Goal: Information Seeking & Learning: Learn about a topic

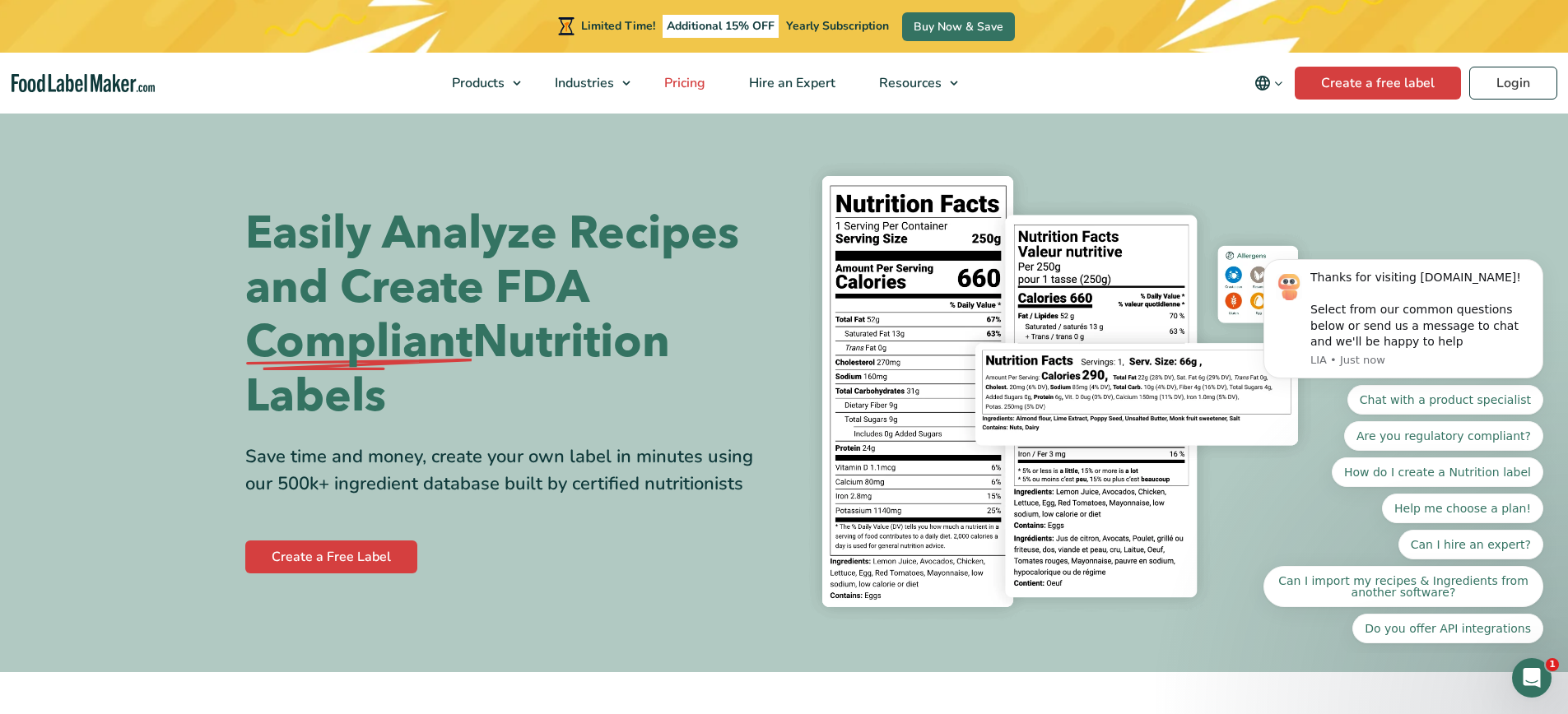
click at [668, 80] on span "Pricing" at bounding box center [683, 82] width 48 height 18
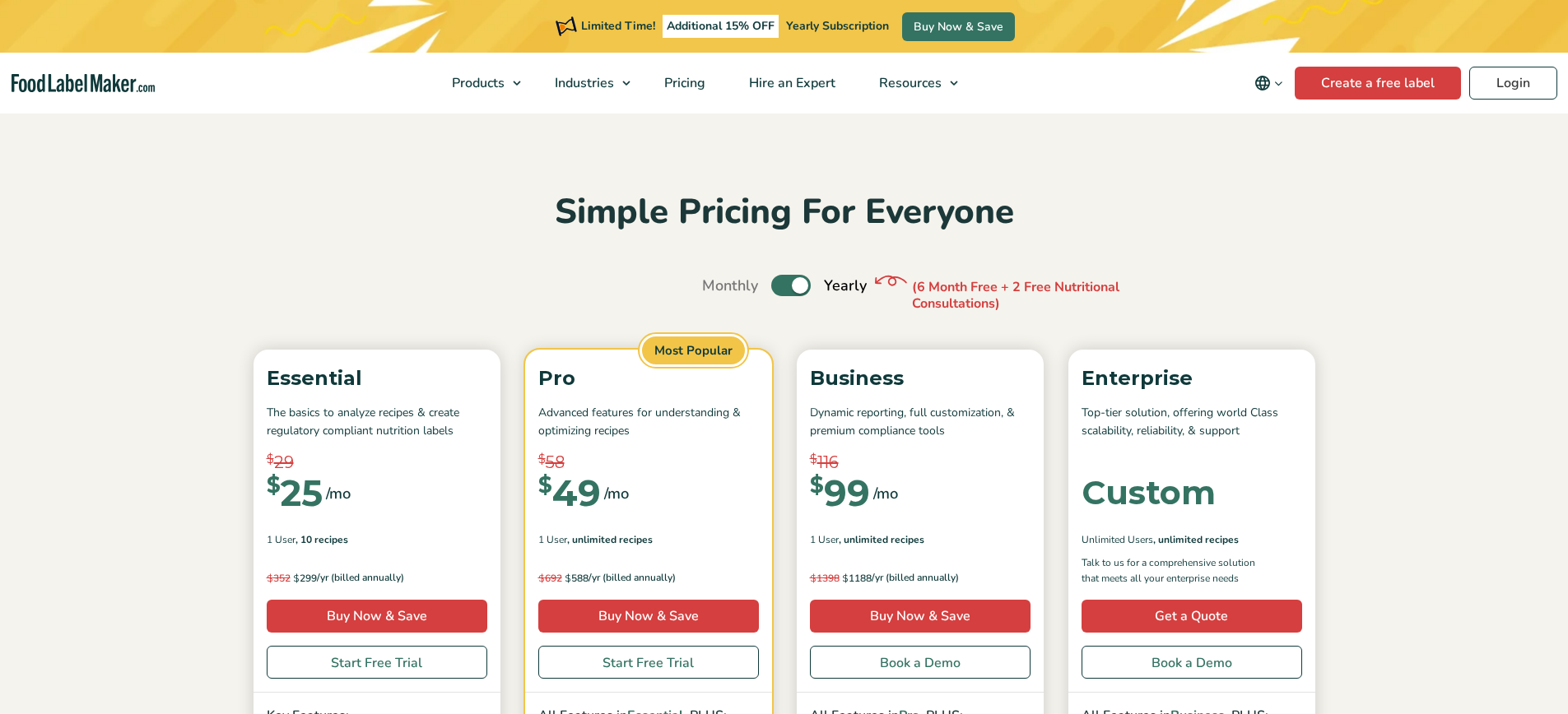
scroll to position [11, 0]
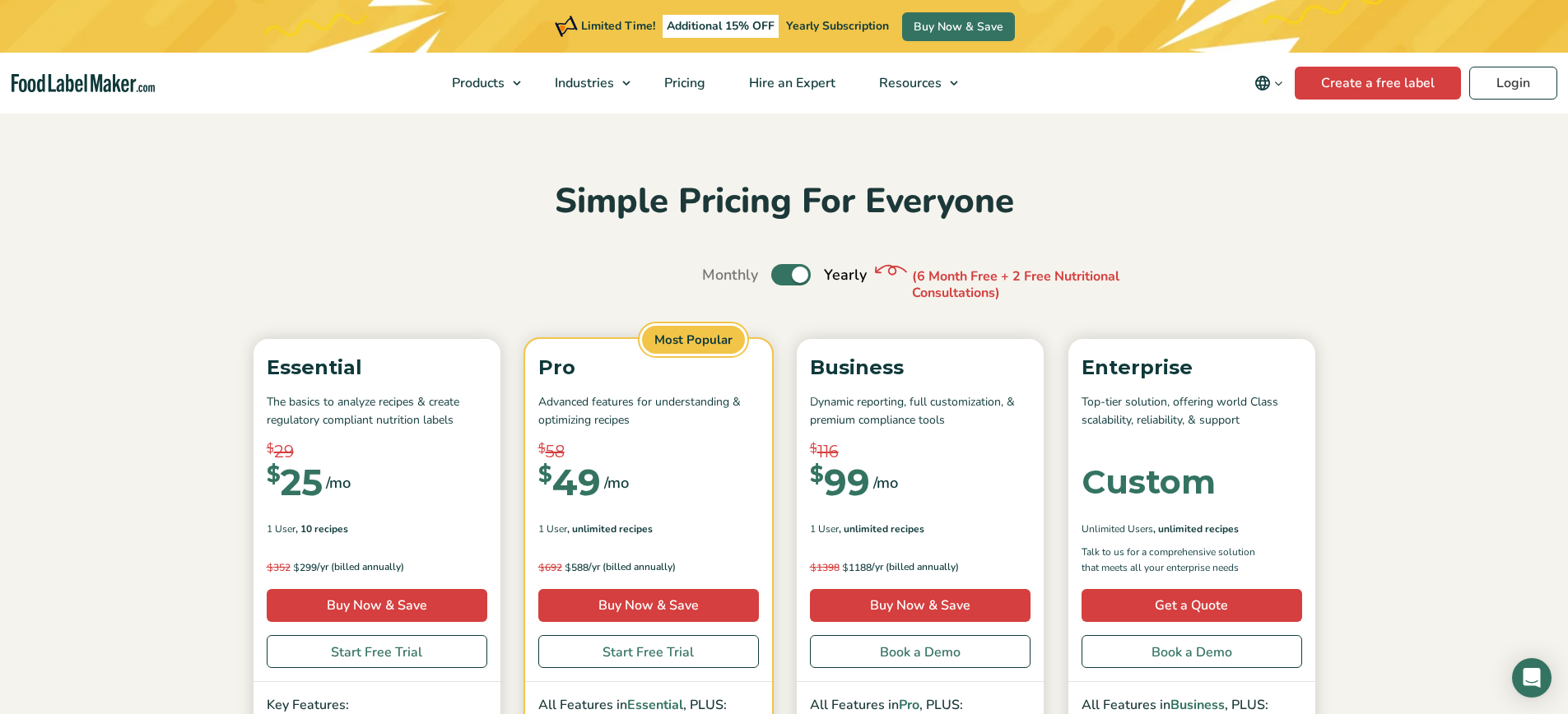
click at [623, 404] on p "Advanced features for understanding & optimizing recipes" at bounding box center [649, 412] width 221 height 37
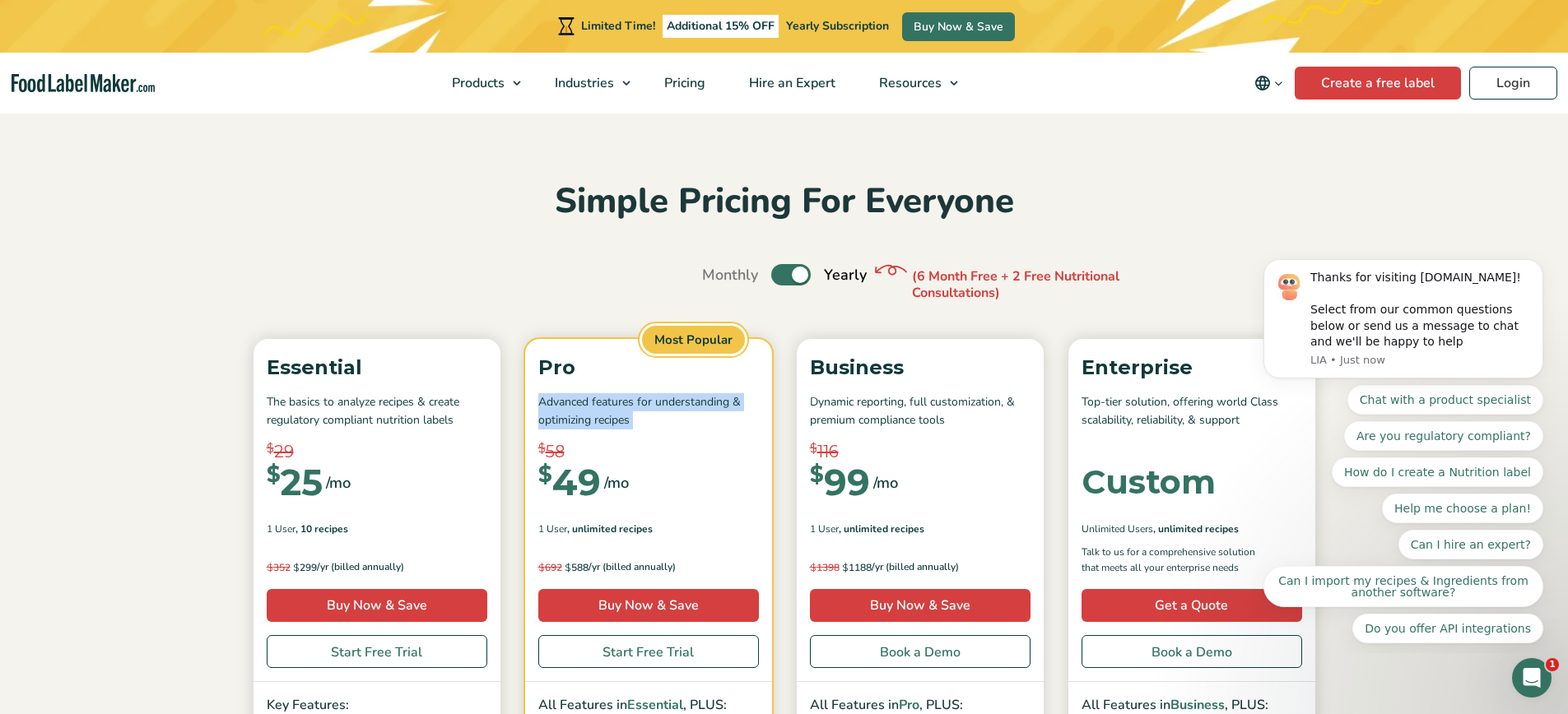
scroll to position [0, 0]
click at [620, 404] on p "Advanced features for understanding & optimizing recipes" at bounding box center [649, 412] width 221 height 37
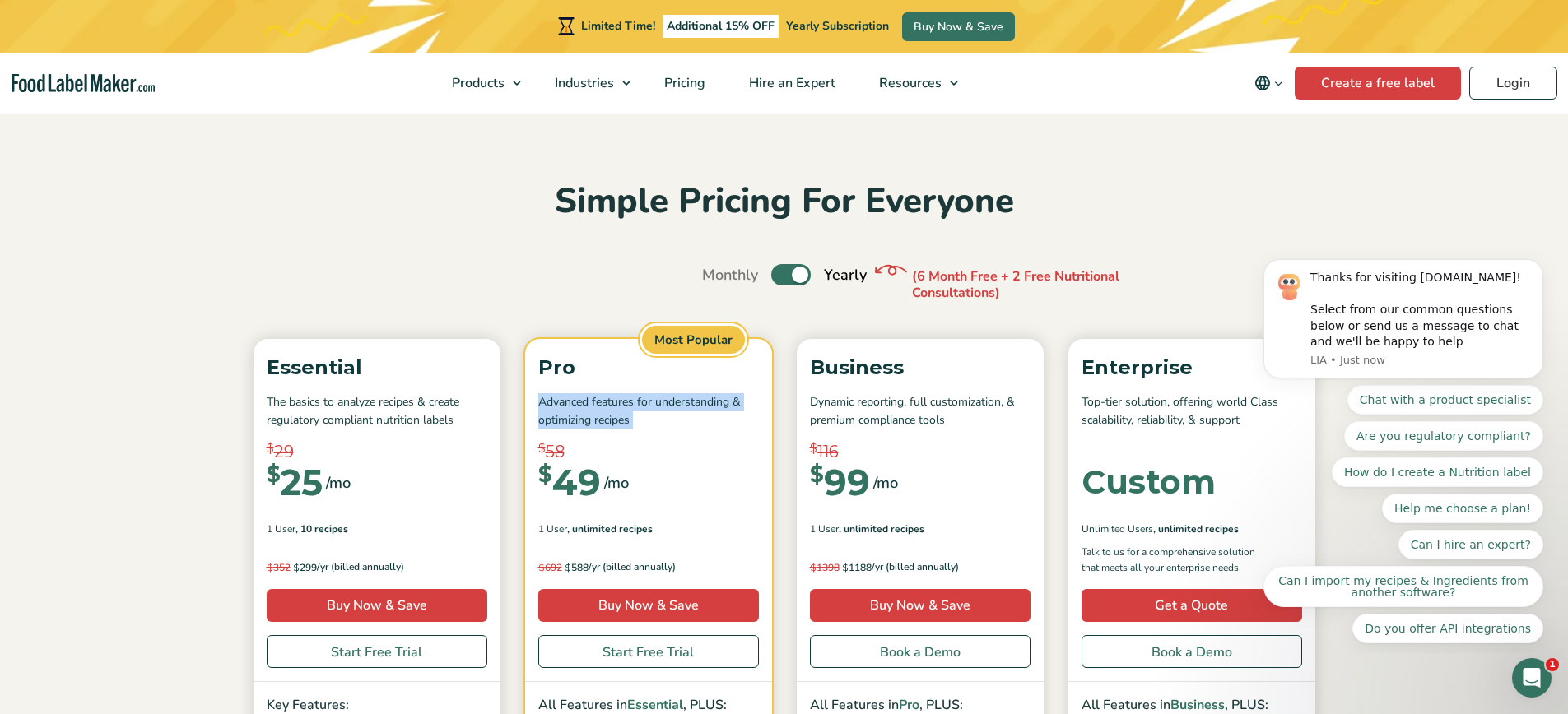
click at [595, 405] on p "Advanced features for understanding & optimizing recipes" at bounding box center [649, 412] width 221 height 37
click at [598, 405] on p "Advanced features for understanding & optimizing recipes" at bounding box center [649, 412] width 221 height 37
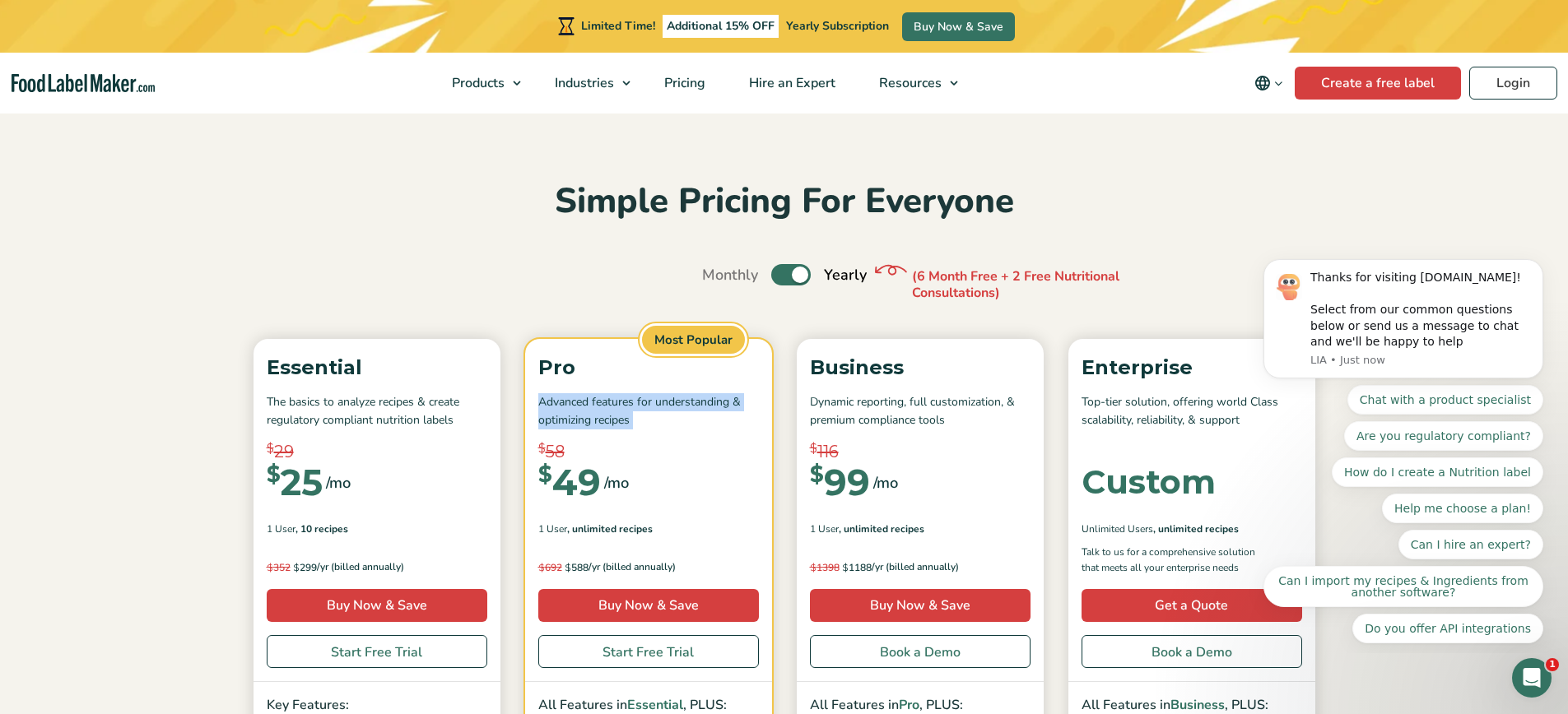
click at [598, 405] on p "Advanced features for understanding & optimizing recipes" at bounding box center [649, 412] width 221 height 37
click at [593, 405] on p "Advanced features for understanding & optimizing recipes" at bounding box center [649, 412] width 221 height 37
click at [607, 405] on p "Advanced features for understanding & optimizing recipes" at bounding box center [649, 412] width 221 height 37
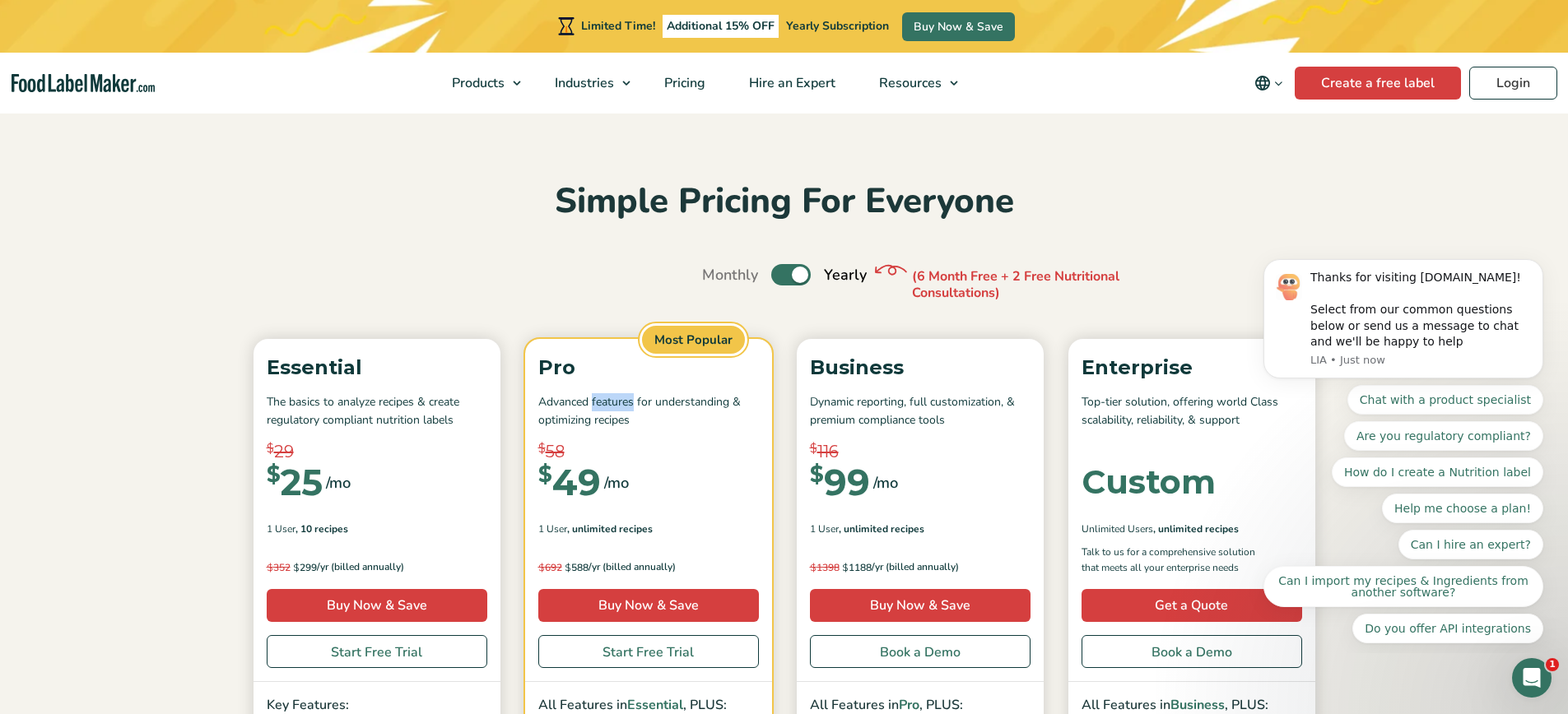
click at [607, 405] on p "Advanced features for understanding & optimizing recipes" at bounding box center [649, 412] width 221 height 37
click at [581, 405] on p "Advanced features for understanding & optimizing recipes" at bounding box center [649, 412] width 221 height 37
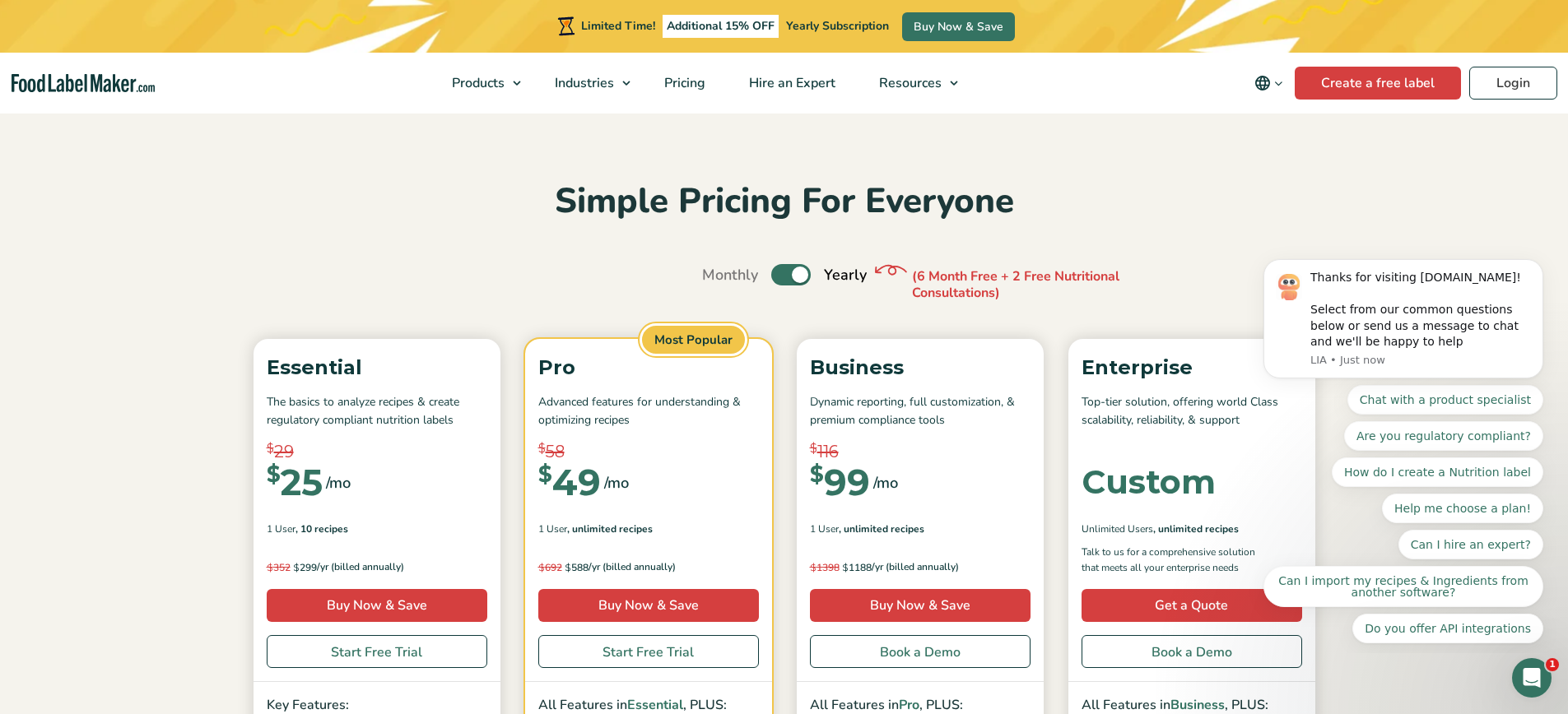
click at [619, 402] on p "Advanced features for understanding & optimizing recipes" at bounding box center [649, 412] width 221 height 37
click at [611, 402] on p "Advanced features for understanding & optimizing recipes" at bounding box center [649, 412] width 221 height 37
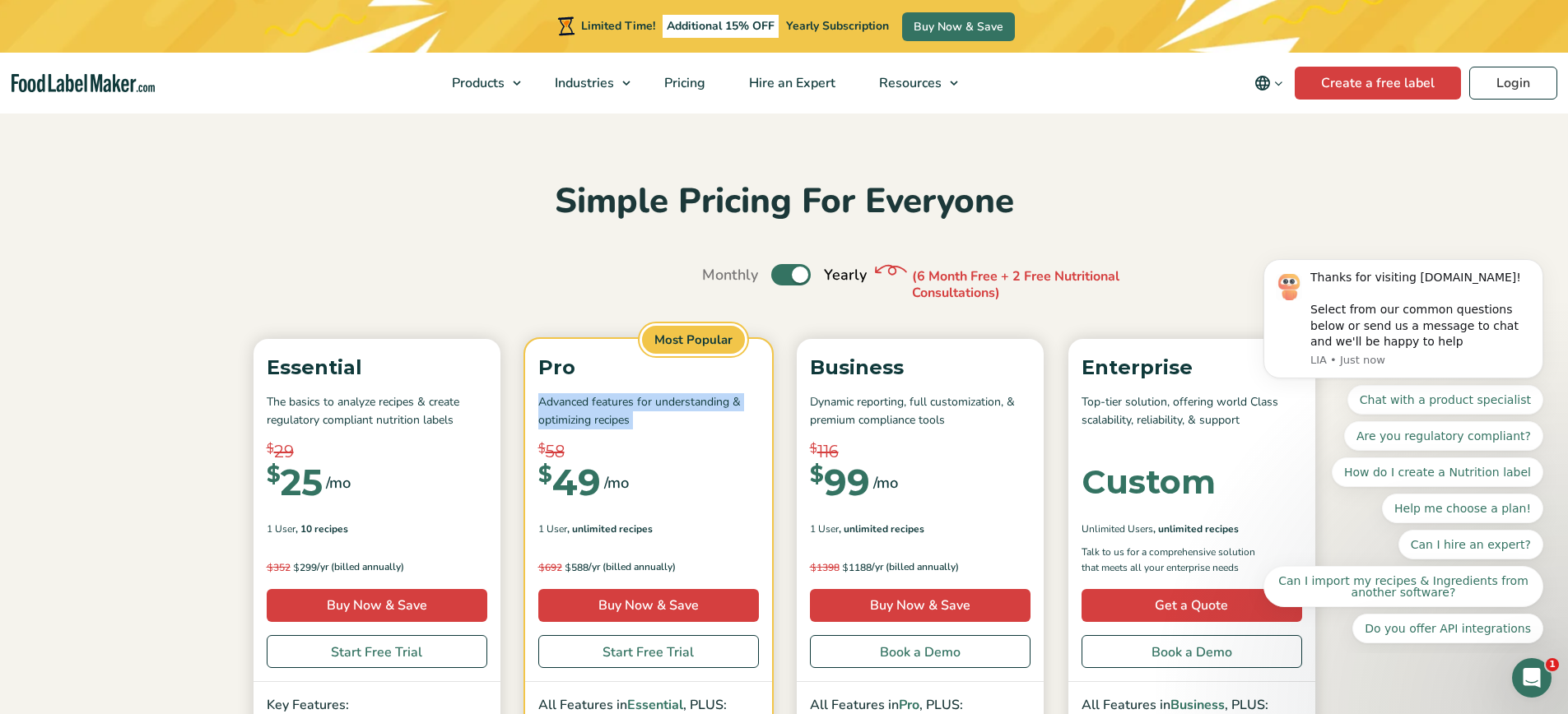
click at [611, 402] on p "Advanced features for understanding & optimizing recipes" at bounding box center [649, 412] width 221 height 37
click at [656, 404] on p "Advanced features for understanding & optimizing recipes" at bounding box center [649, 412] width 221 height 37
click at [619, 404] on p "Advanced features for understanding & optimizing recipes" at bounding box center [649, 412] width 221 height 37
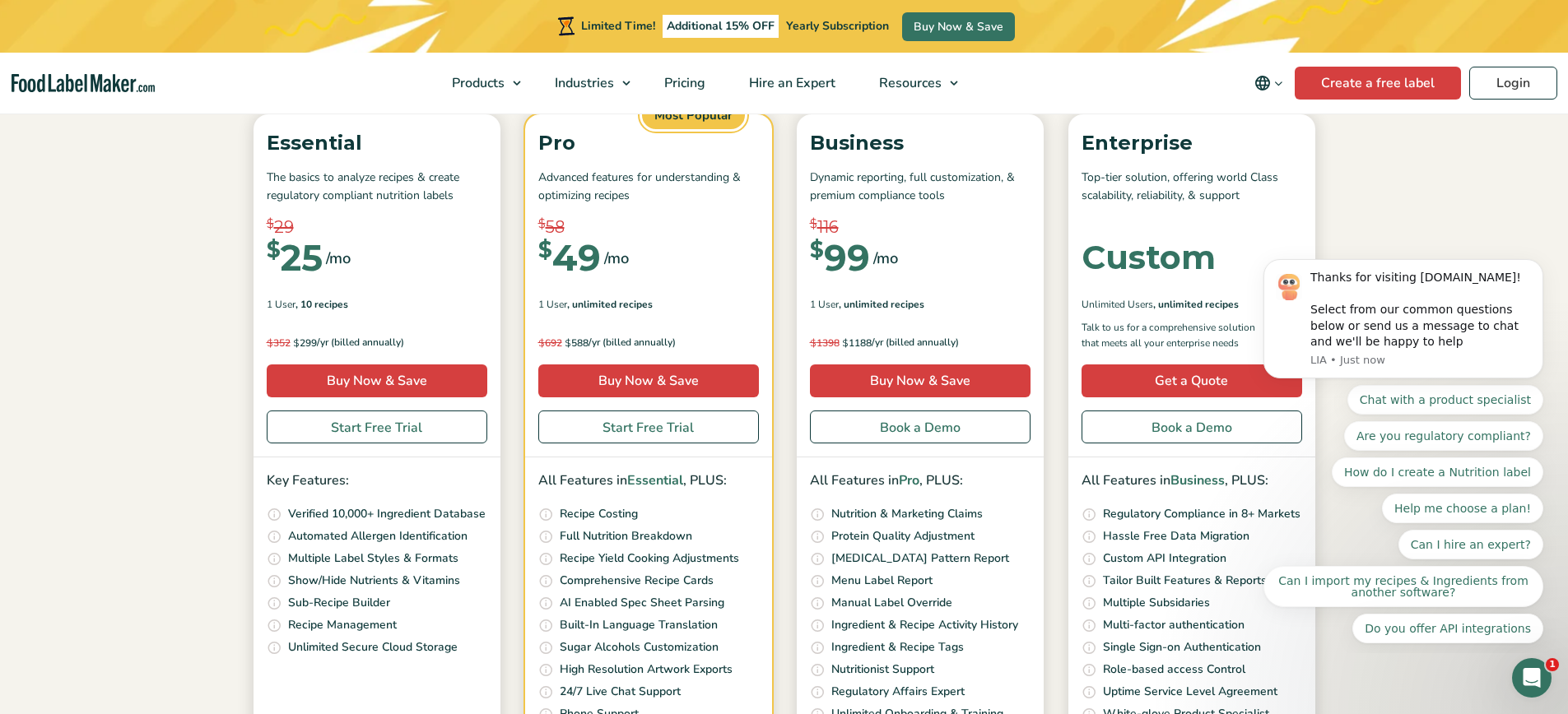
scroll to position [435, 0]
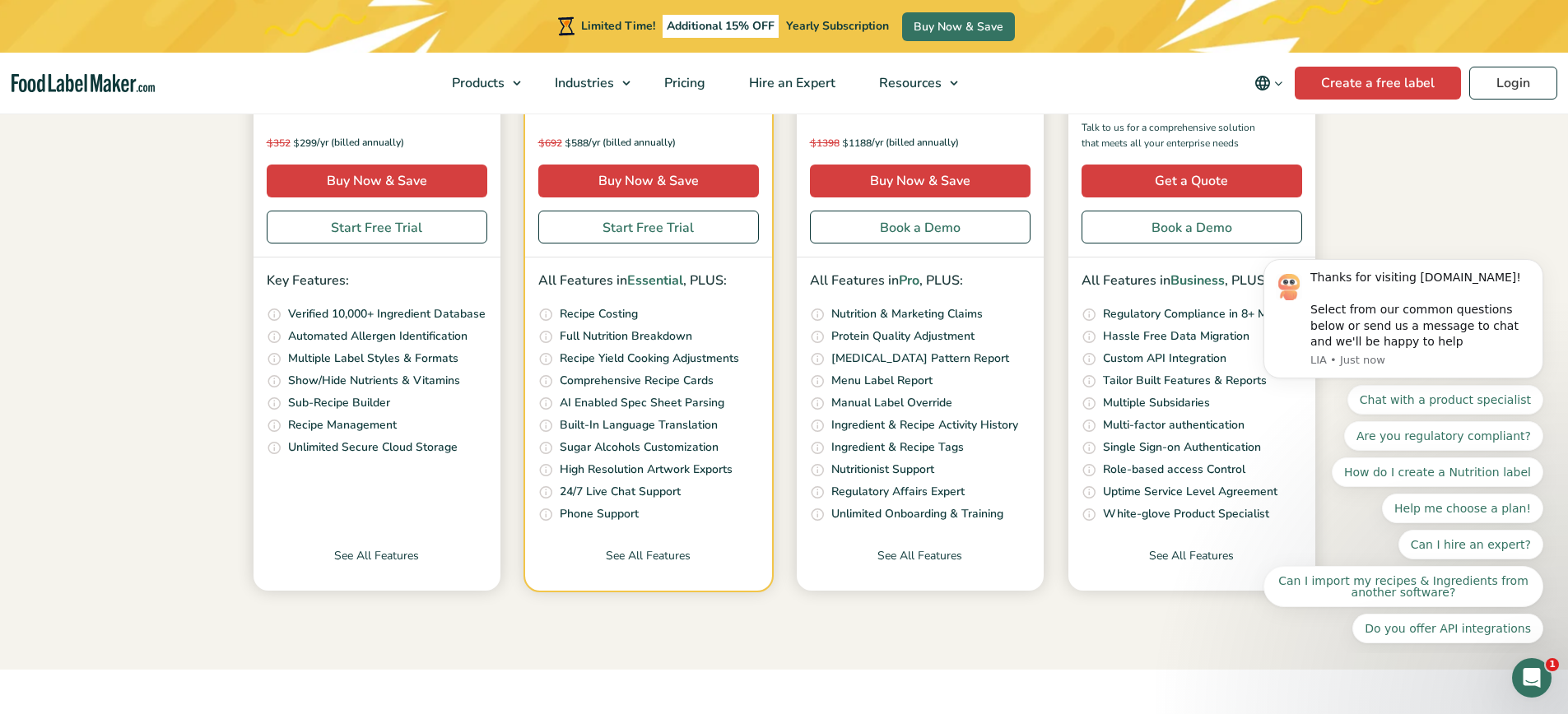
click at [625, 514] on p "Phone Support" at bounding box center [599, 514] width 79 height 18
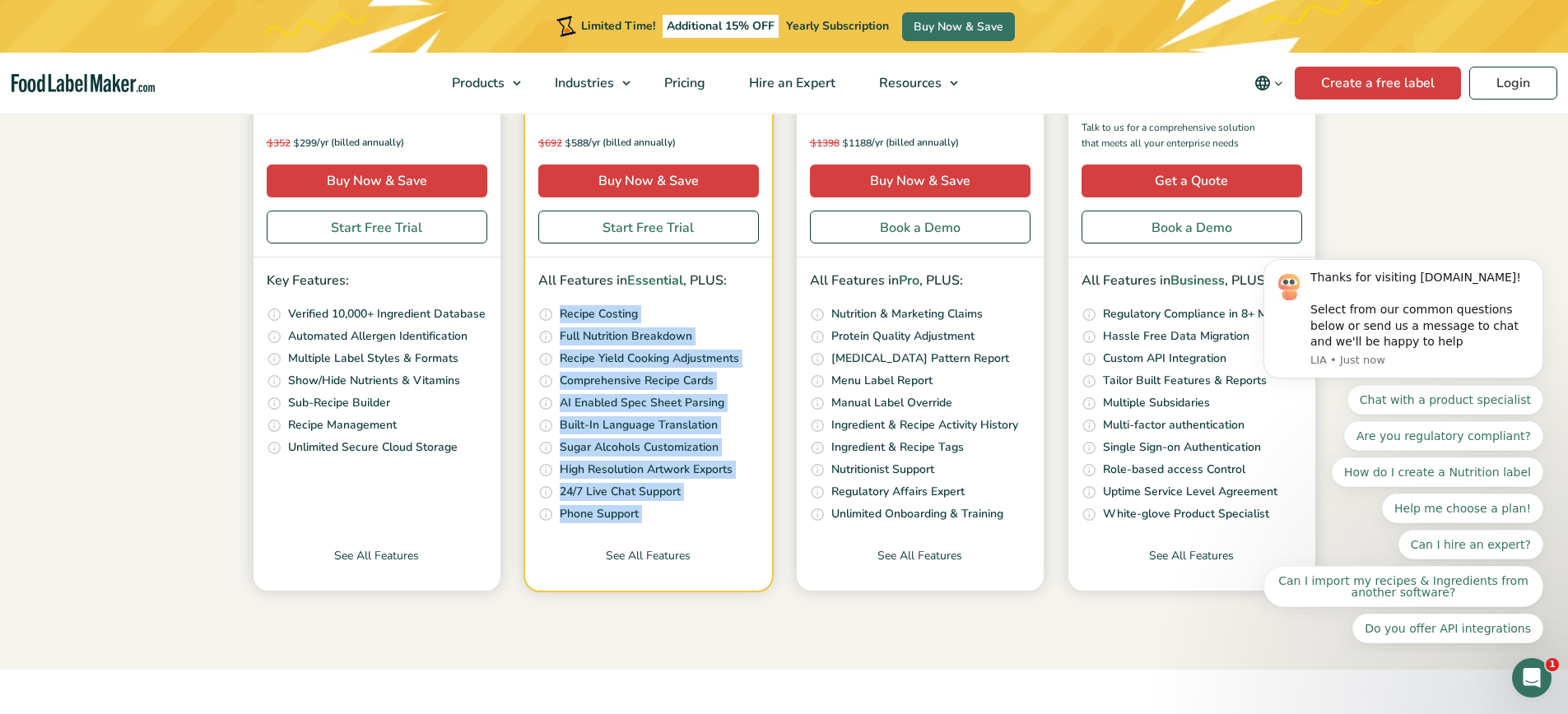
drag, startPoint x: 625, startPoint y: 514, endPoint x: 607, endPoint y: 310, distance: 204.8
click at [607, 310] on ul "Quickly and accurately calculate your recipe costs, including ingredients, pack…" at bounding box center [649, 414] width 221 height 219
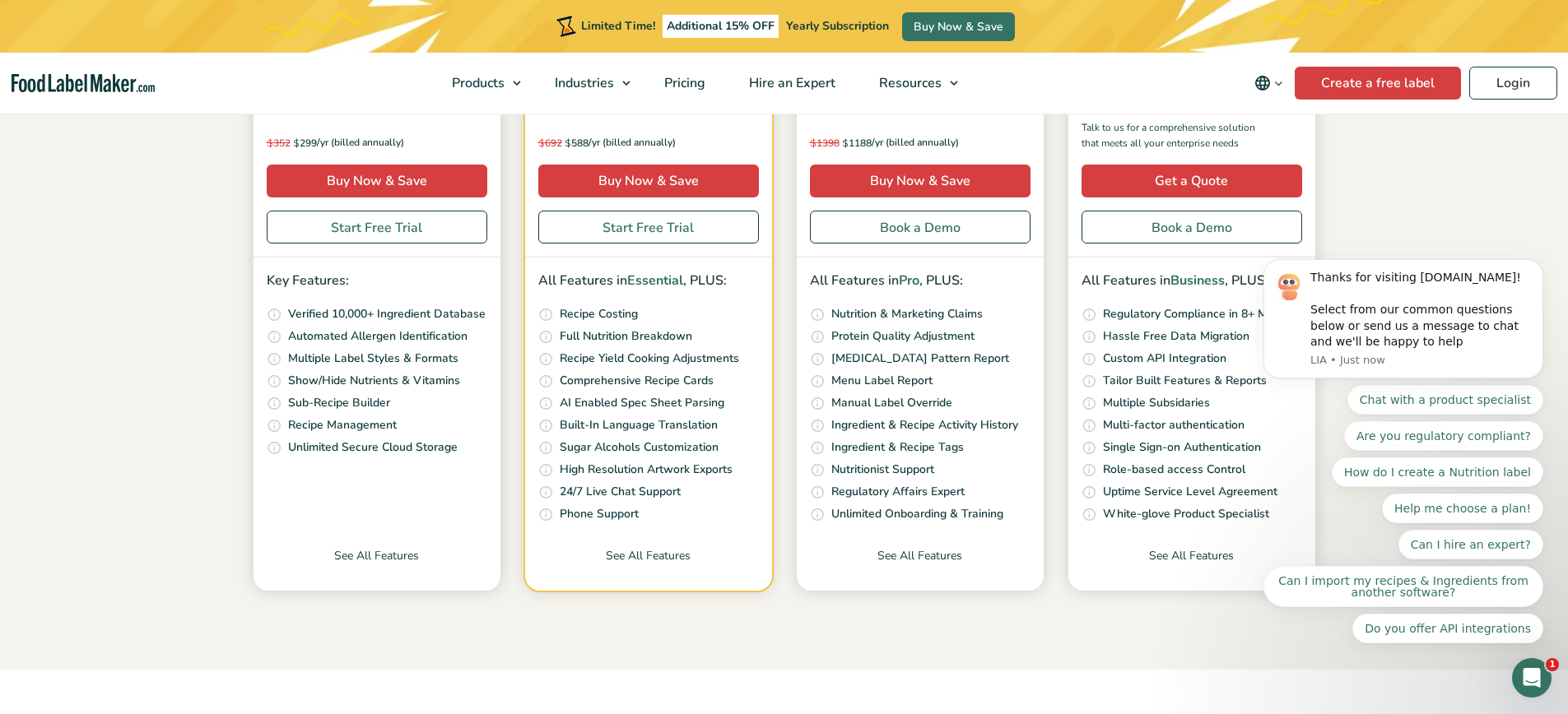
click at [607, 310] on p "Recipe Costing" at bounding box center [599, 314] width 78 height 18
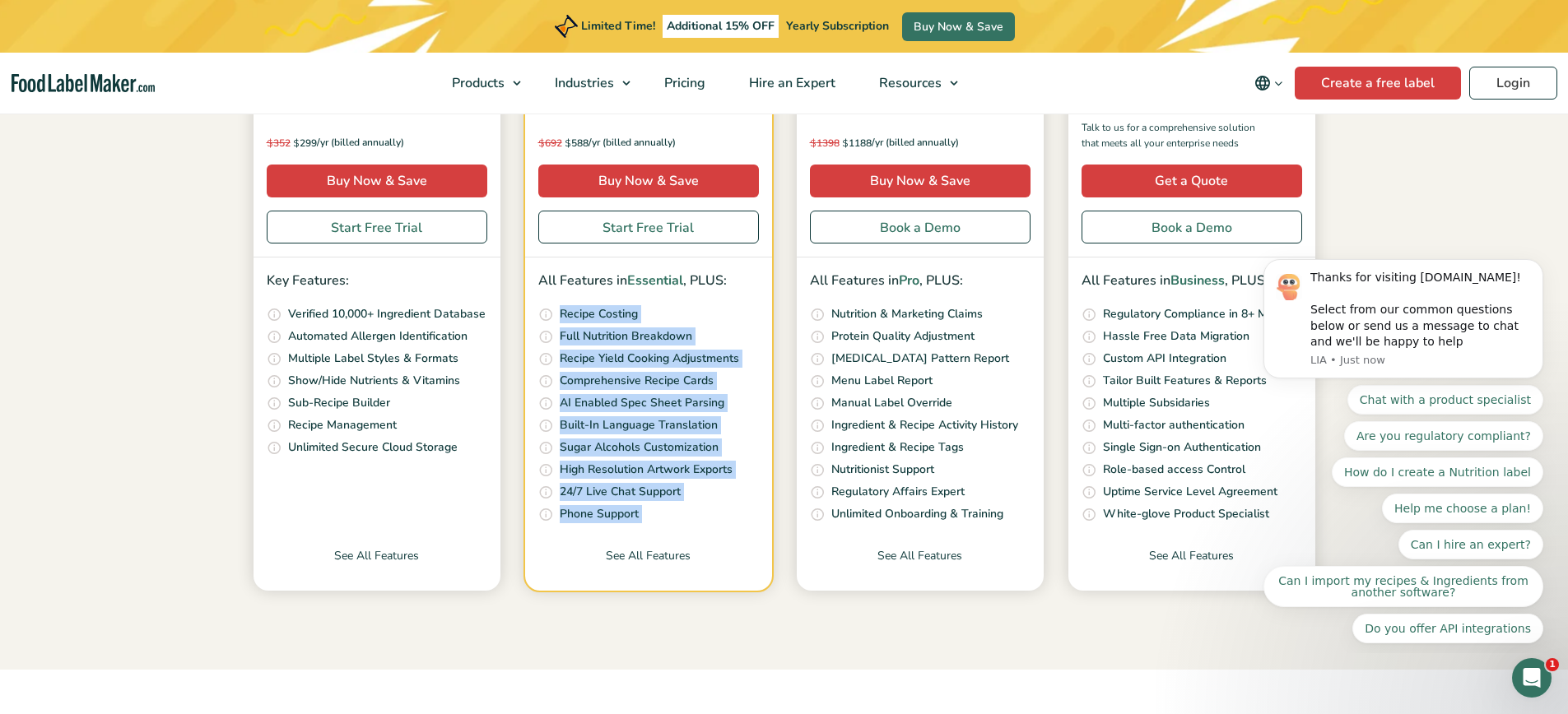
drag, startPoint x: 607, startPoint y: 310, endPoint x: 588, endPoint y: 511, distance: 201.9
click at [588, 511] on ul "Quickly and accurately calculate your recipe costs, including ingredients, pack…" at bounding box center [649, 414] width 221 height 219
click at [588, 511] on p "Phone Support" at bounding box center [599, 514] width 79 height 18
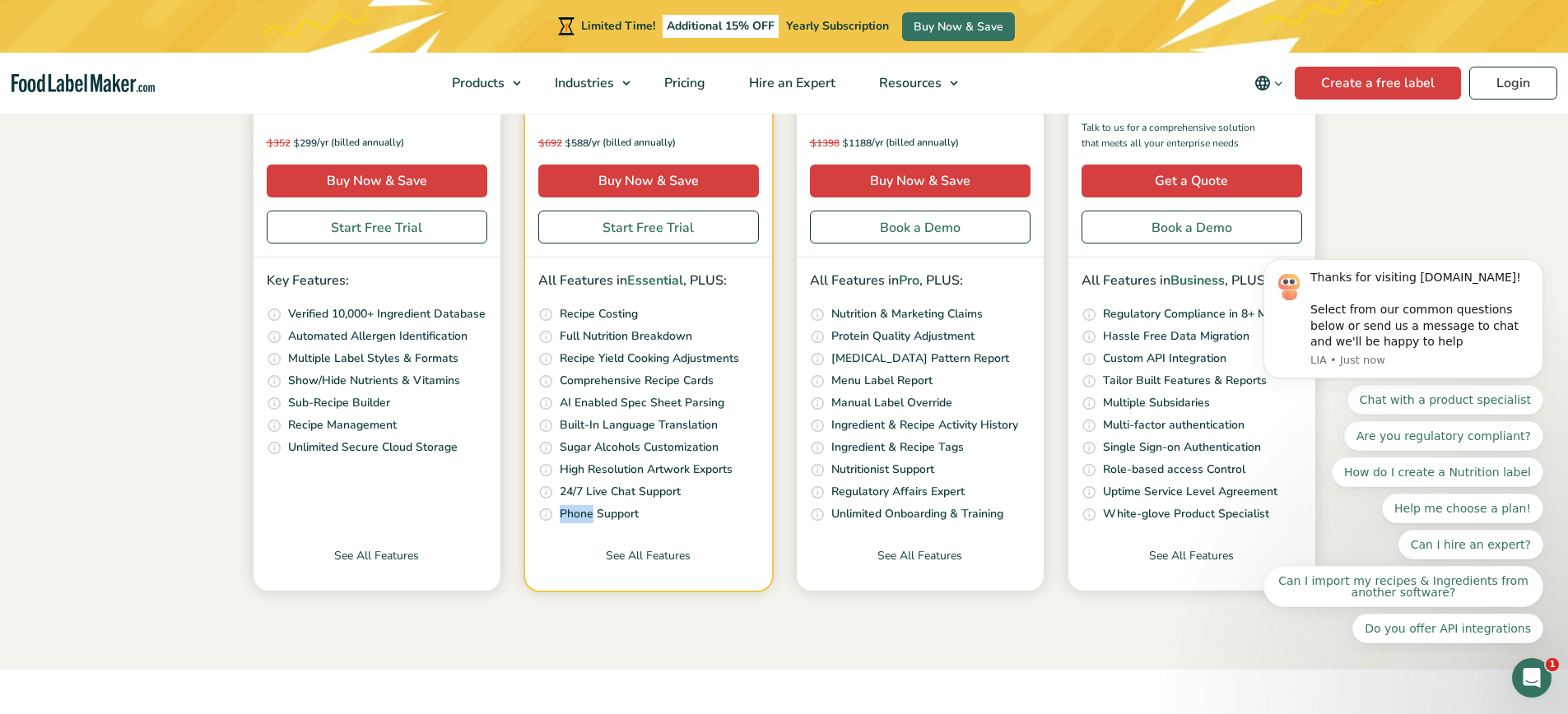
click at [588, 511] on p "Phone Support" at bounding box center [599, 514] width 79 height 18
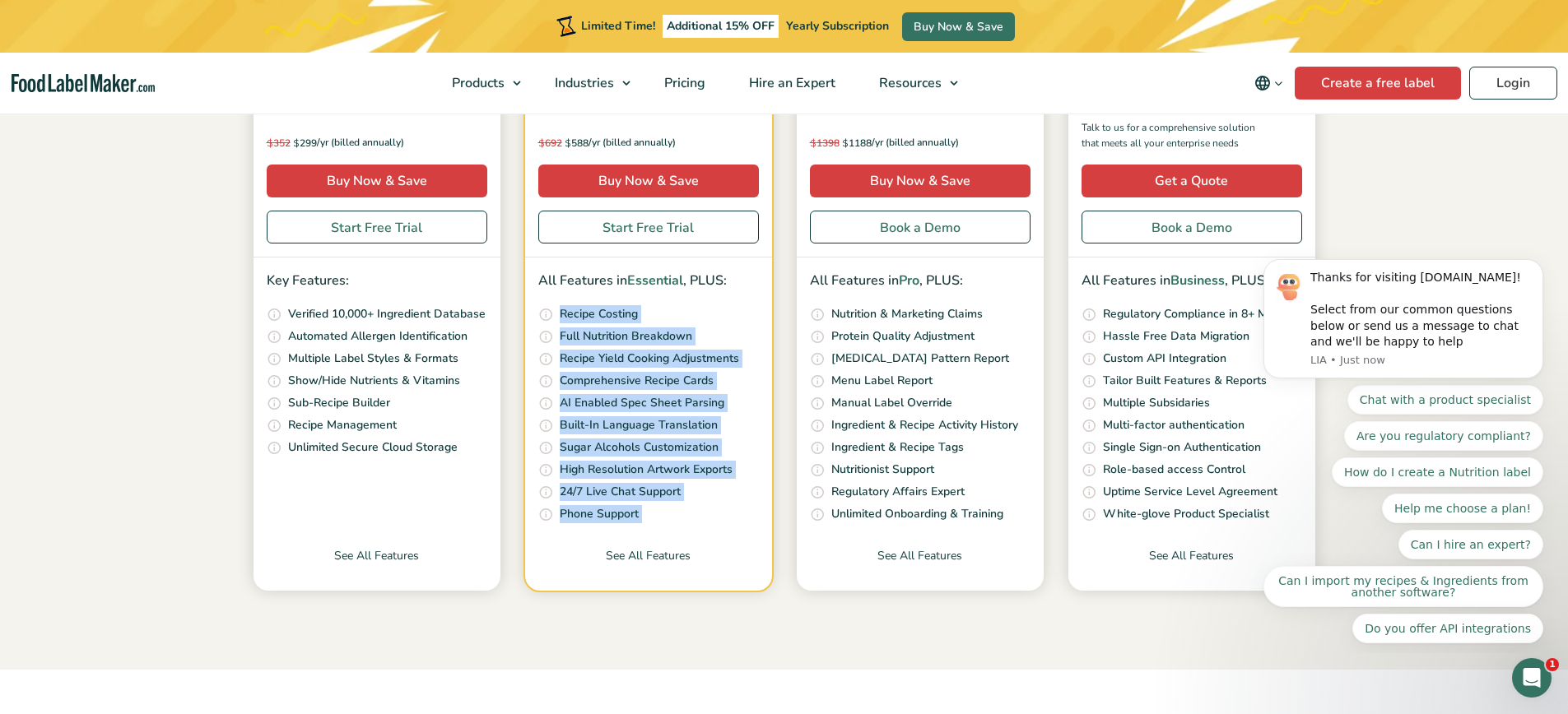
drag, startPoint x: 588, startPoint y: 511, endPoint x: 610, endPoint y: 318, distance: 194.2
click at [610, 318] on ul "Quickly and accurately calculate your recipe costs, including ingredients, pack…" at bounding box center [649, 414] width 221 height 219
click at [610, 318] on p "Recipe Costing" at bounding box center [599, 314] width 78 height 18
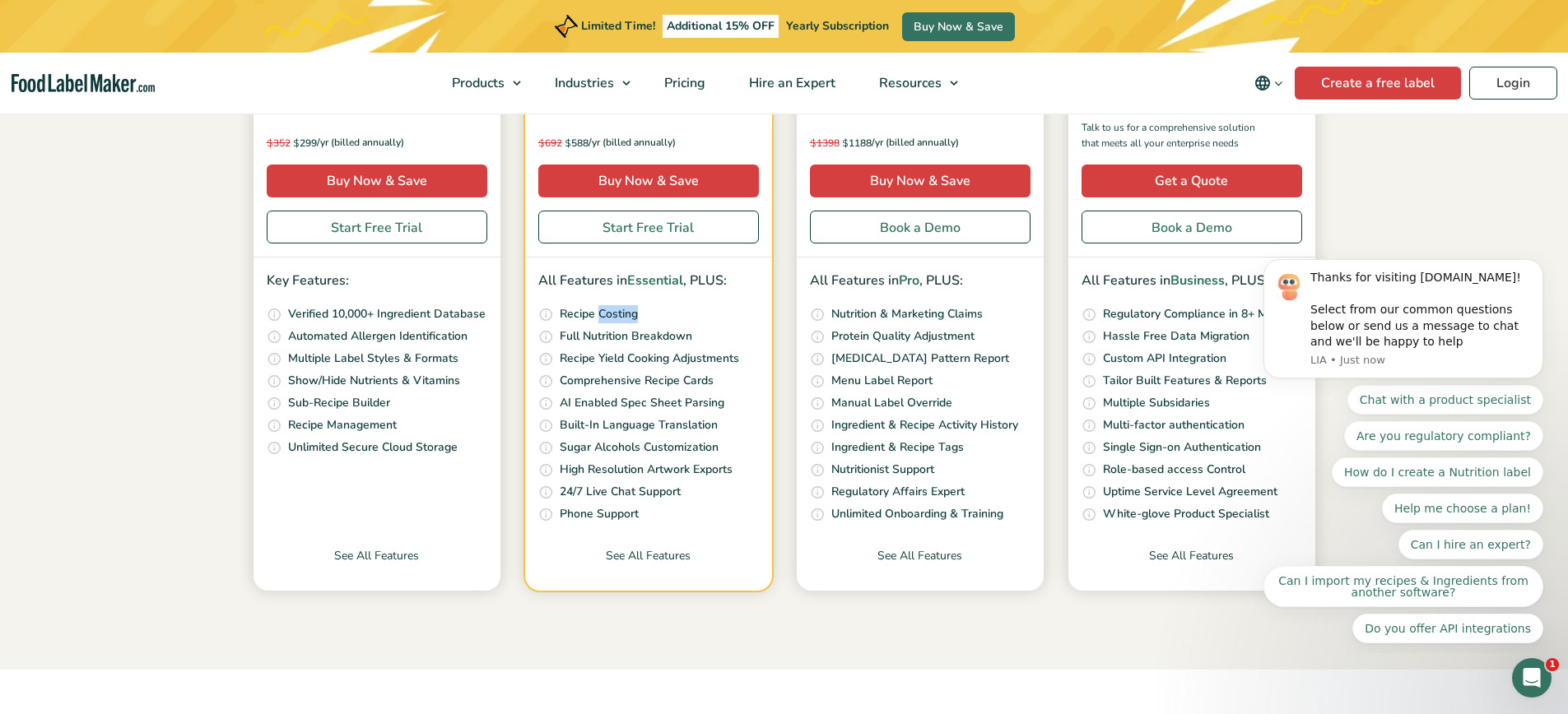
click at [610, 318] on p "Recipe Costing" at bounding box center [599, 314] width 78 height 18
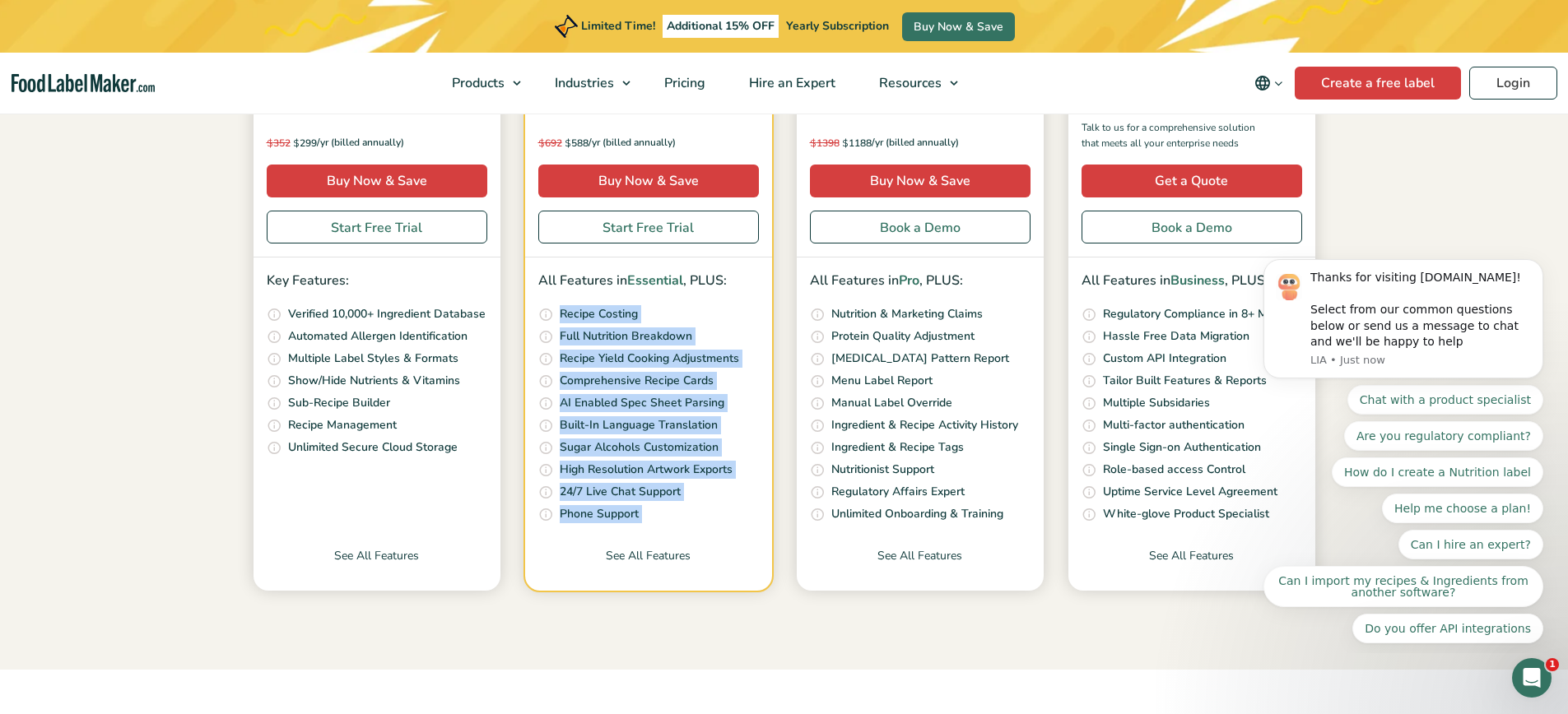
drag, startPoint x: 610, startPoint y: 318, endPoint x: 597, endPoint y: 511, distance: 193.4
click at [597, 511] on ul "Quickly and accurately calculate your recipe costs, including ingredients, pack…" at bounding box center [649, 414] width 221 height 219
click at [597, 511] on p "Phone Support" at bounding box center [599, 514] width 79 height 18
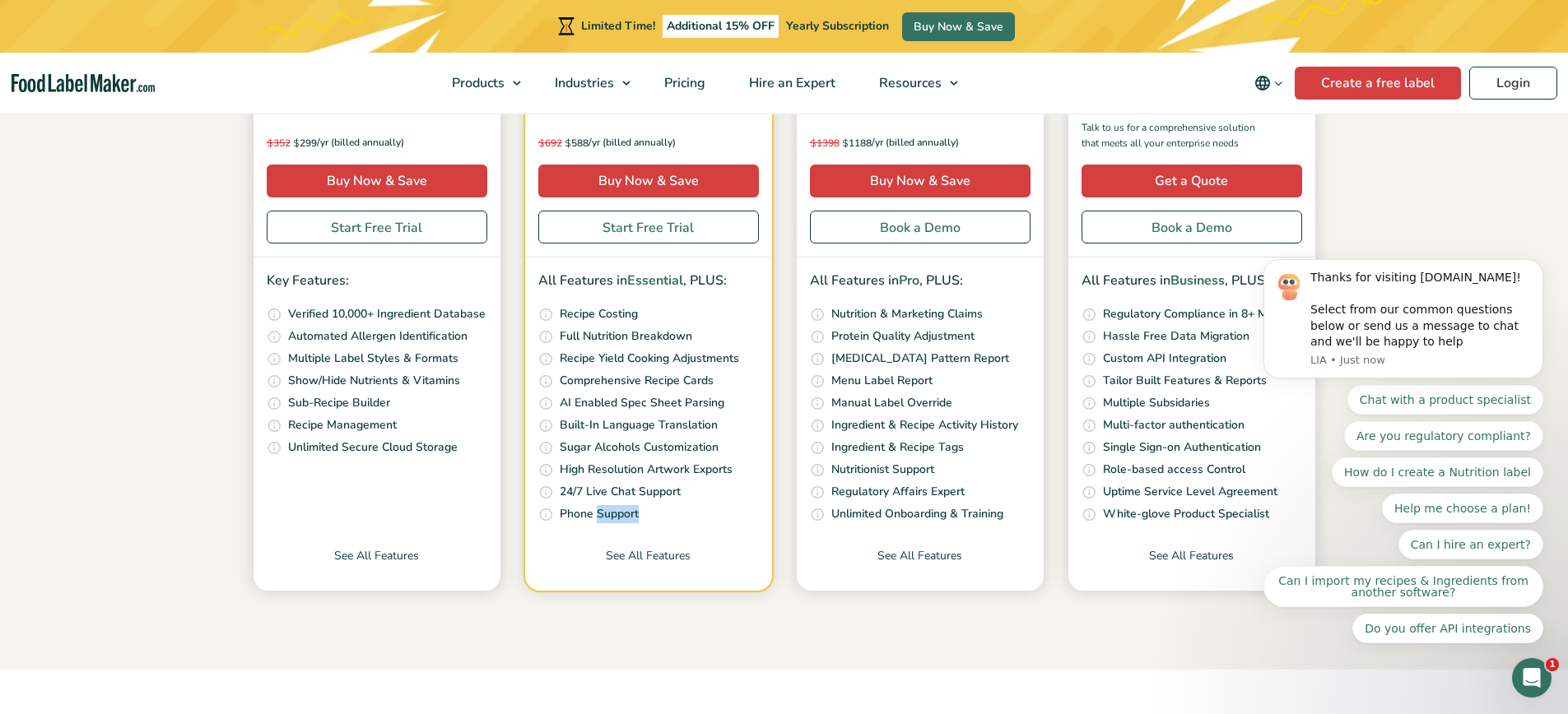
click at [597, 511] on p "Phone Support" at bounding box center [599, 514] width 79 height 18
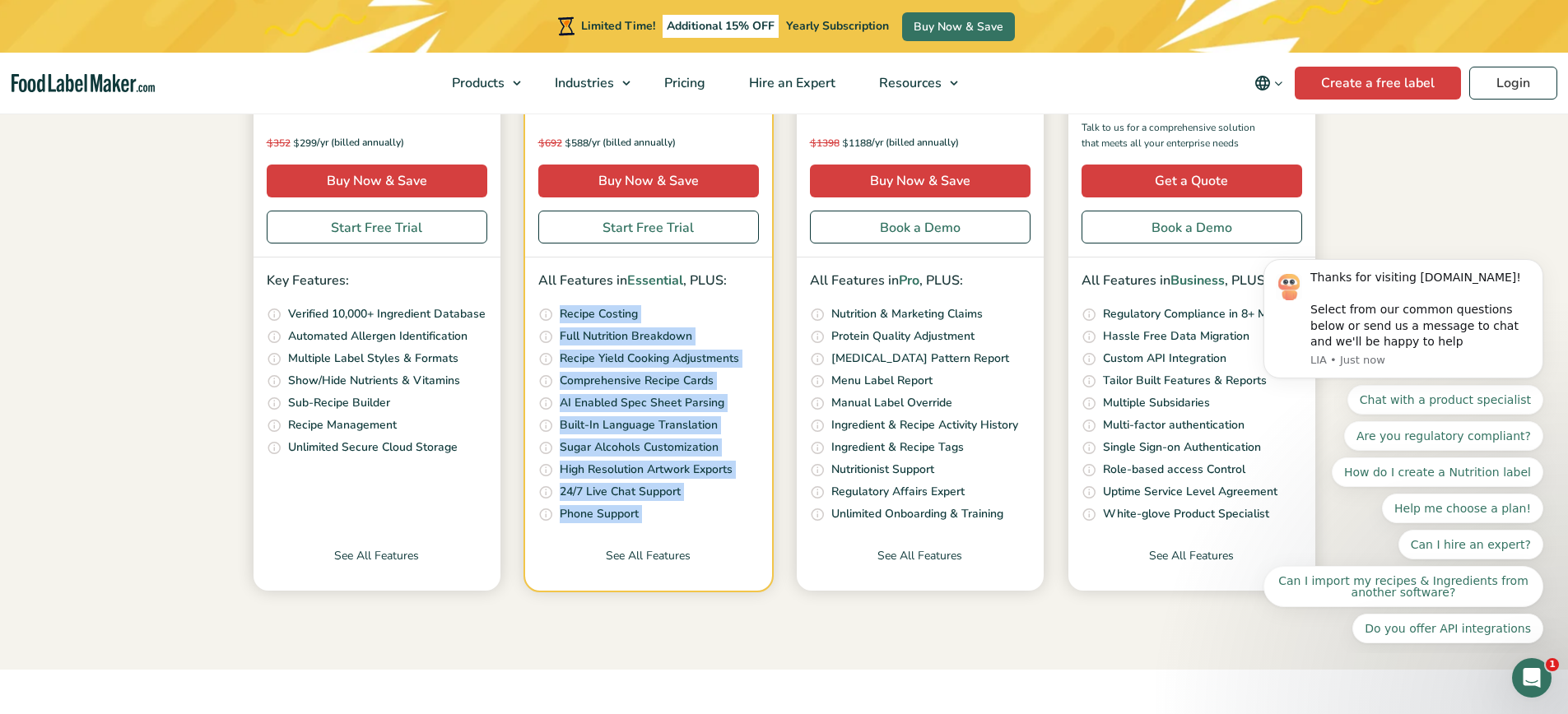
drag, startPoint x: 597, startPoint y: 511, endPoint x: 586, endPoint y: 318, distance: 193.3
click at [586, 318] on ul "Quickly and accurately calculate your recipe costs, including ingredients, pack…" at bounding box center [649, 414] width 221 height 219
click at [586, 318] on p "Recipe Costing" at bounding box center [599, 314] width 78 height 18
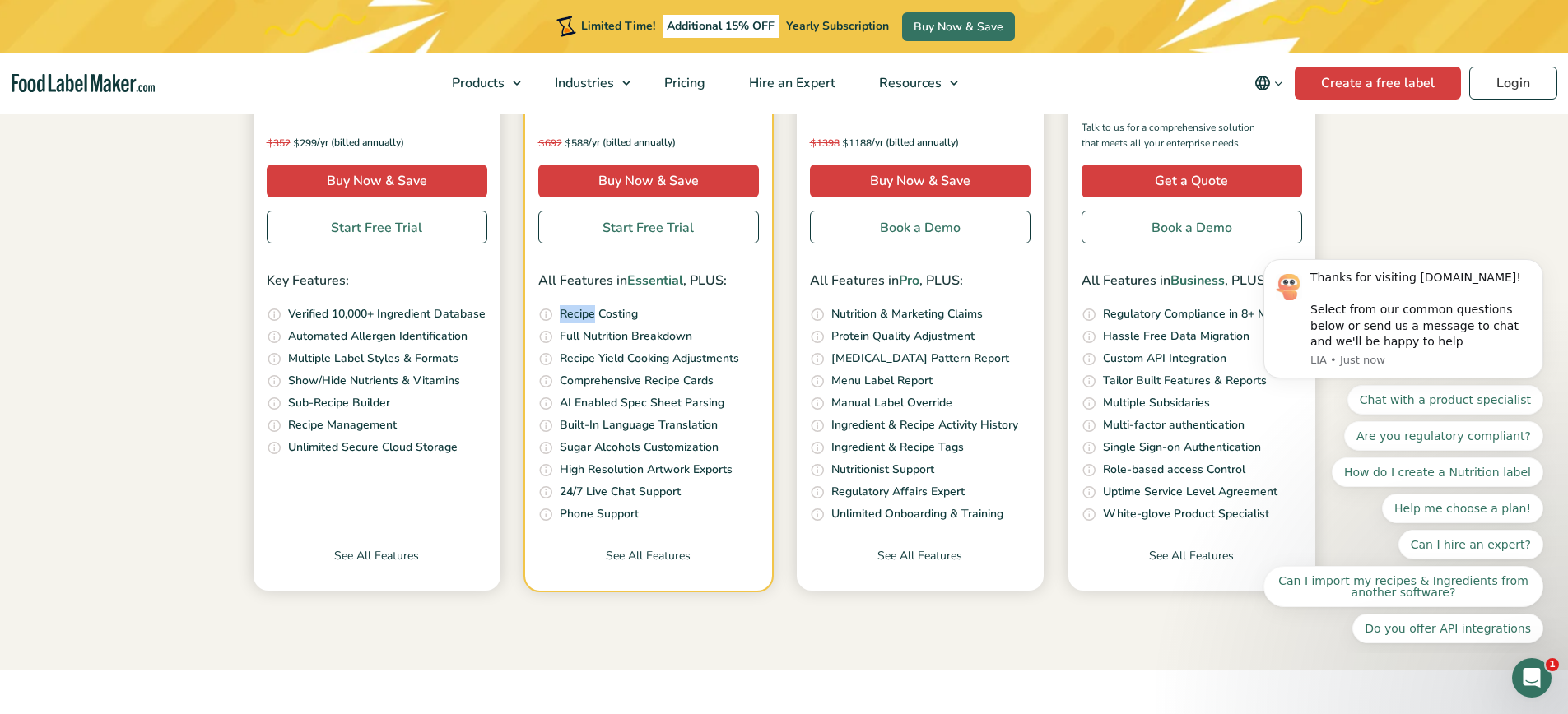
click at [586, 318] on p "Recipe Costing" at bounding box center [599, 314] width 78 height 18
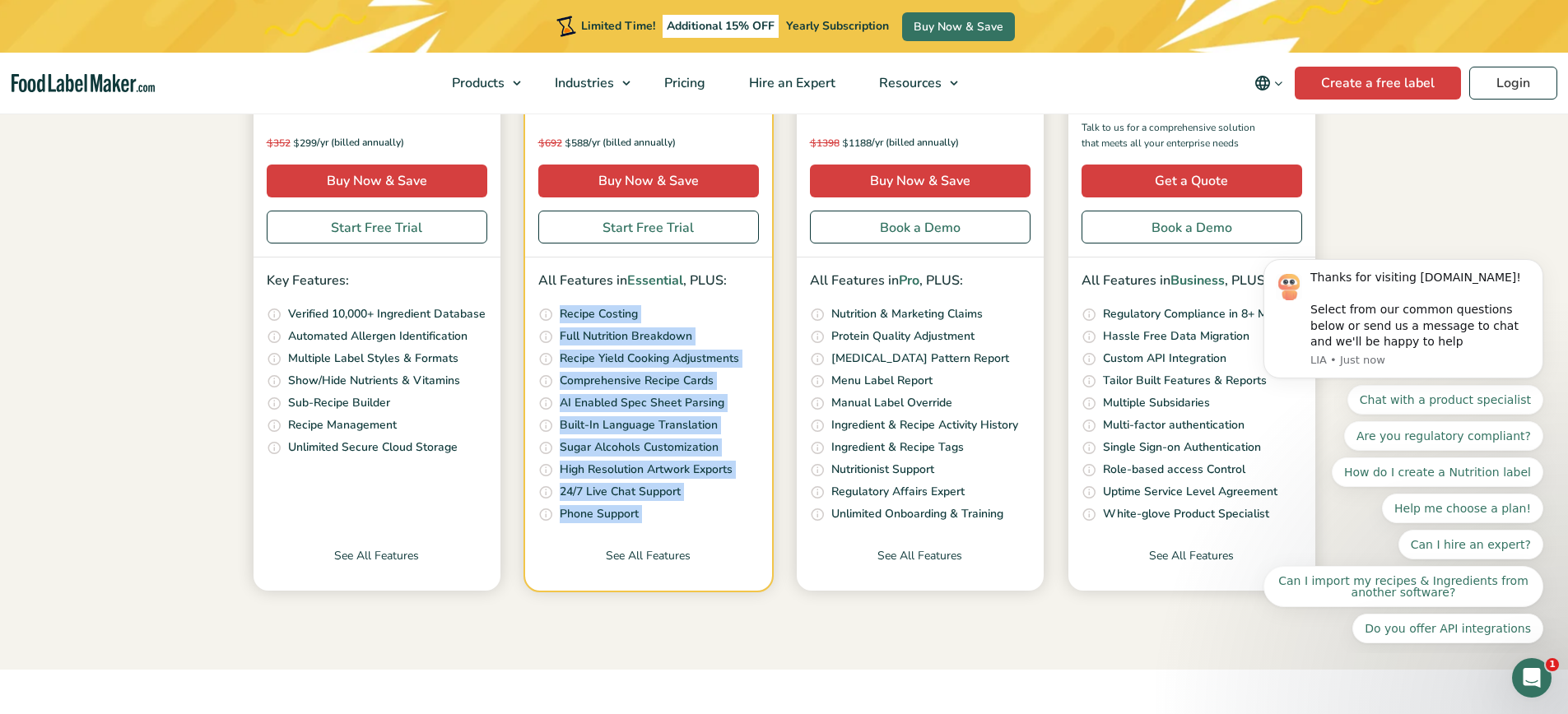
drag, startPoint x: 586, startPoint y: 318, endPoint x: 594, endPoint y: 511, distance: 193.2
click at [594, 511] on ul "Quickly and accurately calculate your recipe costs, including ingredients, pack…" at bounding box center [649, 414] width 221 height 219
click at [594, 511] on p "Phone Support" at bounding box center [599, 514] width 79 height 18
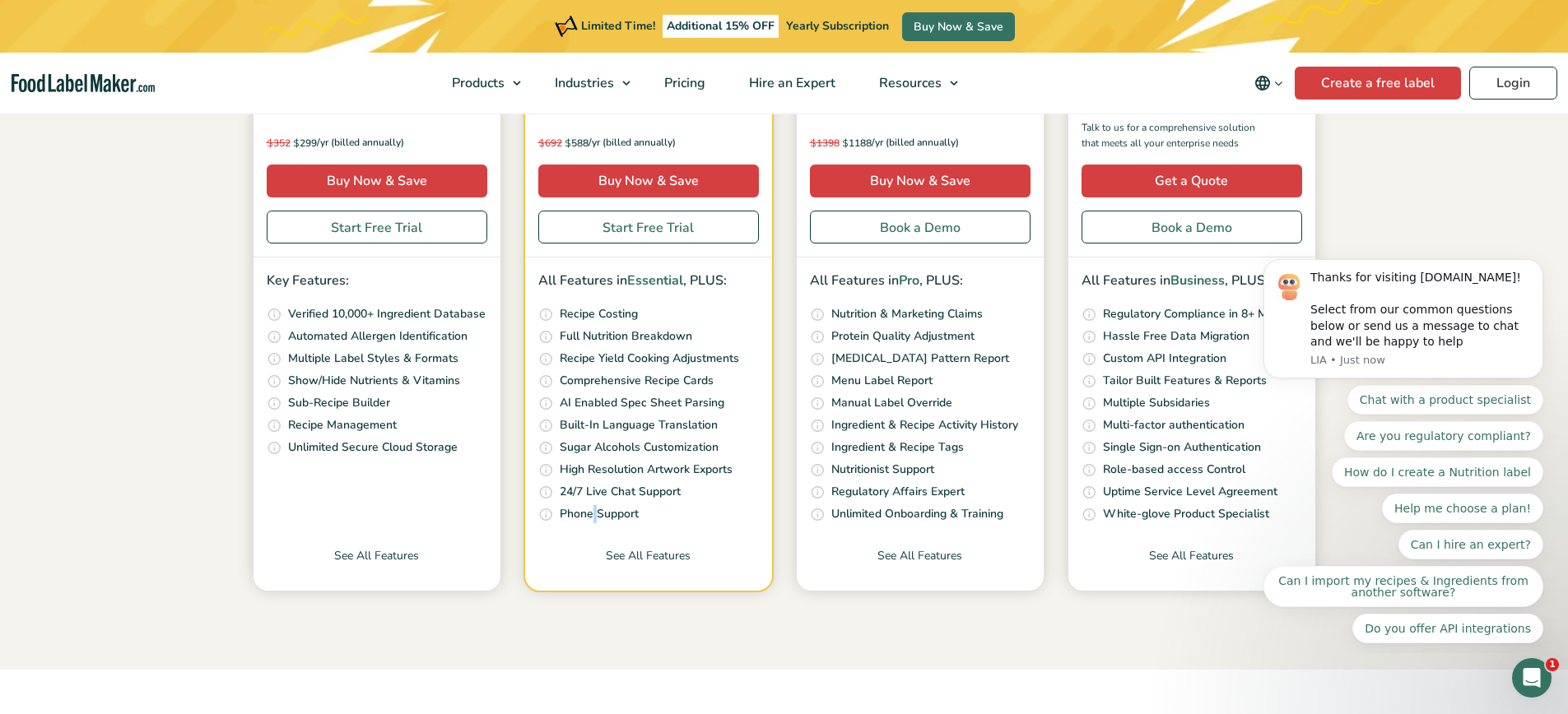
click at [594, 511] on p "Phone Support" at bounding box center [599, 514] width 79 height 18
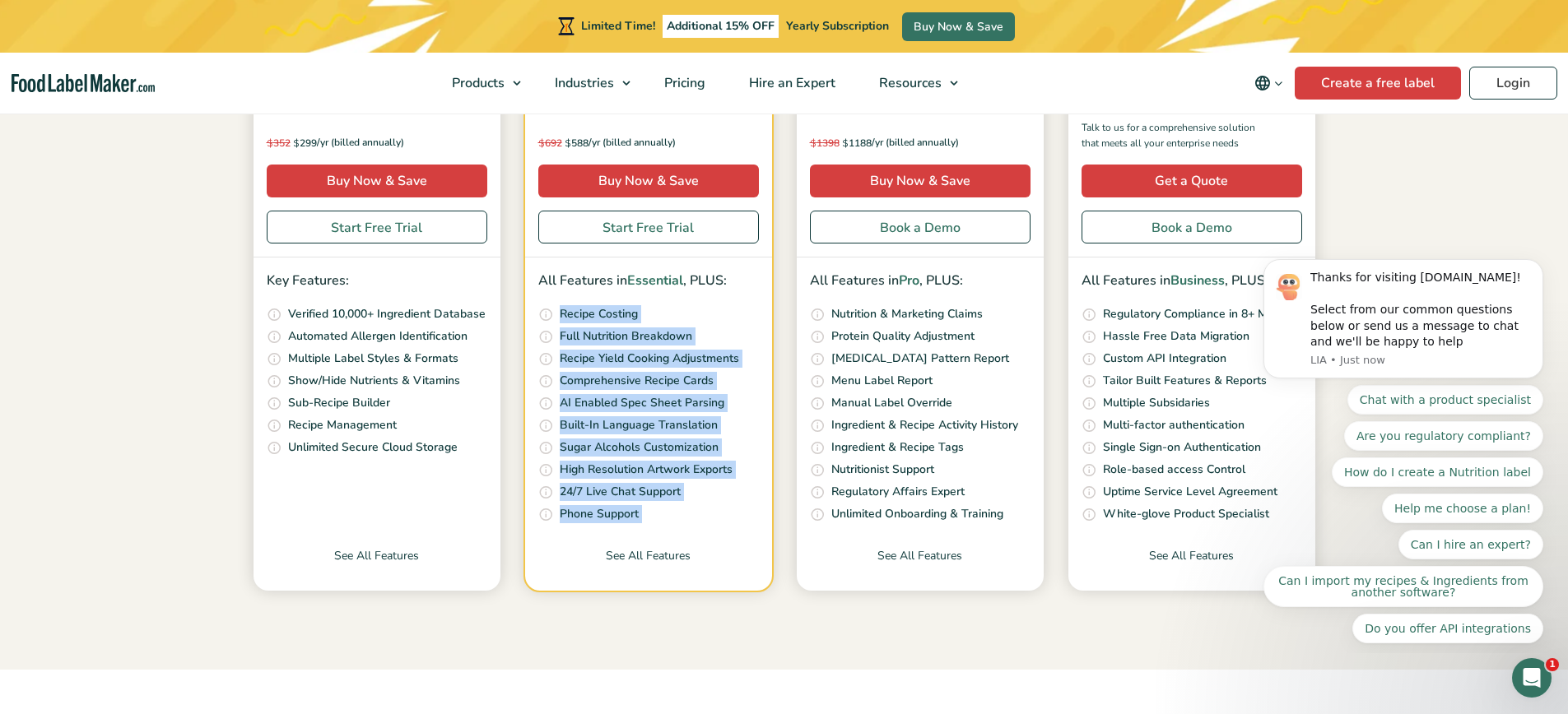
drag, startPoint x: 594, startPoint y: 511, endPoint x: 602, endPoint y: 297, distance: 214.1
click at [602, 297] on div "All Features in Essential , PLUS: Quickly and accurately calculate your recipe …" at bounding box center [649, 396] width 247 height 279
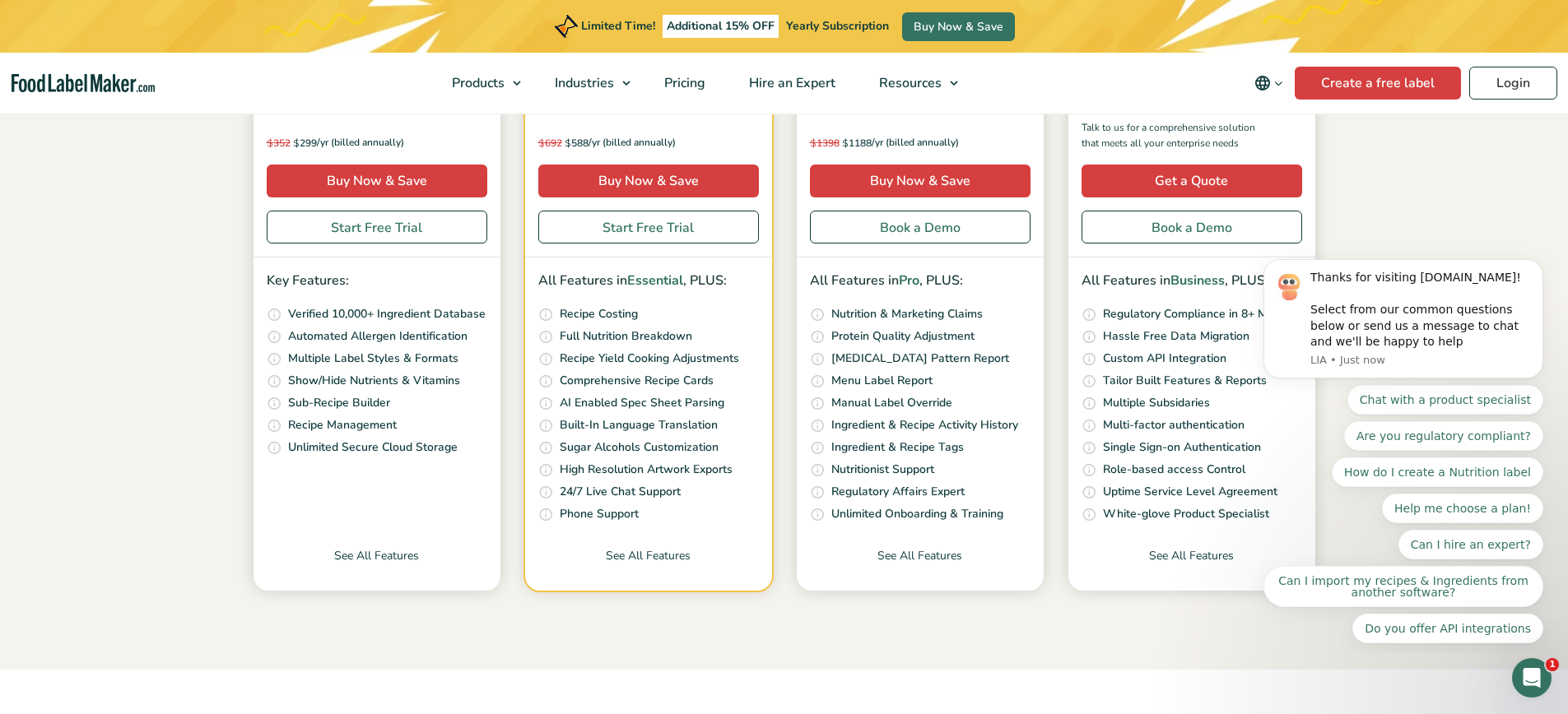
click at [601, 305] on p "Recipe Costing" at bounding box center [599, 314] width 78 height 18
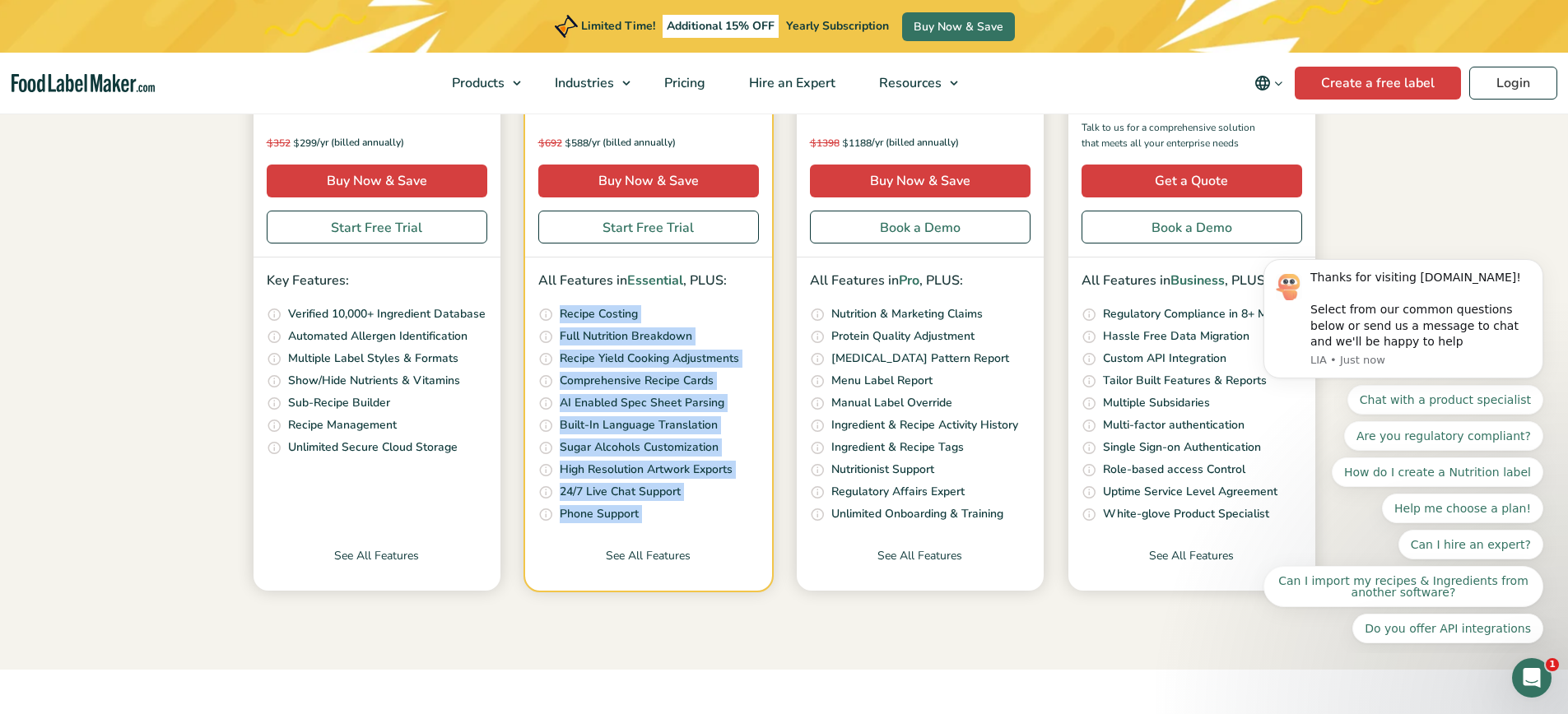
drag, startPoint x: 601, startPoint y: 305, endPoint x: 610, endPoint y: 507, distance: 202.2
click at [610, 507] on ul "Quickly and accurately calculate your recipe costs, including ingredients, pack…" at bounding box center [649, 414] width 221 height 219
click at [610, 507] on p "Phone Support" at bounding box center [599, 514] width 79 height 18
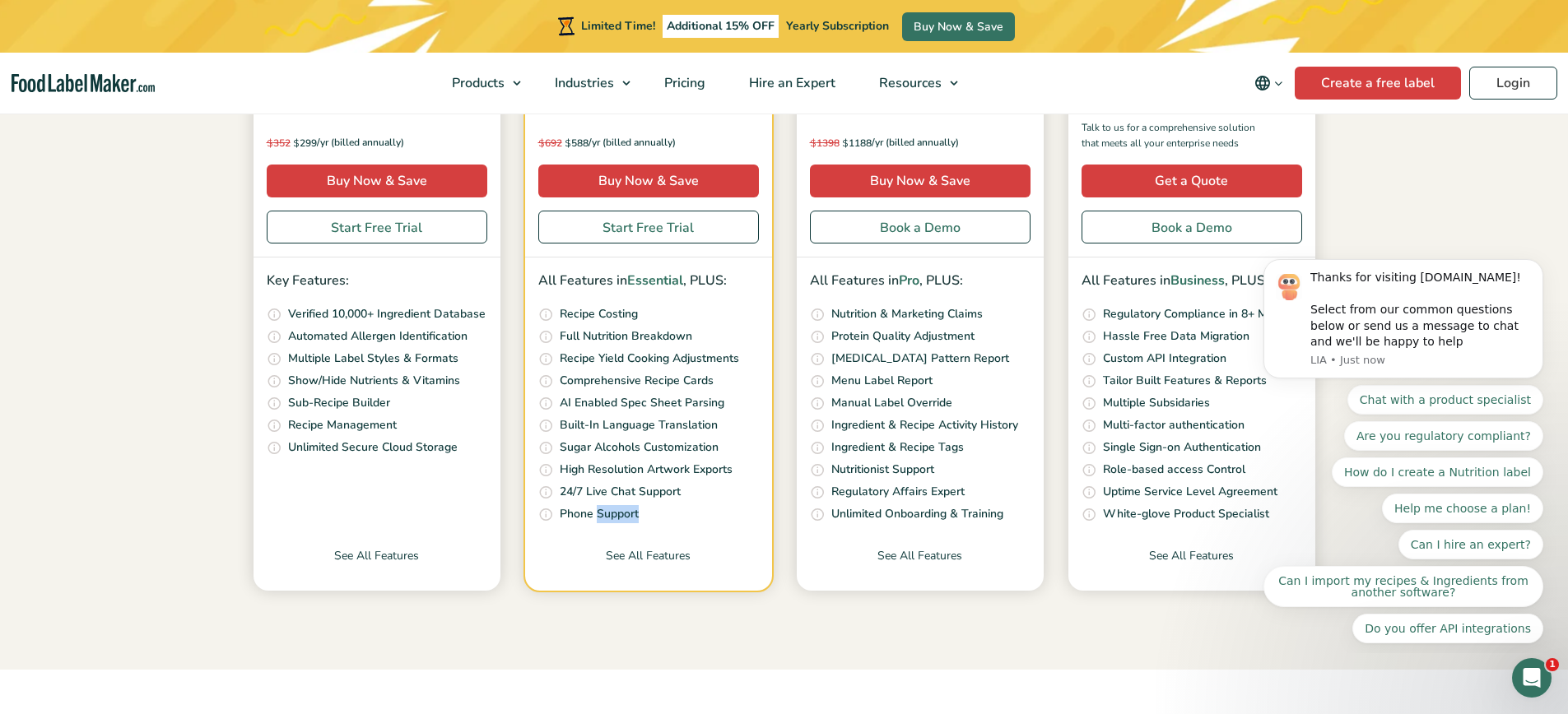
click at [610, 507] on p "Phone Support" at bounding box center [599, 514] width 79 height 18
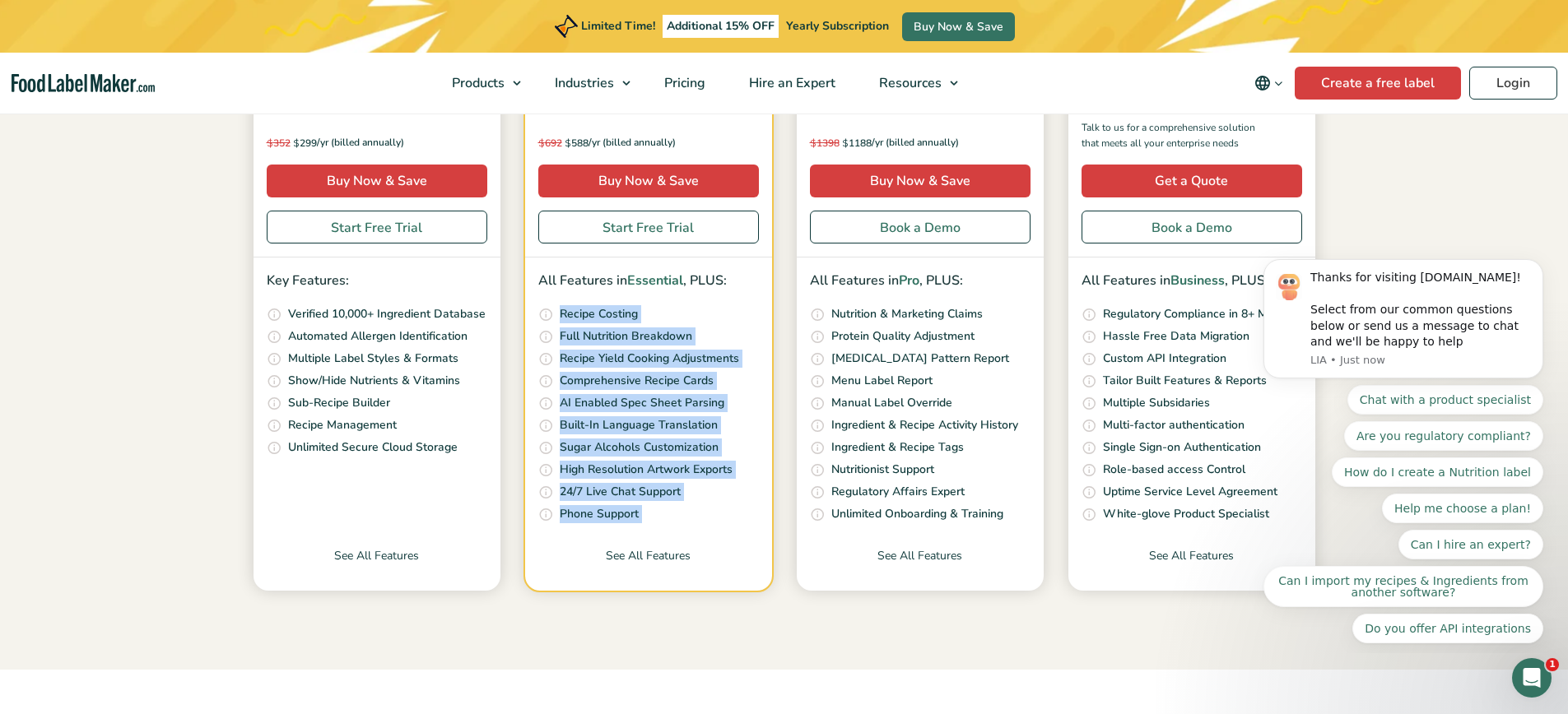
drag, startPoint x: 610, startPoint y: 507, endPoint x: 617, endPoint y: 299, distance: 208.1
click at [617, 299] on div "All Features in Essential , PLUS: Quickly and accurately calculate your recipe …" at bounding box center [649, 396] width 247 height 279
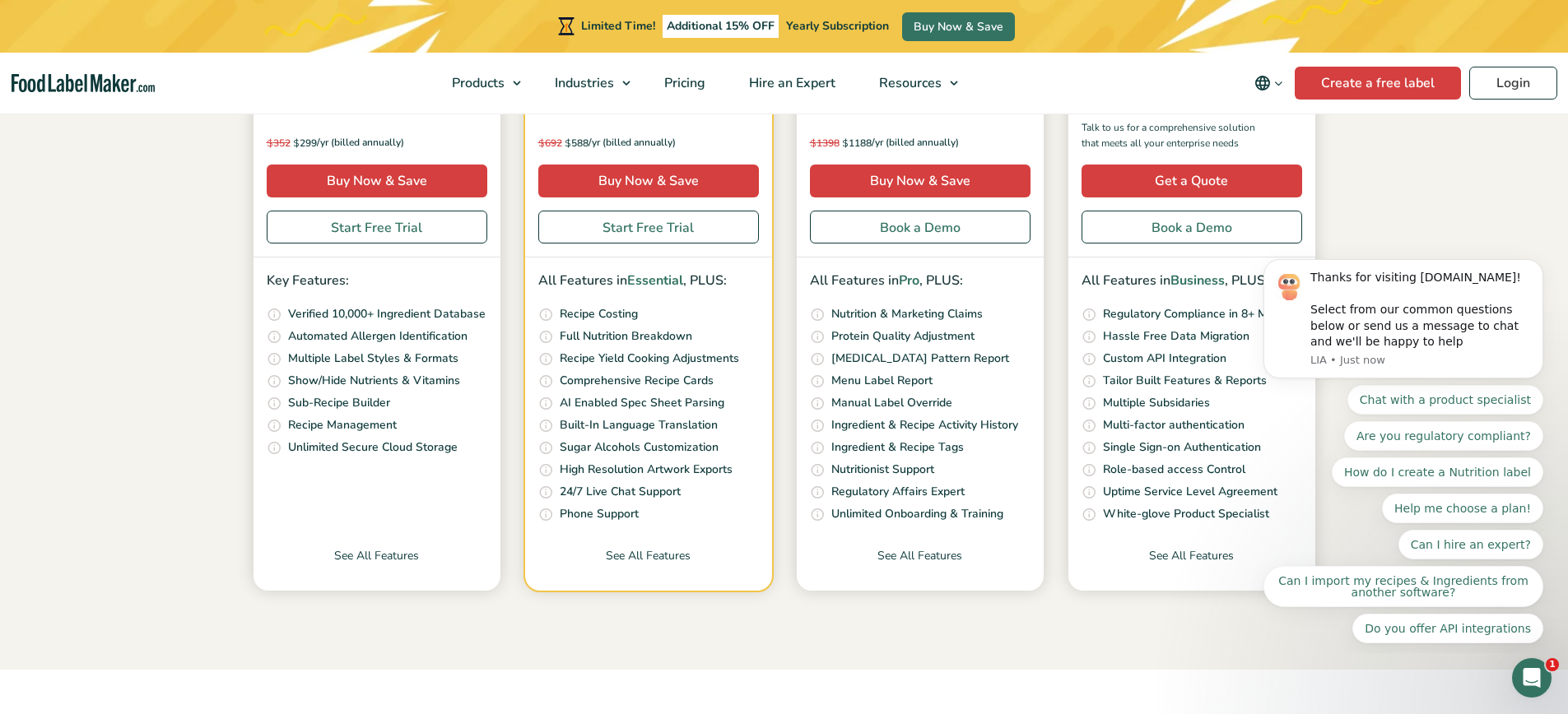
click at [619, 517] on p "Phone Support" at bounding box center [599, 514] width 79 height 18
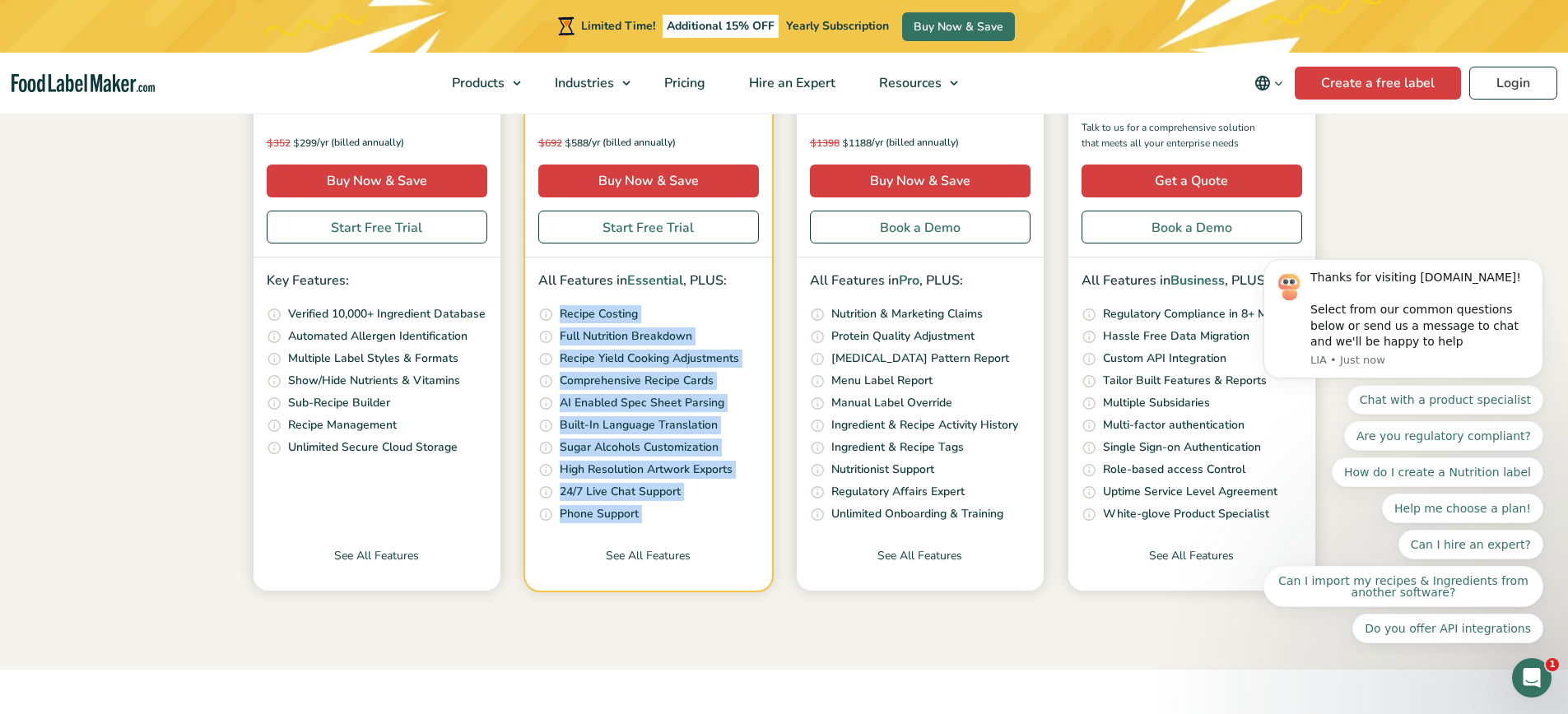
drag, startPoint x: 619, startPoint y: 517, endPoint x: 602, endPoint y: 310, distance: 207.7
click at [602, 310] on ul "Quickly and accurately calculate your recipe costs, including ingredients, pack…" at bounding box center [649, 414] width 221 height 219
click at [602, 310] on p "Recipe Costing" at bounding box center [599, 314] width 78 height 18
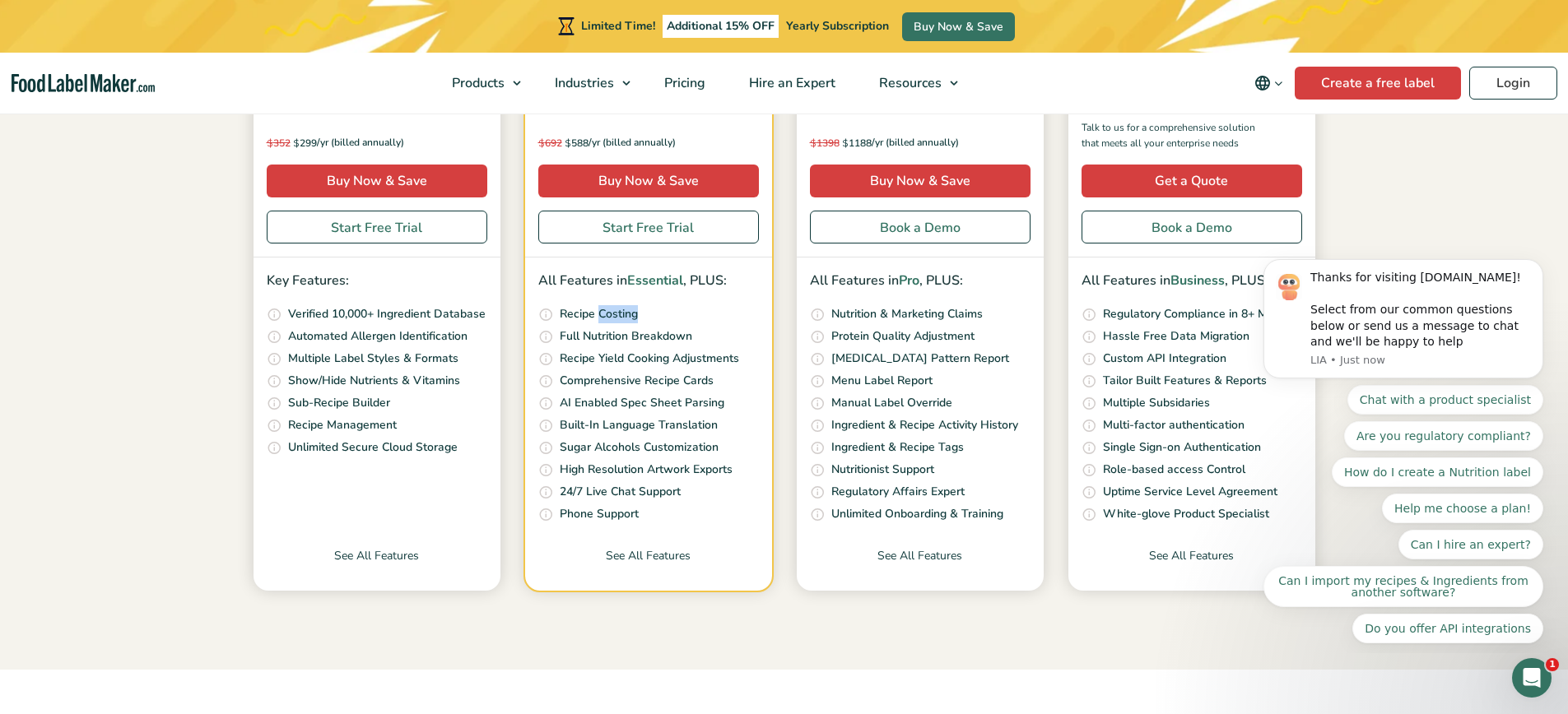
click at [602, 310] on p "Recipe Costing" at bounding box center [599, 314] width 78 height 18
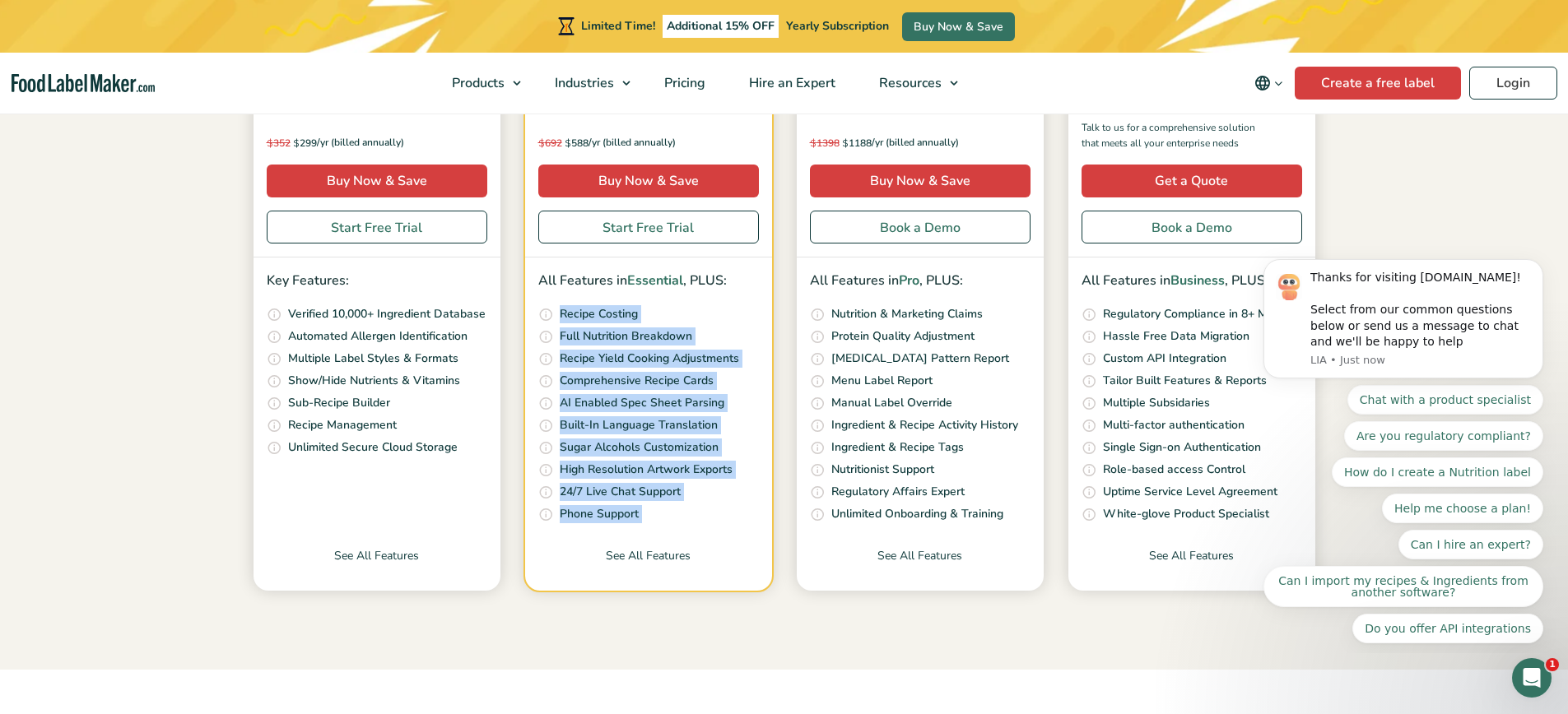
drag, startPoint x: 602, startPoint y: 310, endPoint x: 617, endPoint y: 513, distance: 203.6
click at [617, 513] on ul "Quickly and accurately calculate your recipe costs, including ingredients, pack…" at bounding box center [649, 414] width 221 height 219
click at [617, 513] on p "Phone Support" at bounding box center [599, 514] width 79 height 18
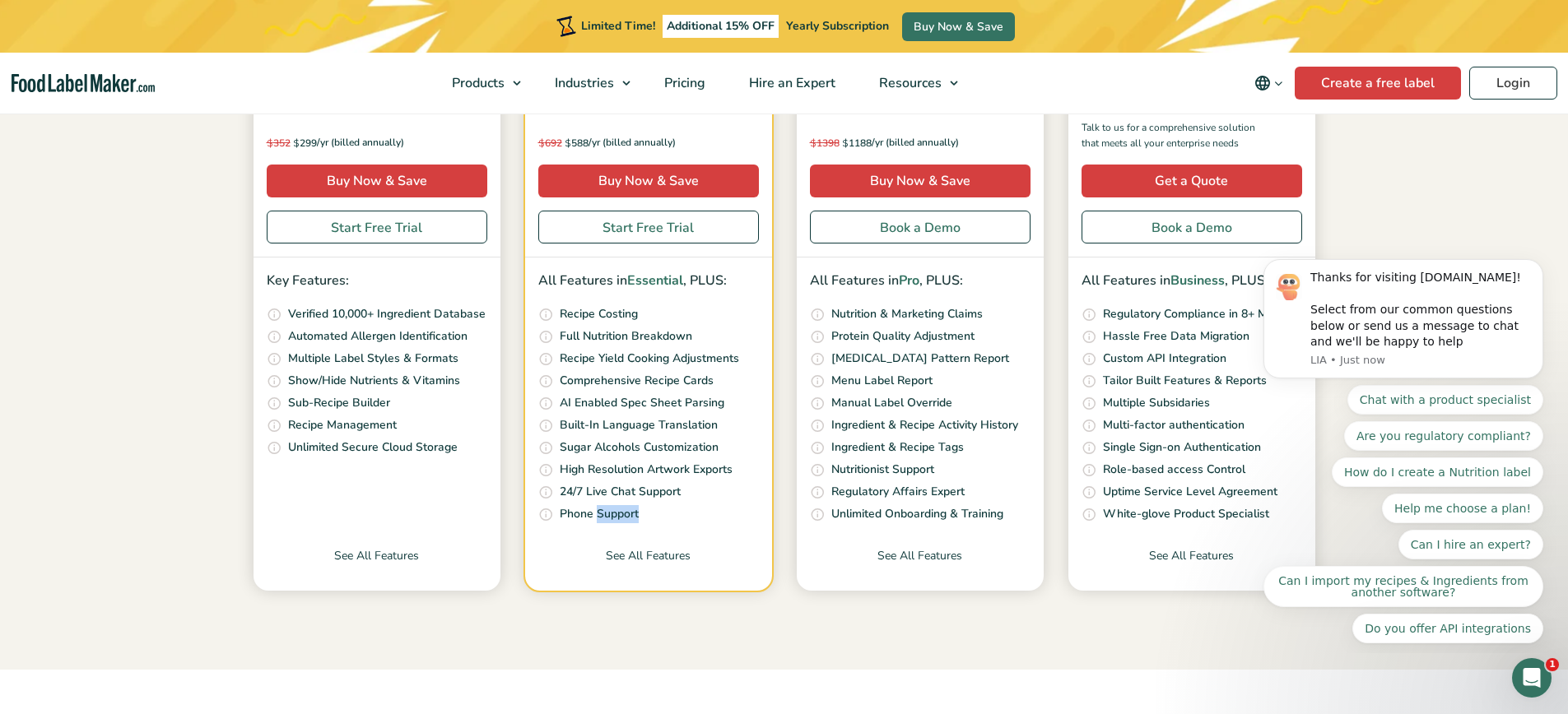
click at [617, 513] on p "Phone Support" at bounding box center [599, 514] width 79 height 18
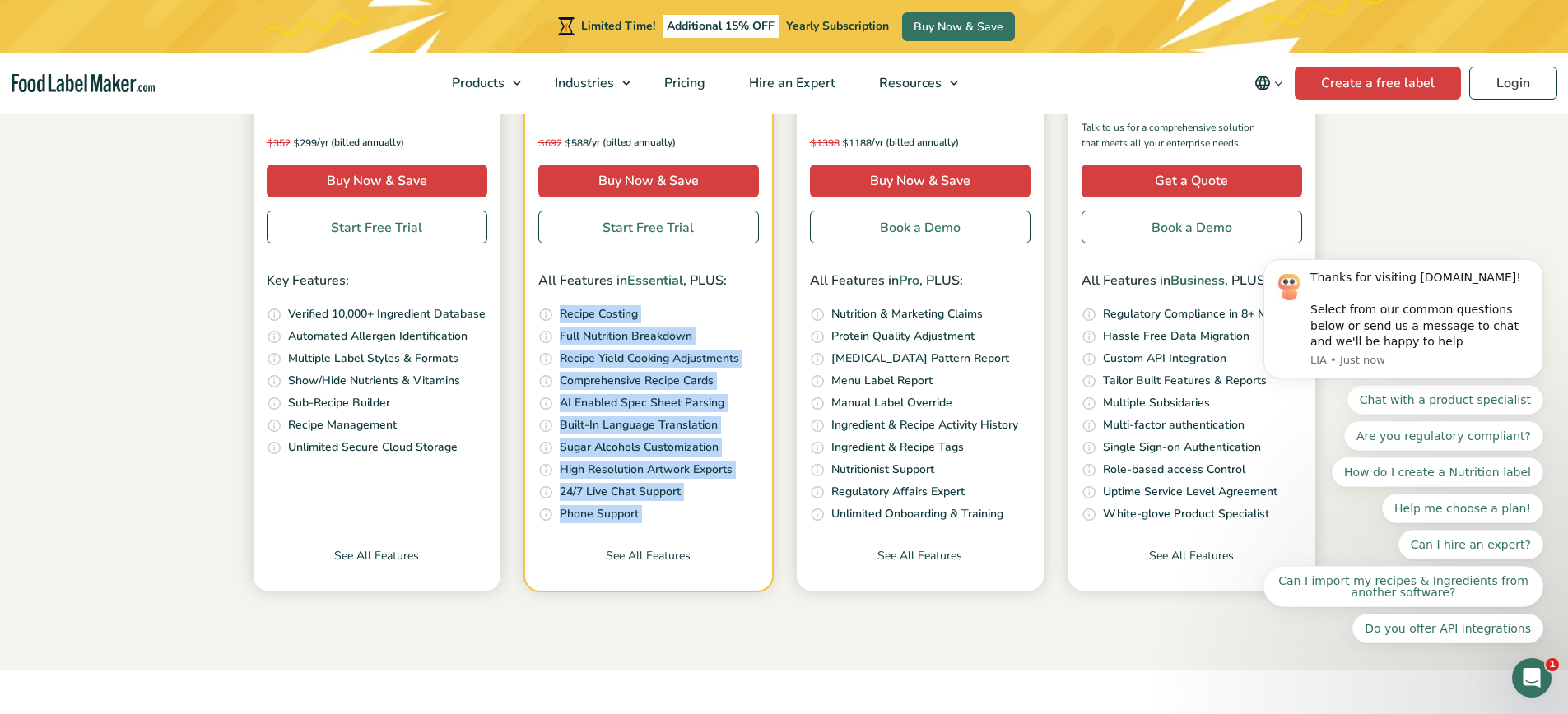
drag, startPoint x: 617, startPoint y: 513, endPoint x: 611, endPoint y: 312, distance: 201.1
click at [611, 313] on ul "Quickly and accurately calculate your recipe costs, including ingredients, pack…" at bounding box center [649, 414] width 221 height 219
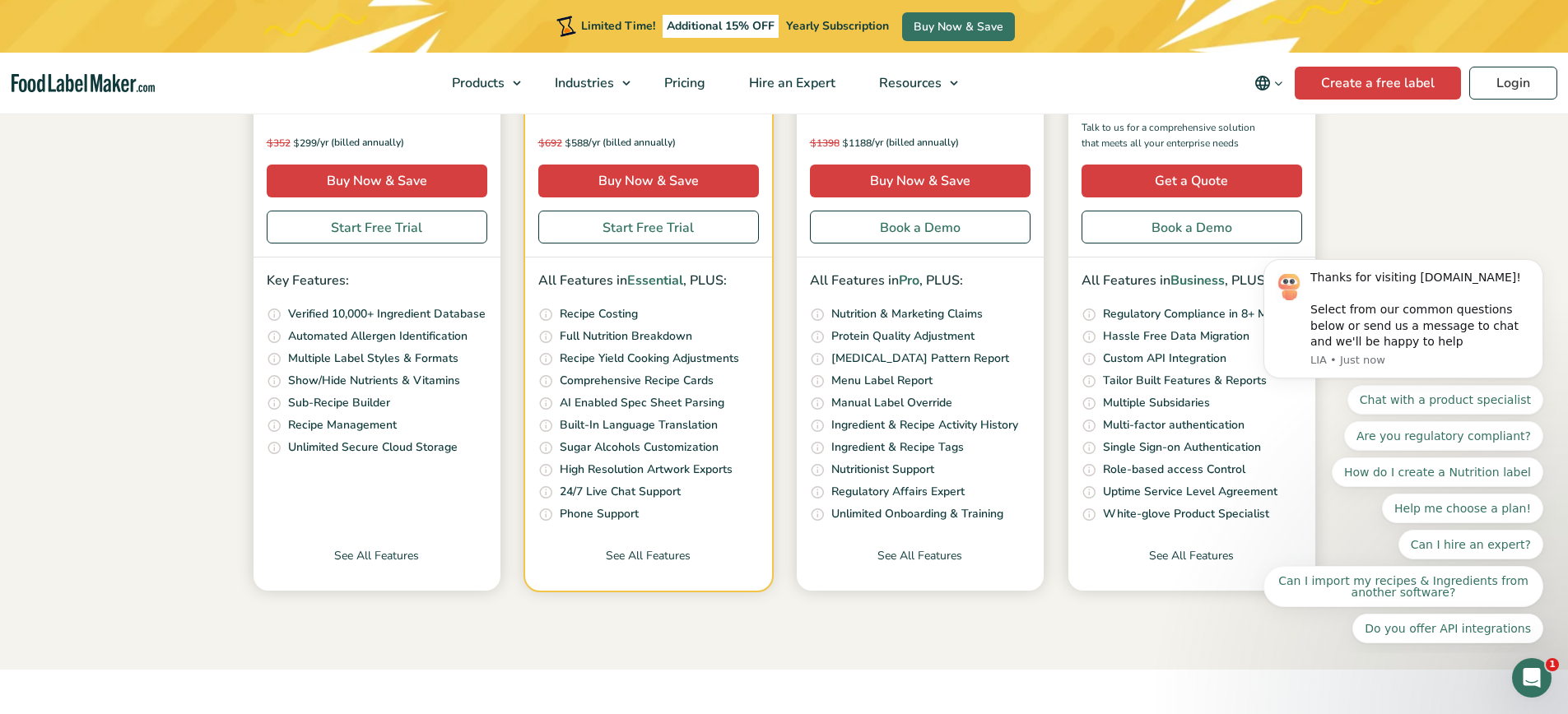
click at [611, 310] on p "Recipe Costing" at bounding box center [599, 314] width 78 height 18
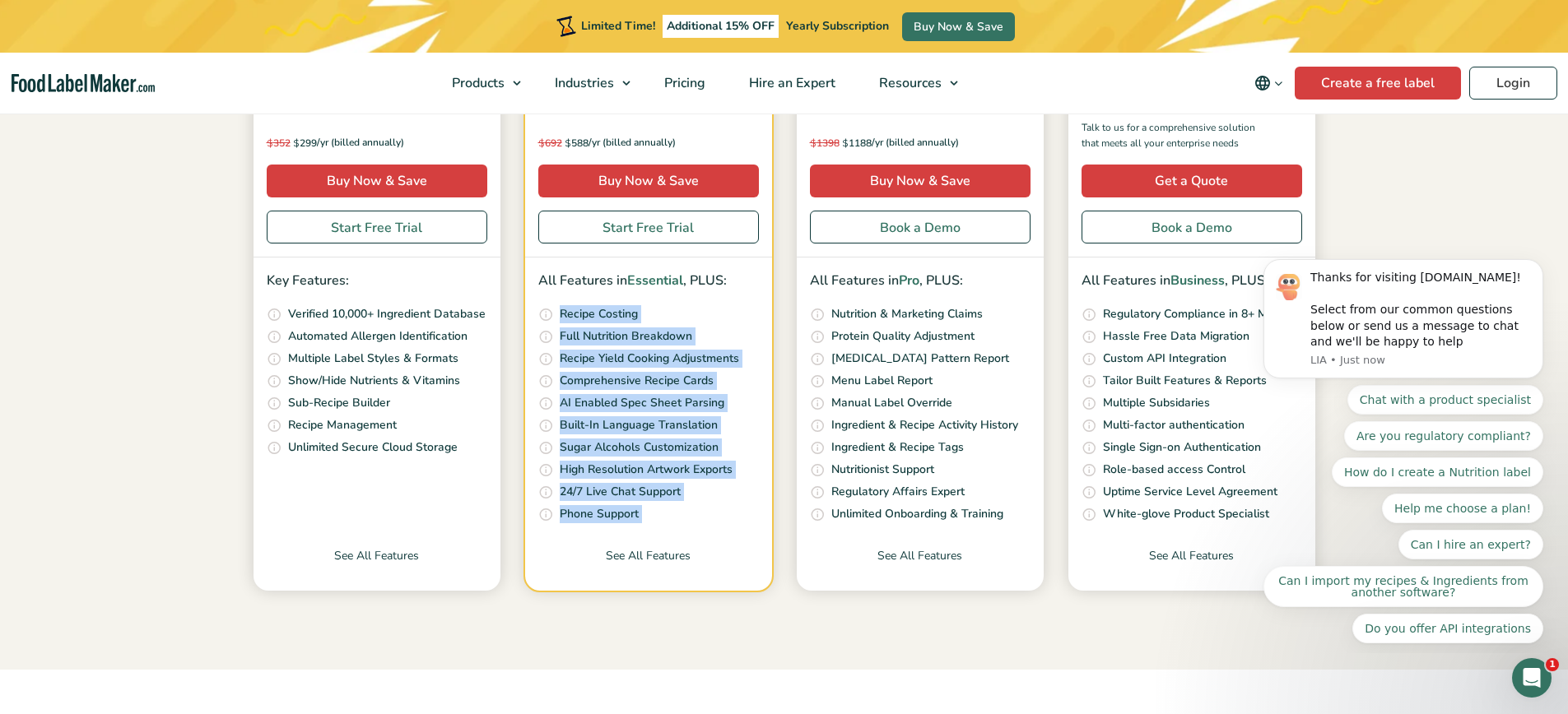
drag, startPoint x: 611, startPoint y: 310, endPoint x: 614, endPoint y: 511, distance: 201.0
click at [614, 511] on ul "Quickly and accurately calculate your recipe costs, including ingredients, pack…" at bounding box center [649, 414] width 221 height 219
click at [614, 511] on p "Phone Support" at bounding box center [599, 514] width 79 height 18
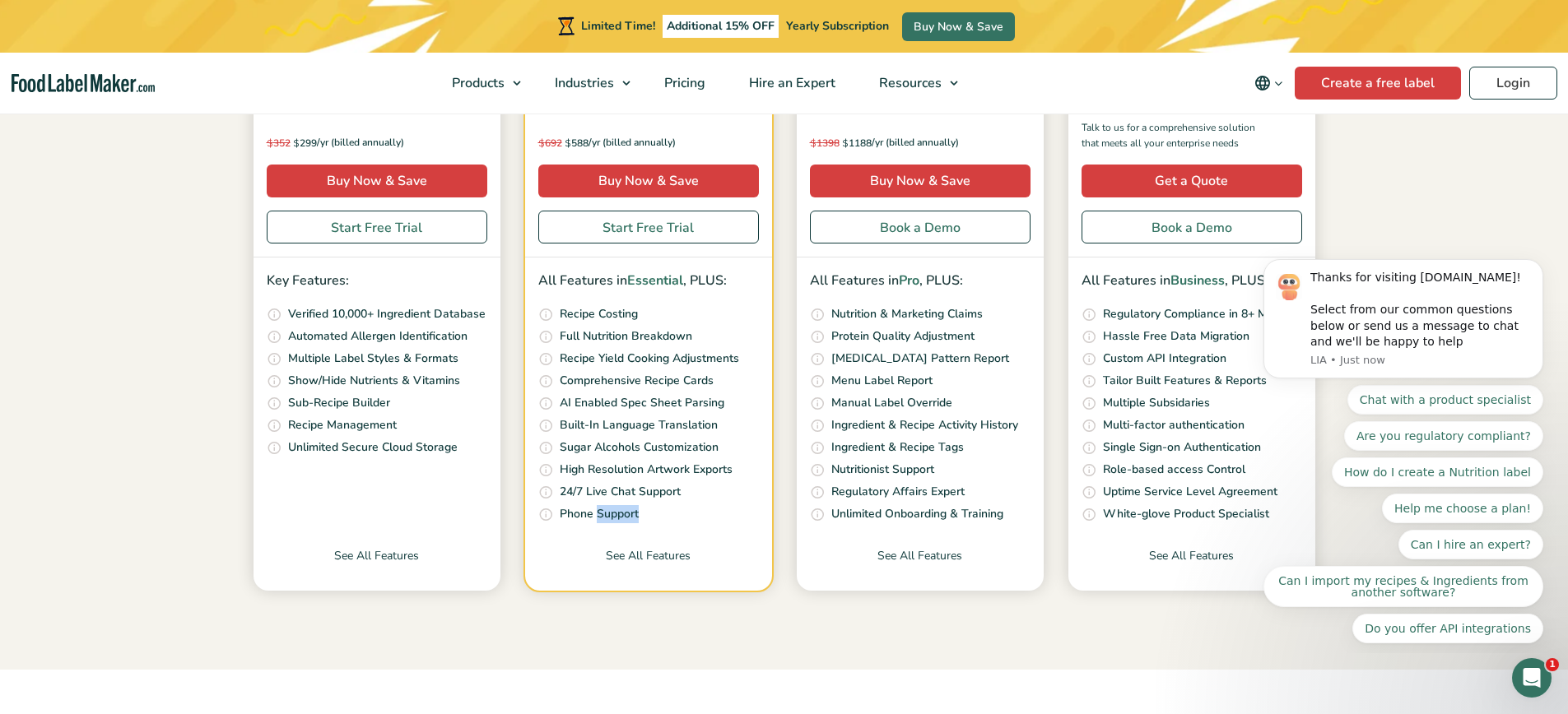
click at [614, 511] on p "Phone Support" at bounding box center [599, 514] width 79 height 18
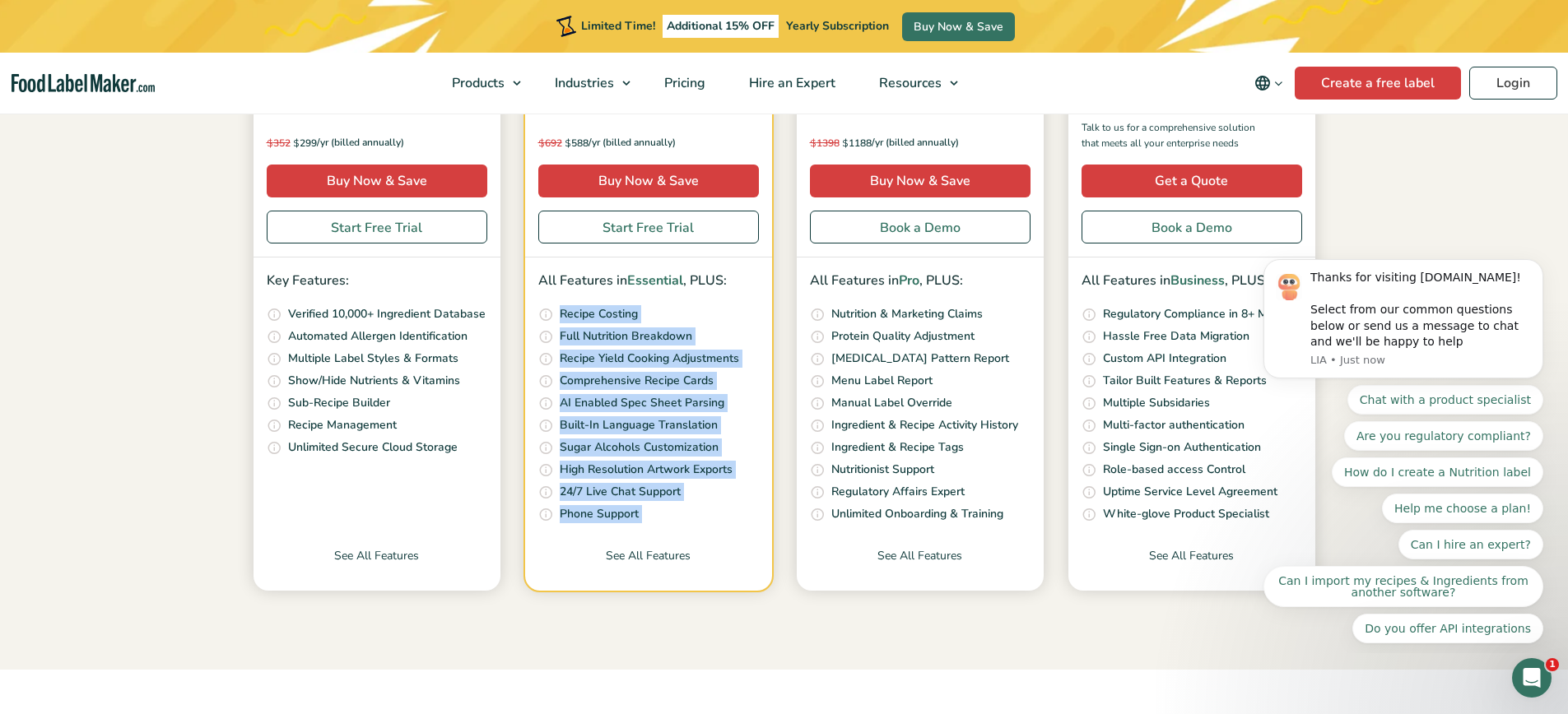
drag, startPoint x: 614, startPoint y: 511, endPoint x: 619, endPoint y: 310, distance: 201.1
click at [619, 310] on ul "Quickly and accurately calculate your recipe costs, including ingredients, pack…" at bounding box center [649, 414] width 221 height 219
click at [619, 310] on p "Recipe Costing" at bounding box center [599, 314] width 78 height 18
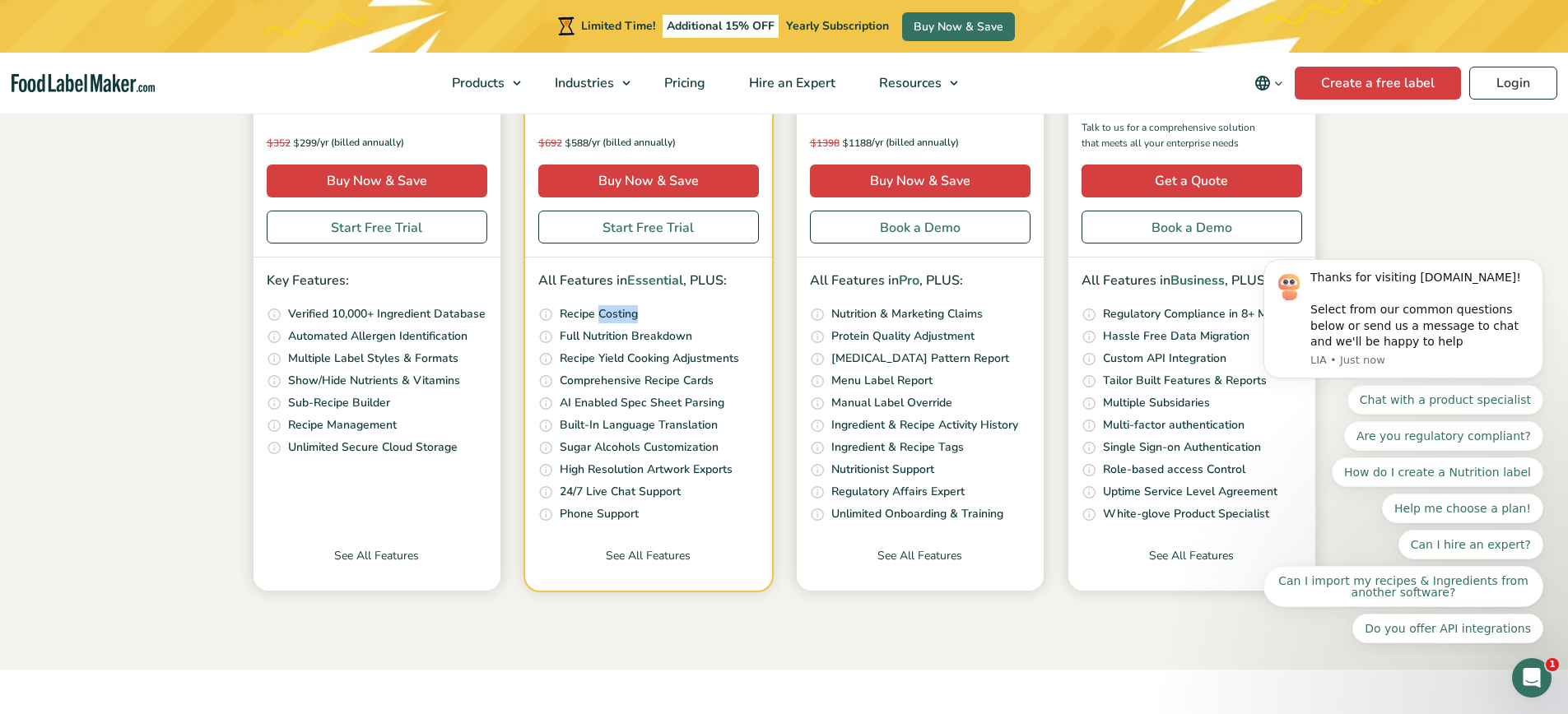
click at [619, 310] on p "Recipe Costing" at bounding box center [599, 314] width 78 height 18
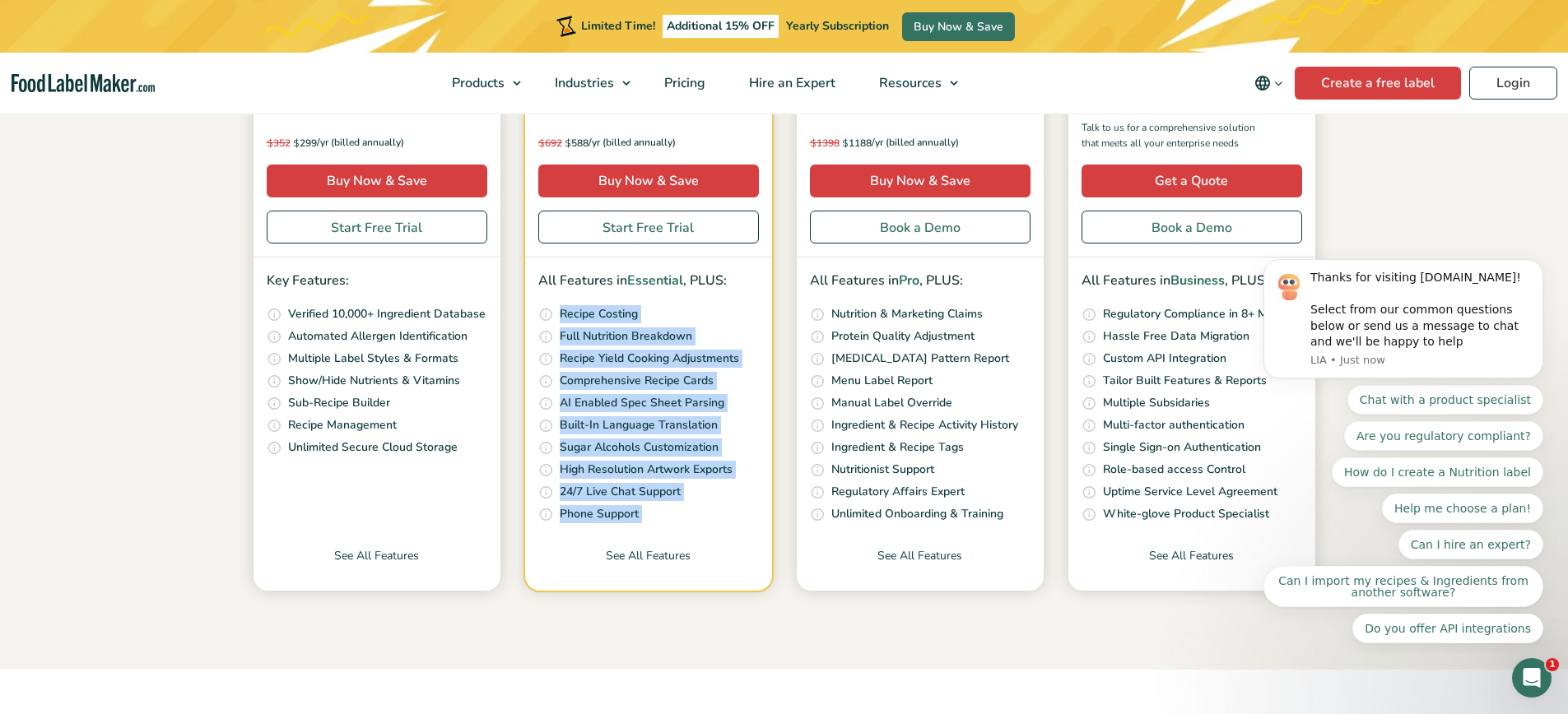
drag, startPoint x: 619, startPoint y: 310, endPoint x: 623, endPoint y: 522, distance: 212.0
click at [623, 522] on ul "Quickly and accurately calculate your recipe costs, including ingredients, pack…" at bounding box center [649, 414] width 221 height 219
click at [632, 516] on p "Phone Support" at bounding box center [599, 514] width 79 height 18
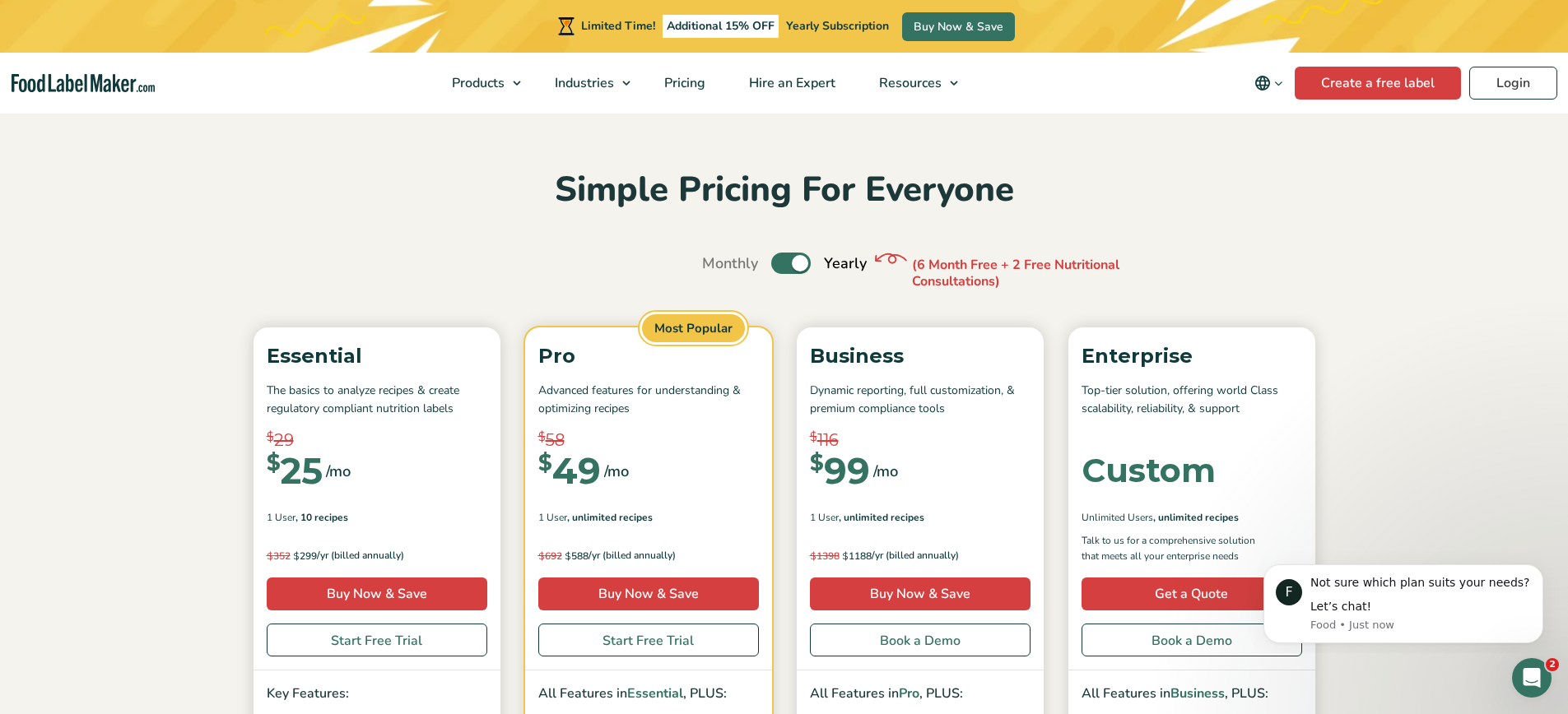
scroll to position [371, 0]
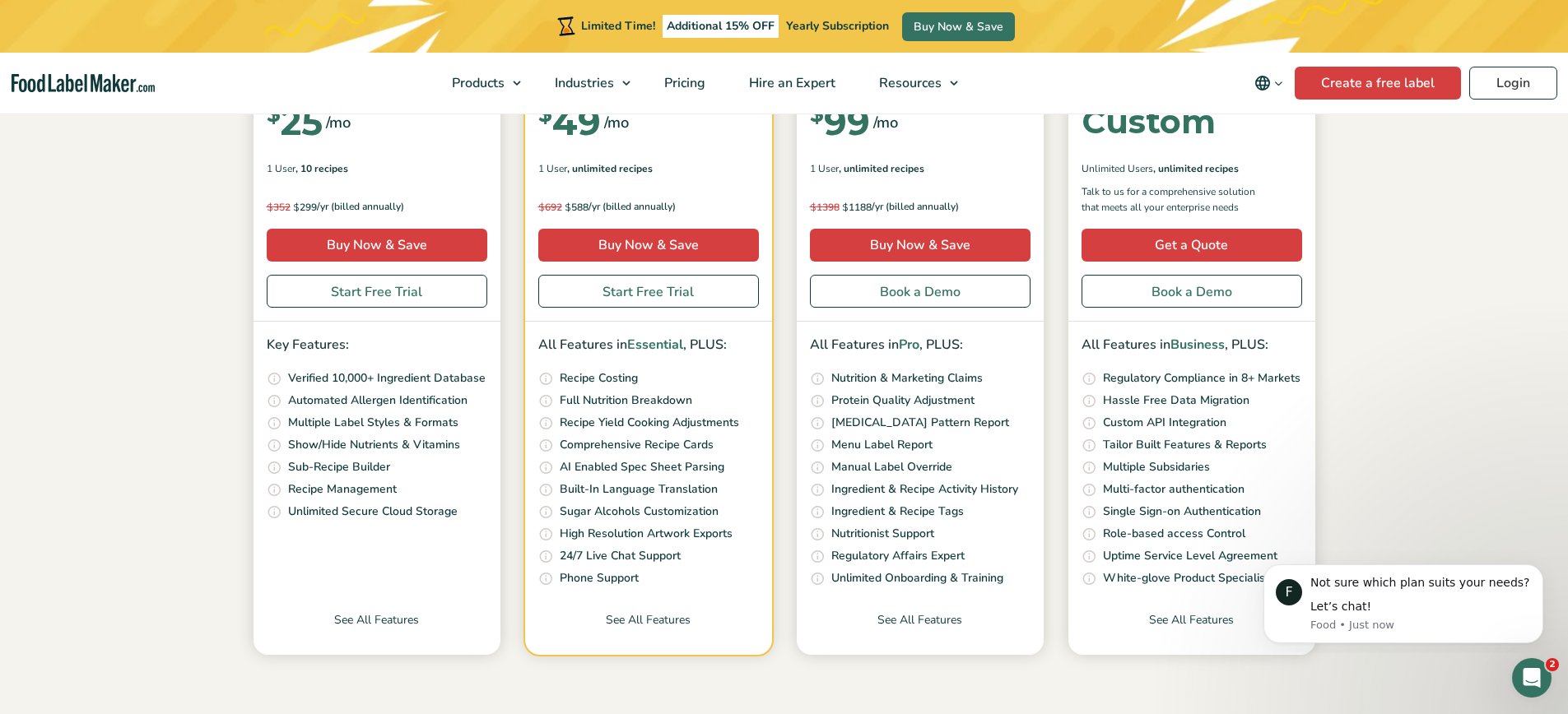
click at [855, 377] on p "Nutrition & Marketing Claims" at bounding box center [907, 378] width 152 height 18
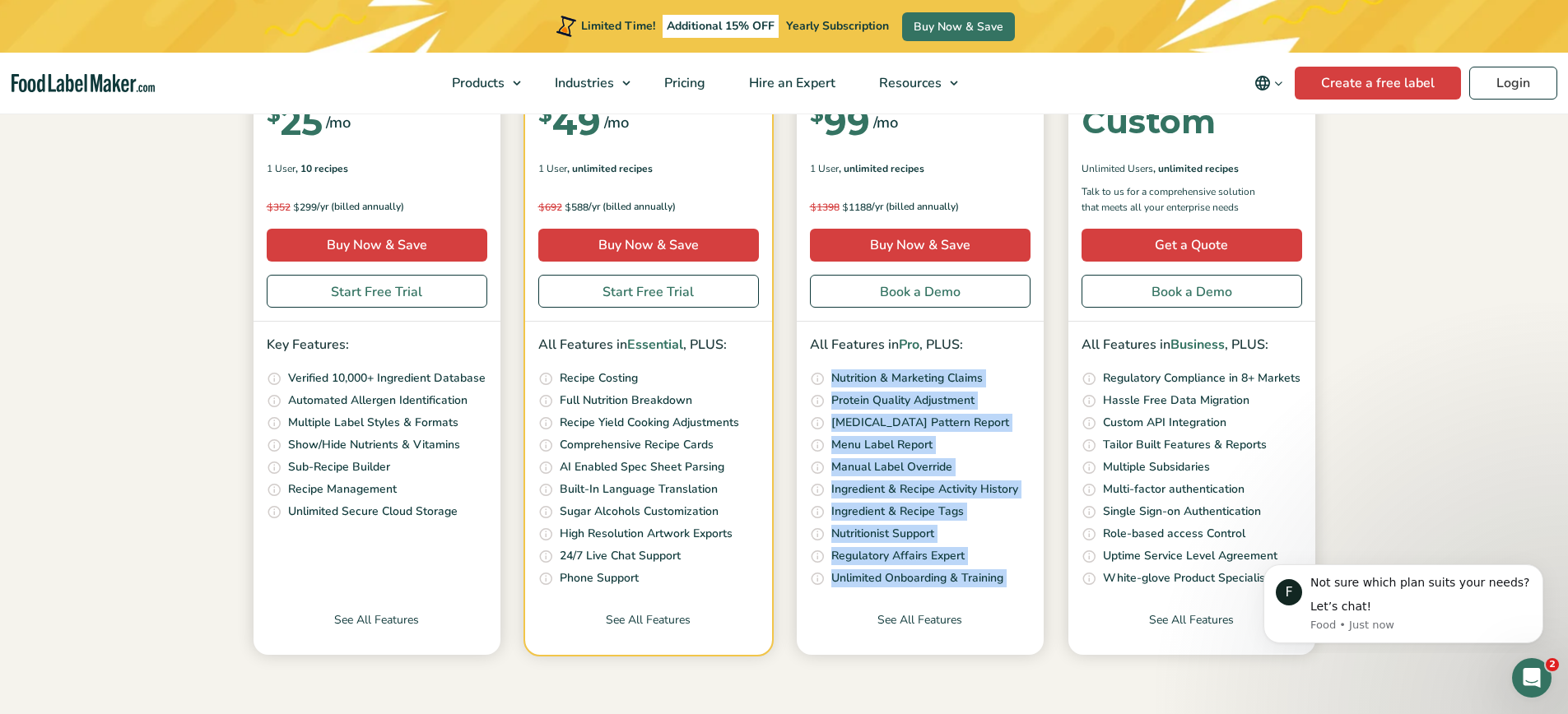
drag, startPoint x: 855, startPoint y: 377, endPoint x: 871, endPoint y: 572, distance: 195.7
click at [871, 572] on ul "Our unique nutrition algorithm scans your recipe and suggests possible Nutritio…" at bounding box center [920, 478] width 221 height 219
click at [871, 572] on p "Unlimited Onboarding & Training" at bounding box center [918, 578] width 172 height 18
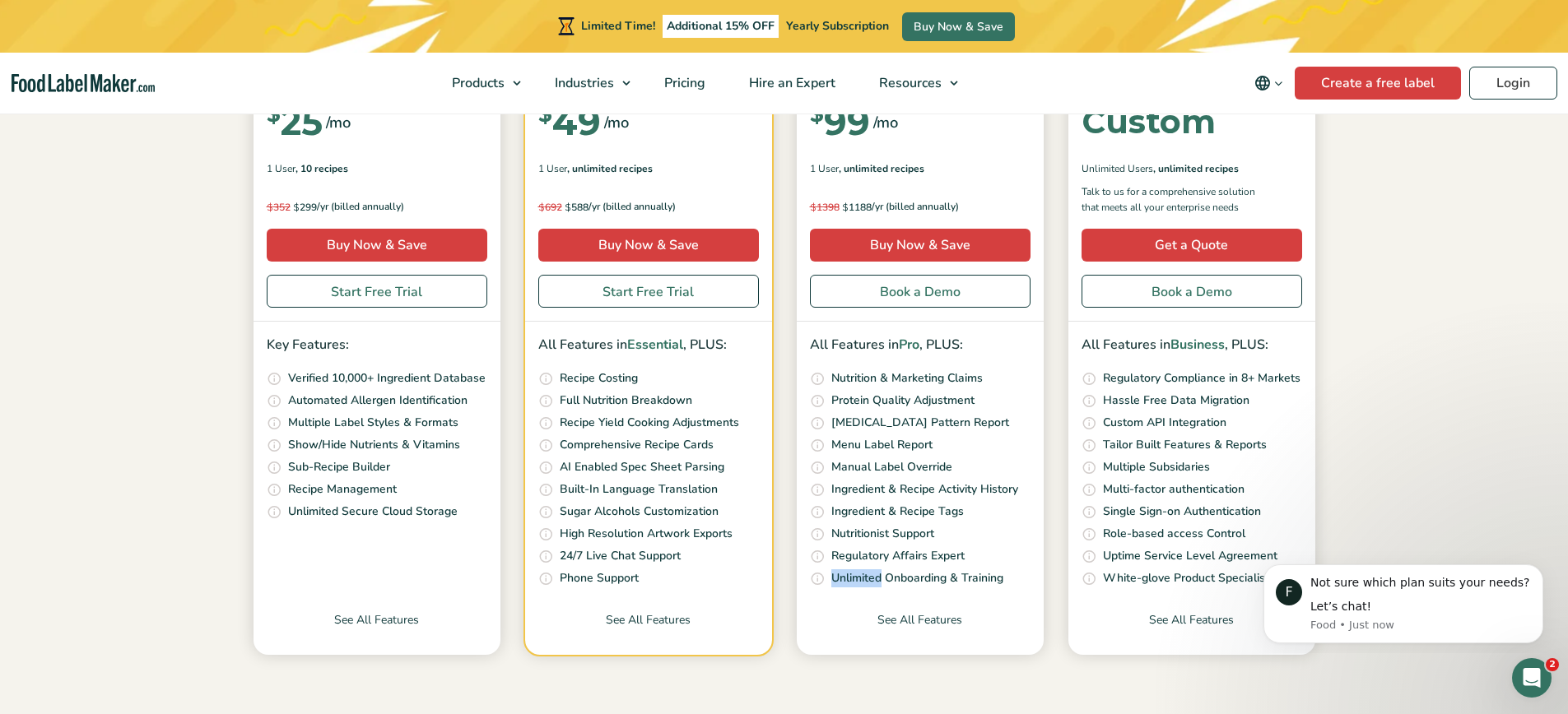
click at [871, 572] on p "Unlimited Onboarding & Training" at bounding box center [918, 578] width 172 height 18
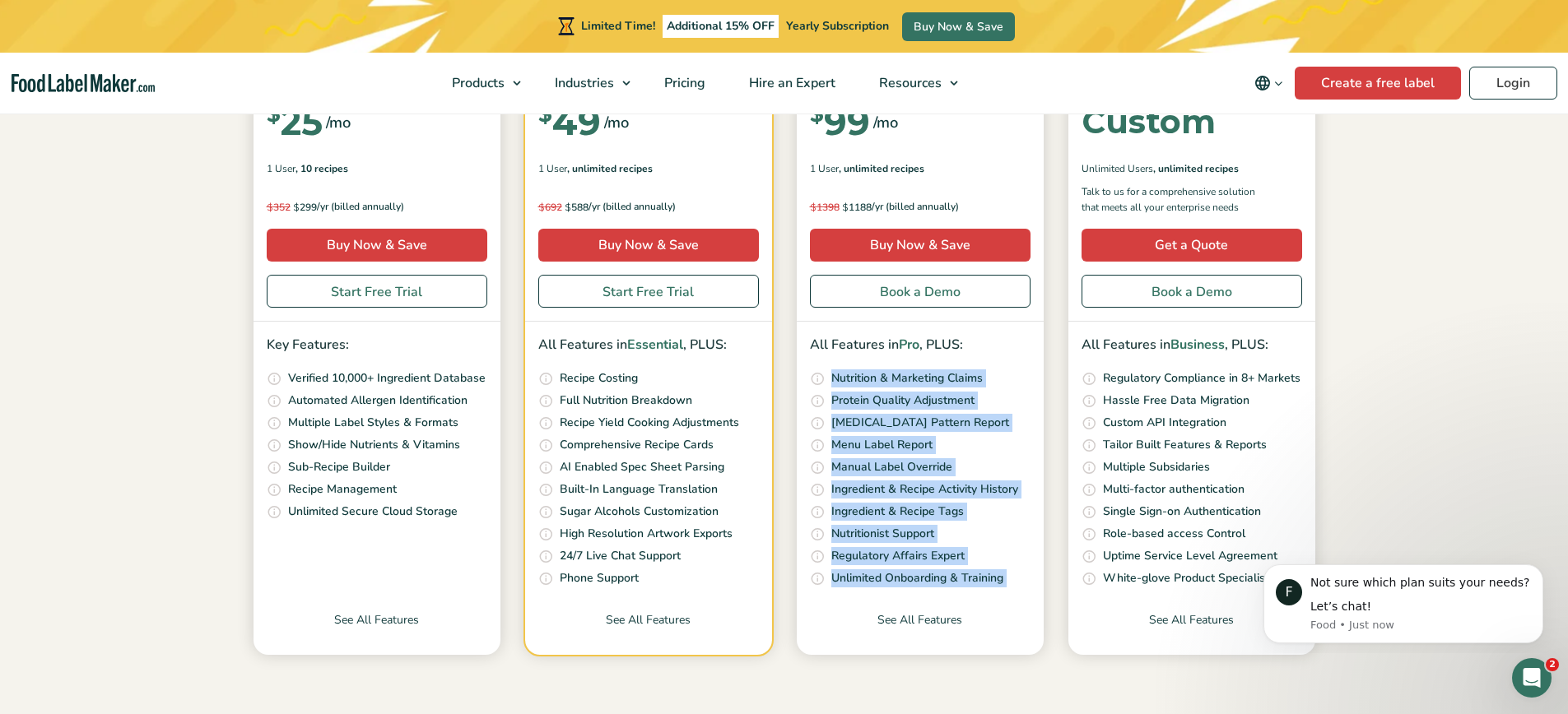
drag, startPoint x: 871, startPoint y: 572, endPoint x: 859, endPoint y: 380, distance: 192.4
click at [859, 380] on ul "Our unique nutrition algorithm scans your recipe and suggests possible Nutritio…" at bounding box center [920, 478] width 221 height 219
click at [859, 380] on p "Nutrition & Marketing Claims" at bounding box center [907, 378] width 152 height 18
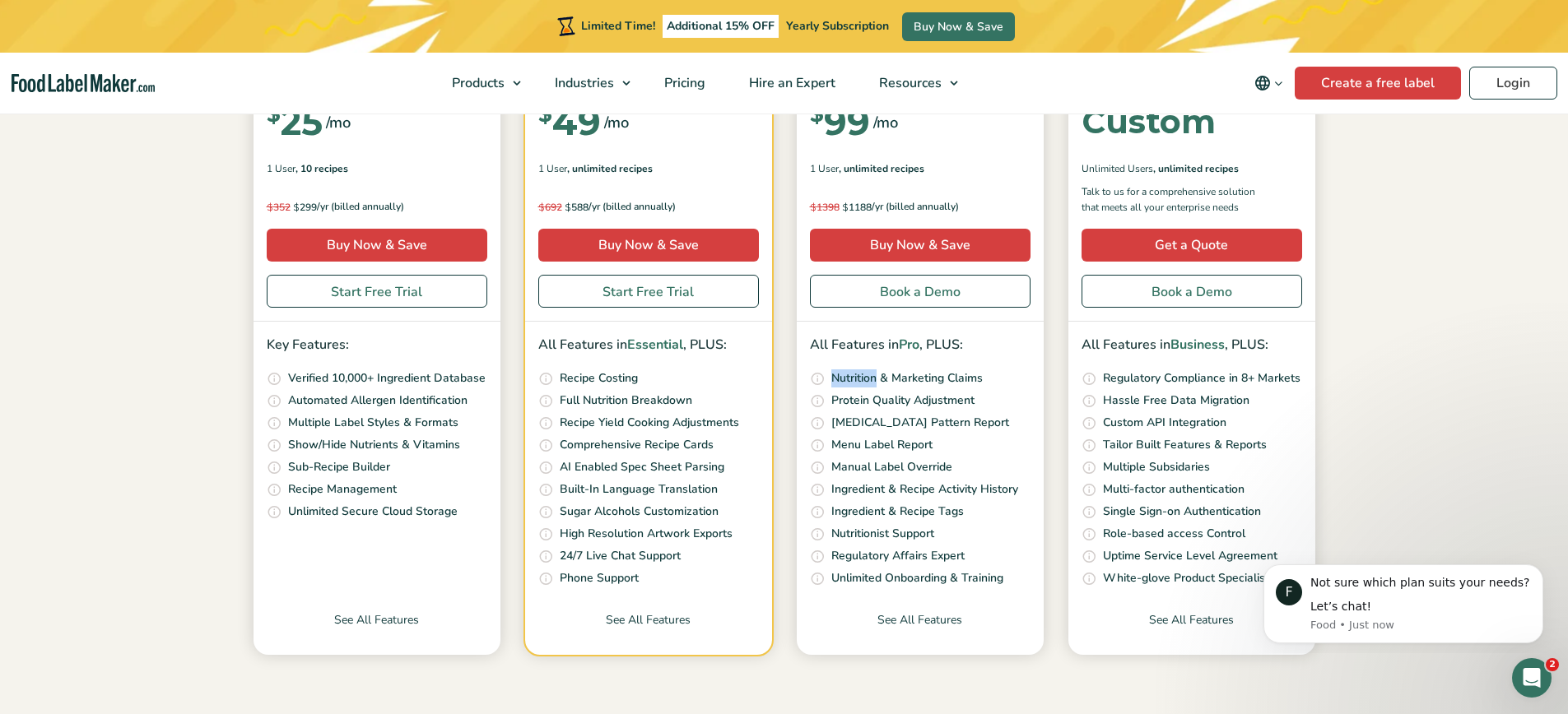
click at [859, 380] on p "Nutrition & Marketing Claims" at bounding box center [907, 378] width 152 height 18
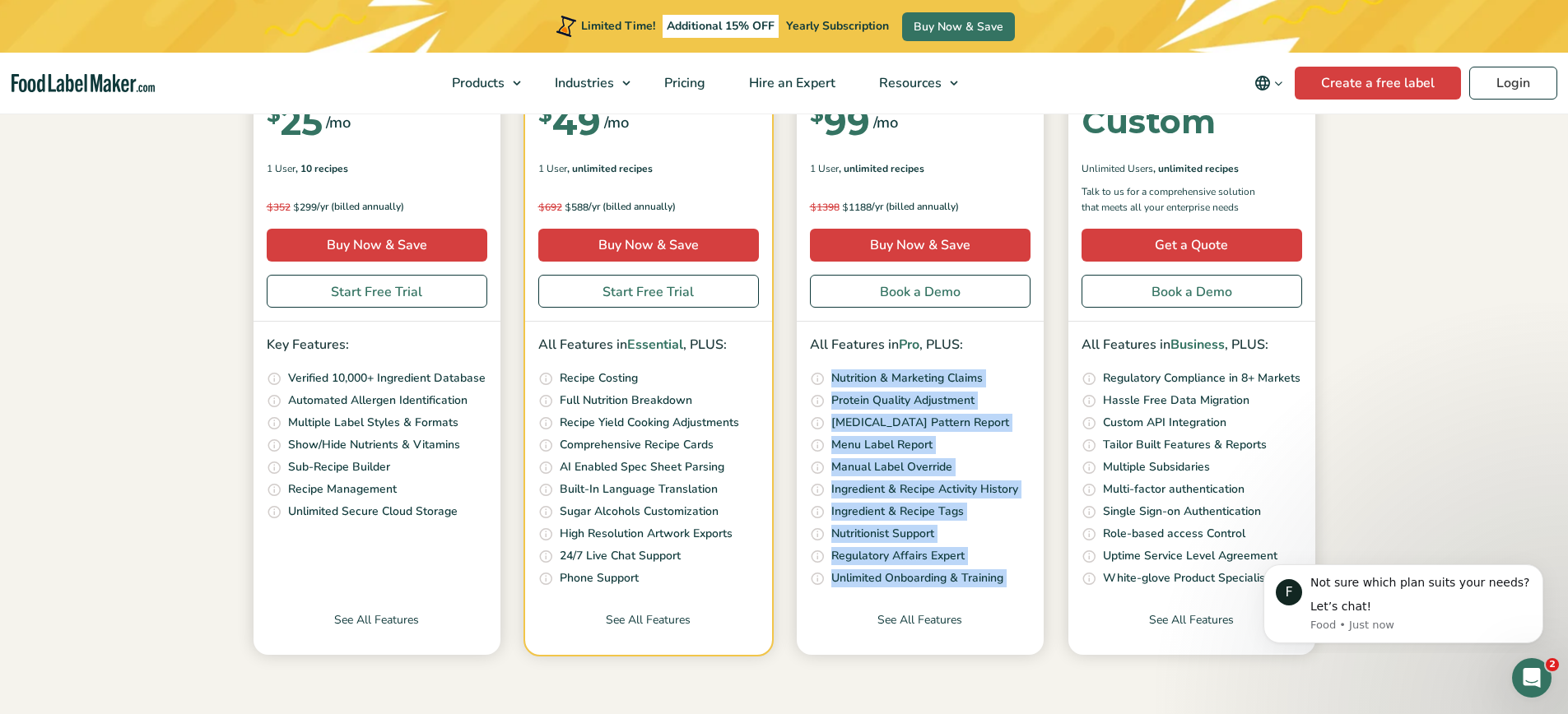
drag, startPoint x: 859, startPoint y: 380, endPoint x: 851, endPoint y: 568, distance: 188.2
click at [851, 568] on ul "Our unique nutrition algorithm scans your recipe and suggests possible Nutritio…" at bounding box center [920, 478] width 221 height 219
click at [851, 569] on p "Unlimited Onboarding & Training" at bounding box center [918, 578] width 172 height 18
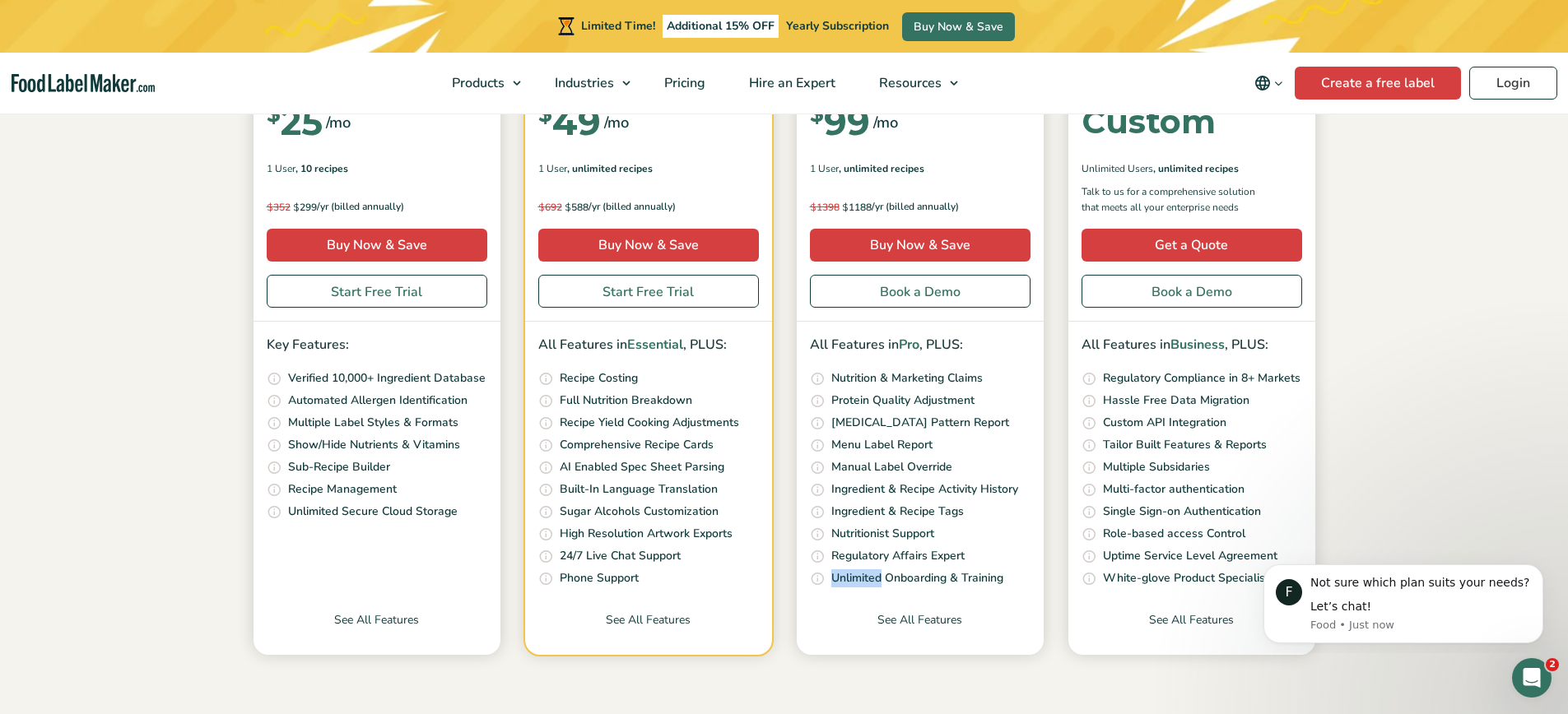
click at [851, 569] on p "Unlimited Onboarding & Training" at bounding box center [918, 578] width 172 height 18
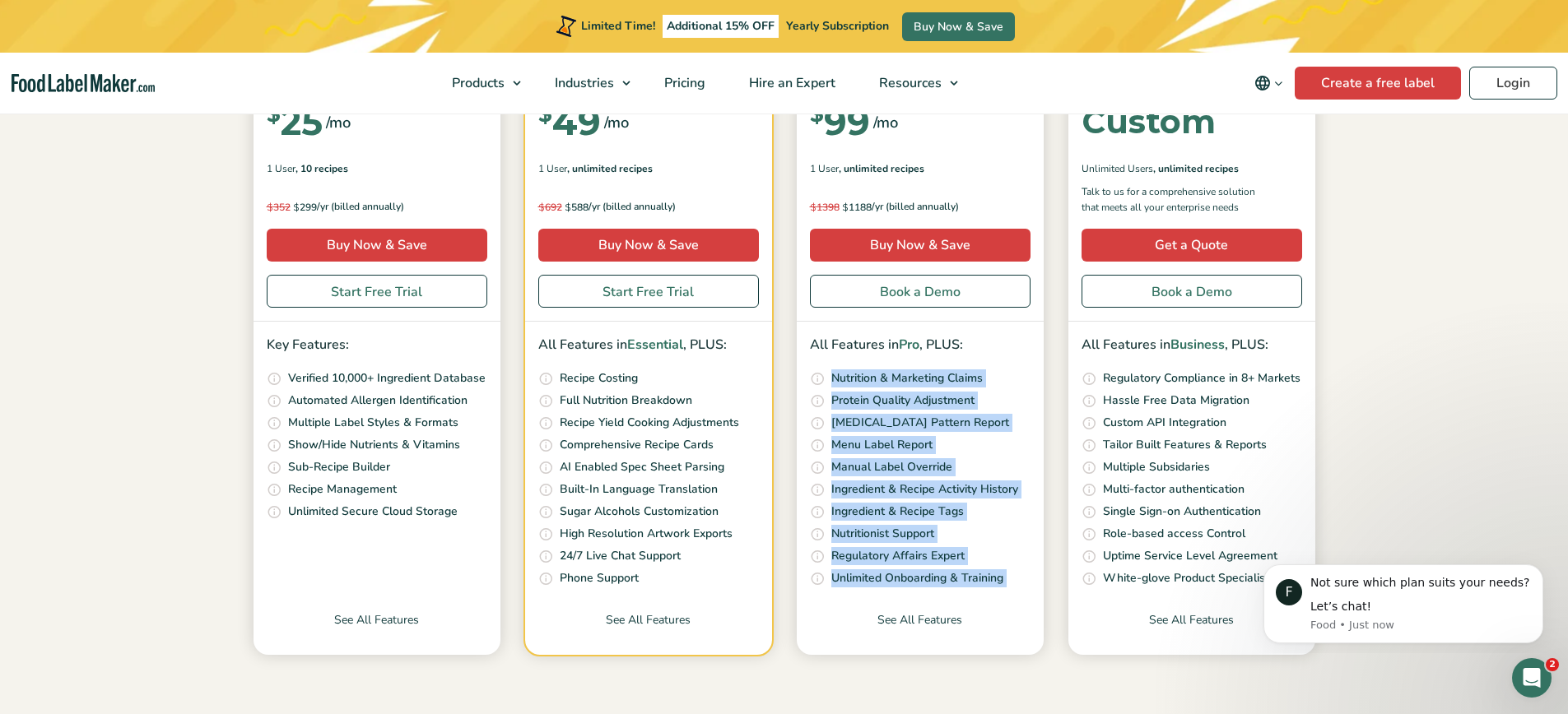
drag, startPoint x: 851, startPoint y: 568, endPoint x: 839, endPoint y: 373, distance: 195.4
click at [839, 373] on ul "Our unique nutrition algorithm scans your recipe and suggests possible Nutritio…" at bounding box center [920, 478] width 221 height 219
click at [839, 373] on p "Nutrition & Marketing Claims" at bounding box center [907, 378] width 152 height 18
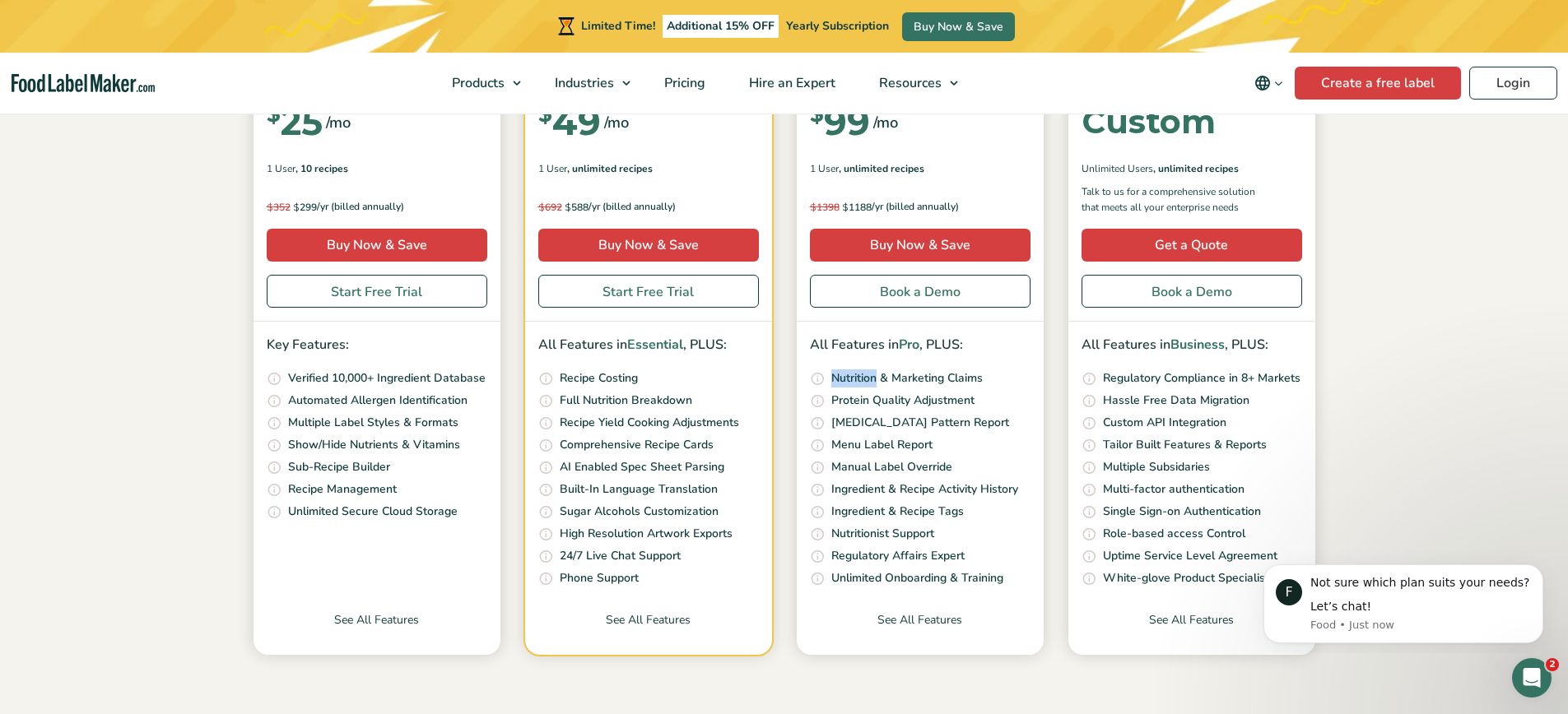
click at [839, 373] on p "Nutrition & Marketing Claims" at bounding box center [907, 378] width 152 height 18
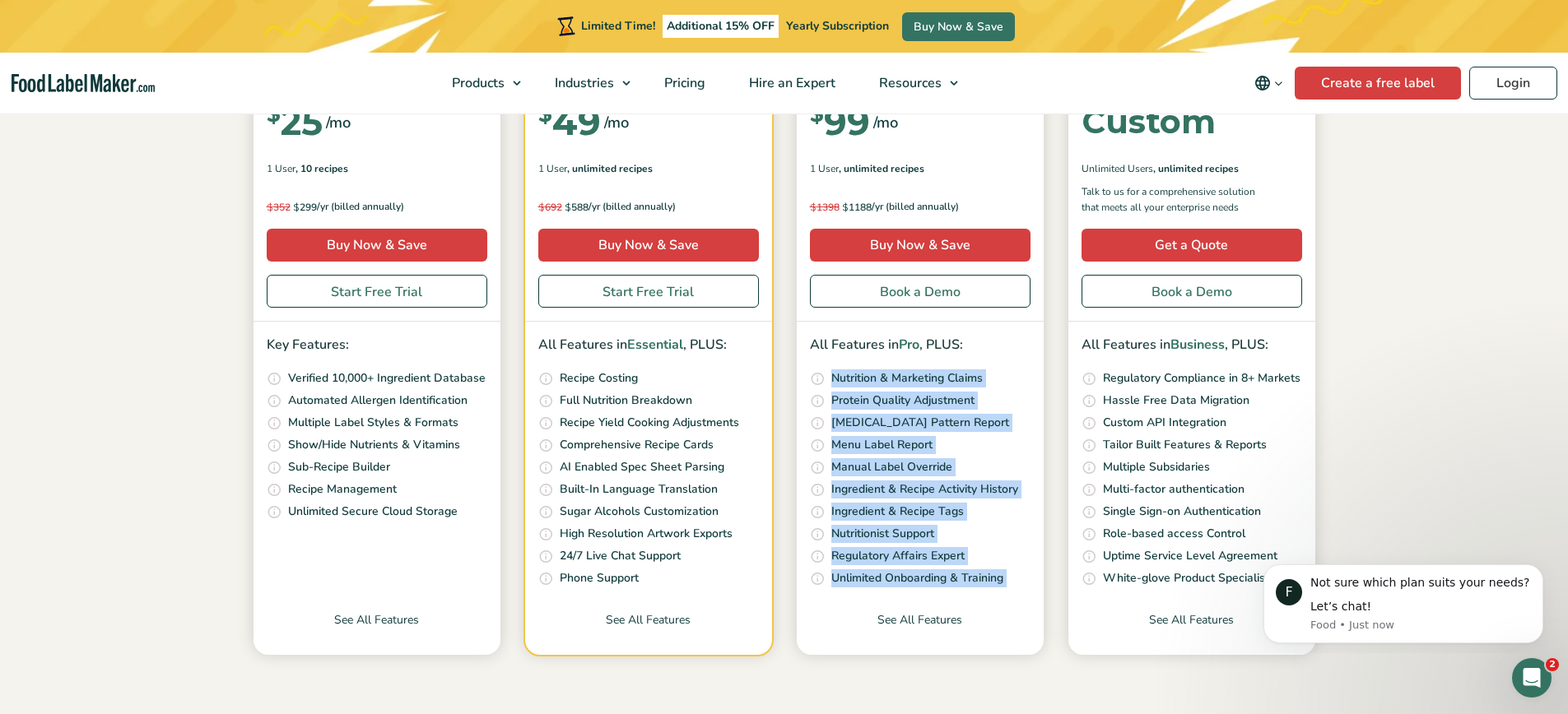
drag, startPoint x: 839, startPoint y: 373, endPoint x: 828, endPoint y: 578, distance: 205.3
click at [828, 578] on ul "Our unique nutrition algorithm scans your recipe and suggests possible Nutritio…" at bounding box center [920, 478] width 221 height 219
click at [828, 578] on li "Get as many onboarding sessions as your teams need. Your dedicated customer suc…" at bounding box center [920, 578] width 221 height 19
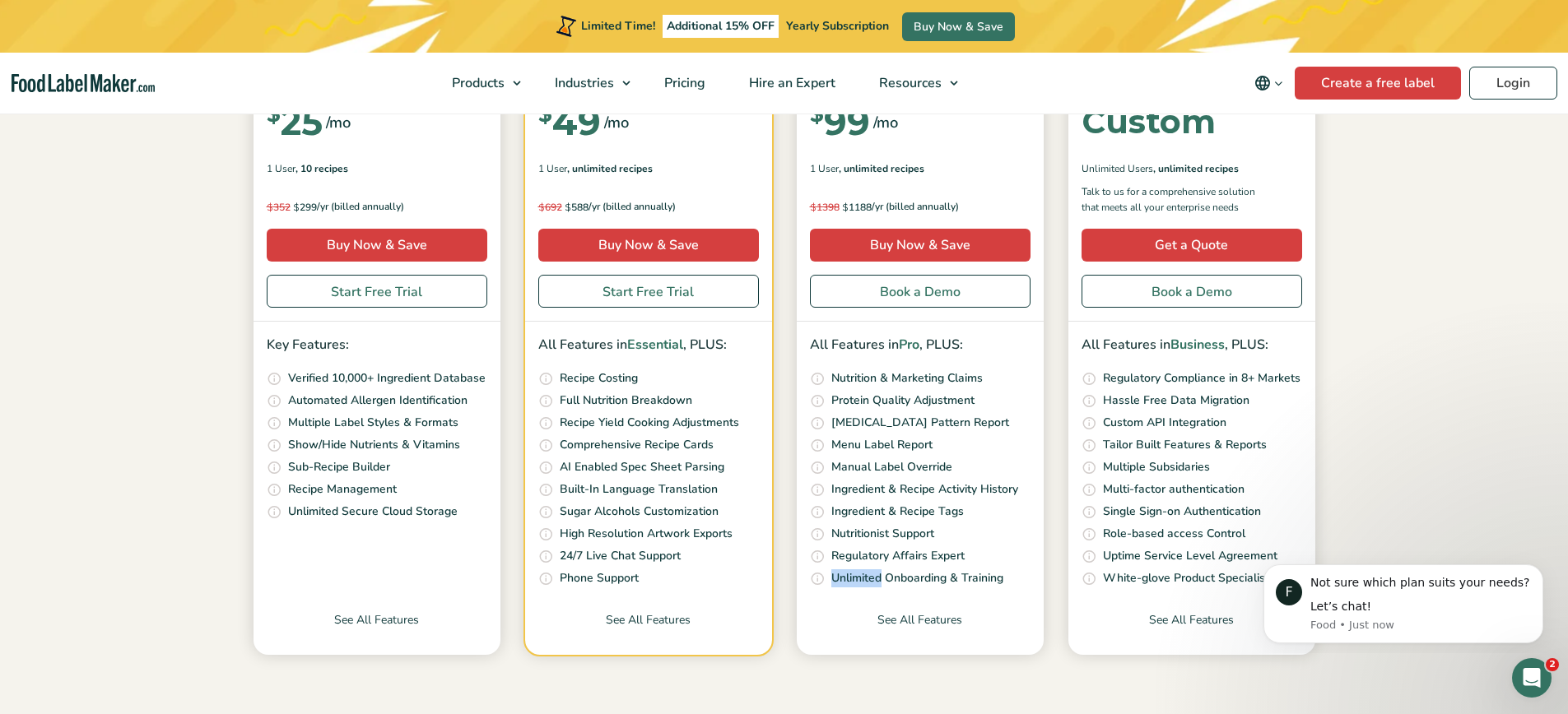
click at [828, 578] on li "Get as many onboarding sessions as your teams need. Your dedicated customer suc…" at bounding box center [920, 578] width 221 height 19
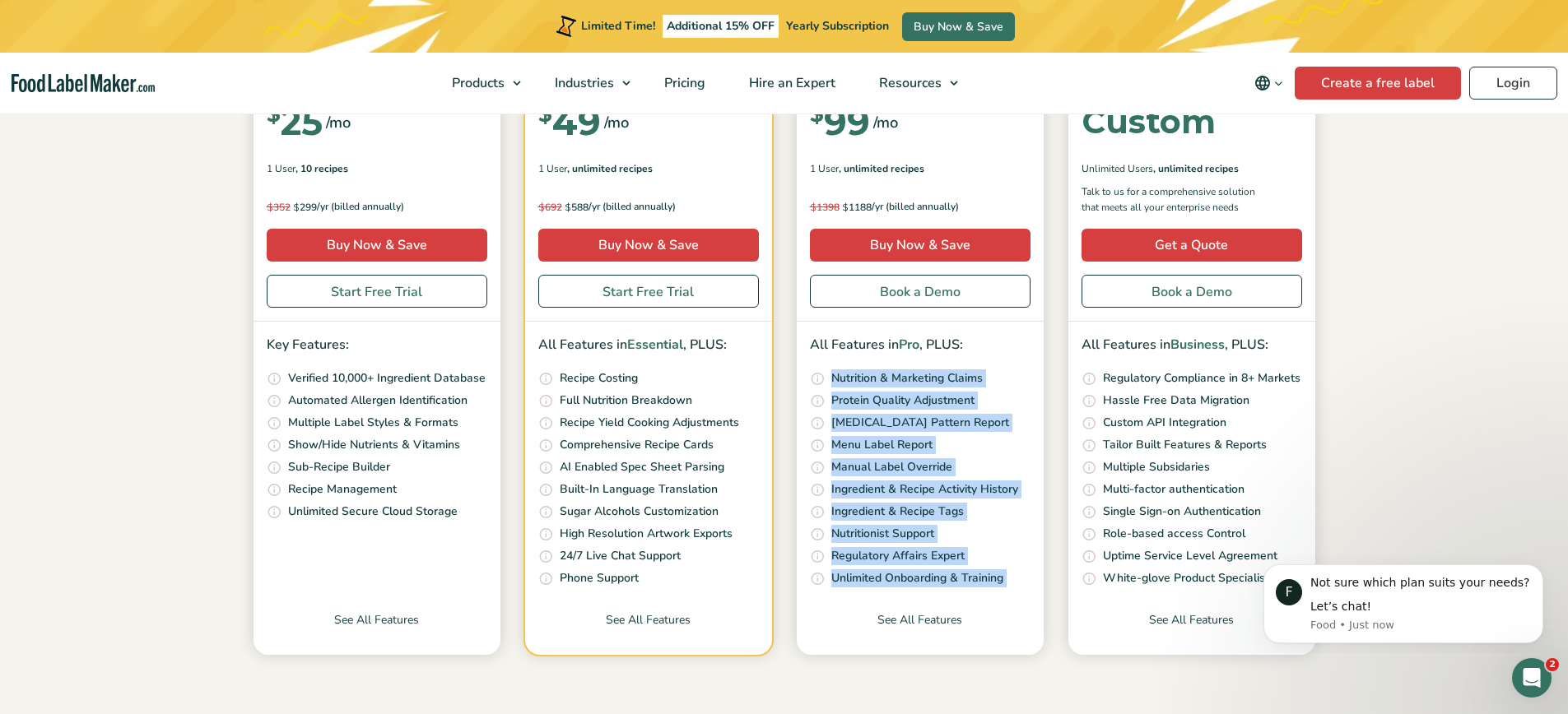
drag, startPoint x: 828, startPoint y: 578, endPoint x: 847, endPoint y: 369, distance: 209.9
click at [847, 369] on ul "Our unique nutrition algorithm scans your recipe and suggests possible Nutritio…" at bounding box center [920, 478] width 221 height 219
click at [847, 369] on p "Nutrition & Marketing Claims" at bounding box center [907, 378] width 152 height 18
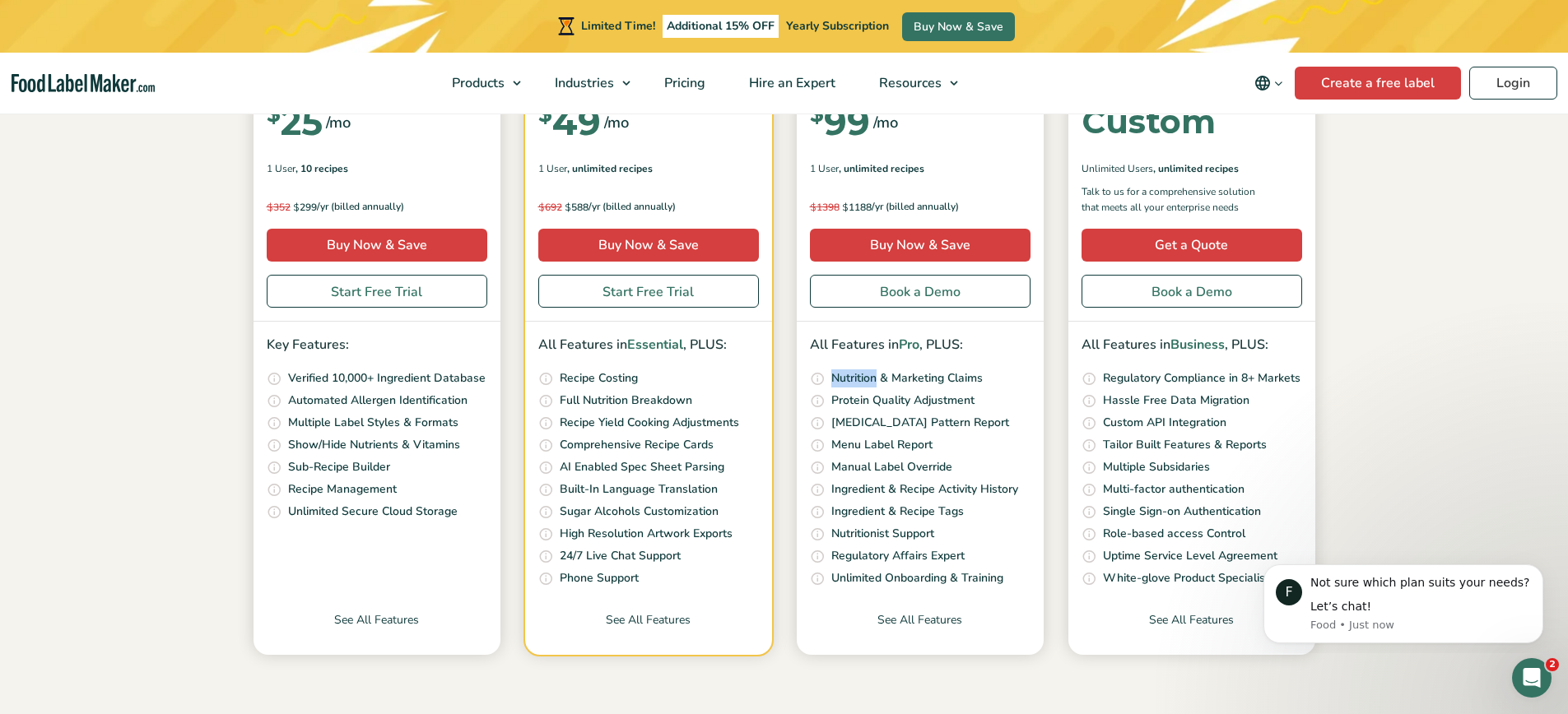
click at [847, 369] on p "Nutrition & Marketing Claims" at bounding box center [907, 378] width 152 height 18
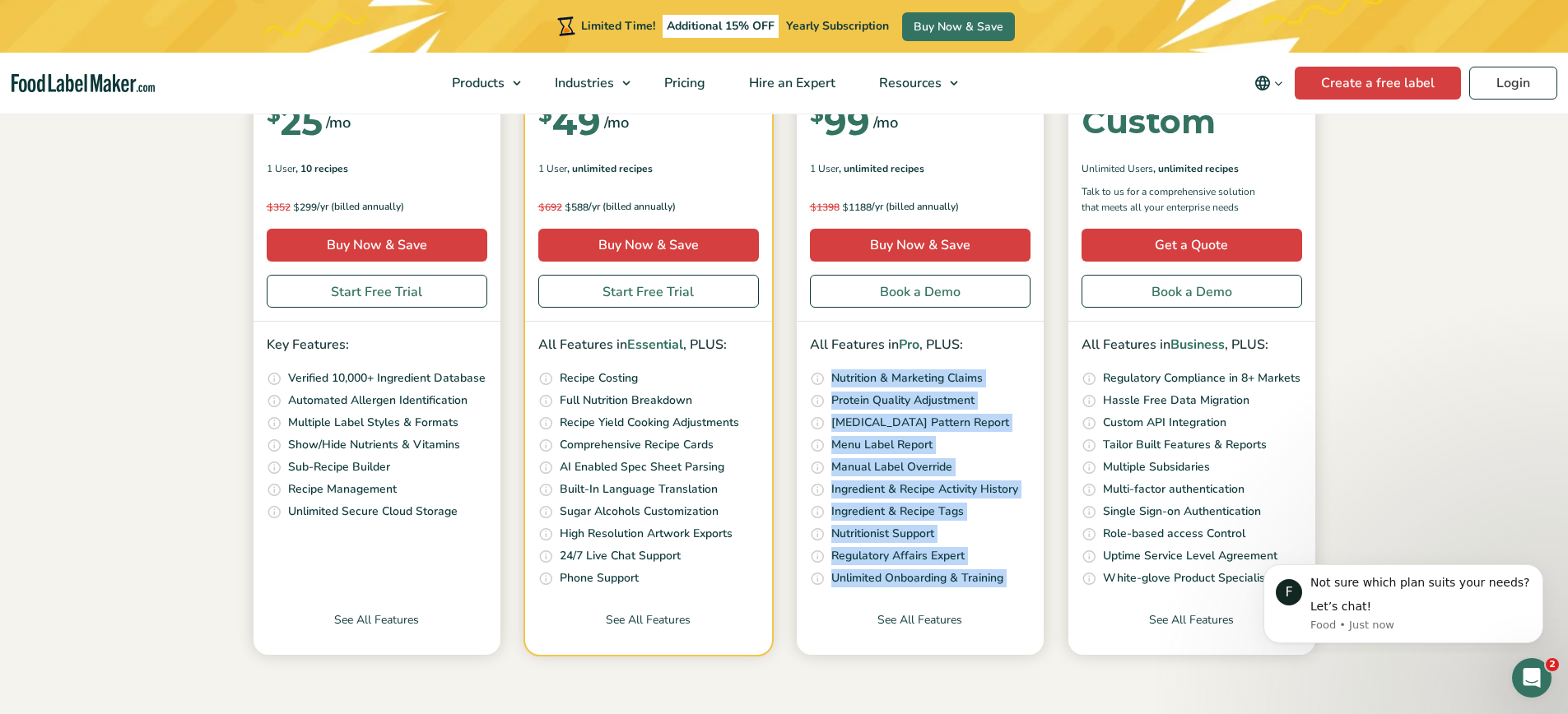
drag, startPoint x: 847, startPoint y: 369, endPoint x: 839, endPoint y: 574, distance: 205.2
click at [839, 574] on ul "Our unique nutrition algorithm scans your recipe and suggests possible Nutritio…" at bounding box center [920, 478] width 221 height 219
click at [839, 574] on p "Unlimited Onboarding & Training" at bounding box center [918, 578] width 172 height 18
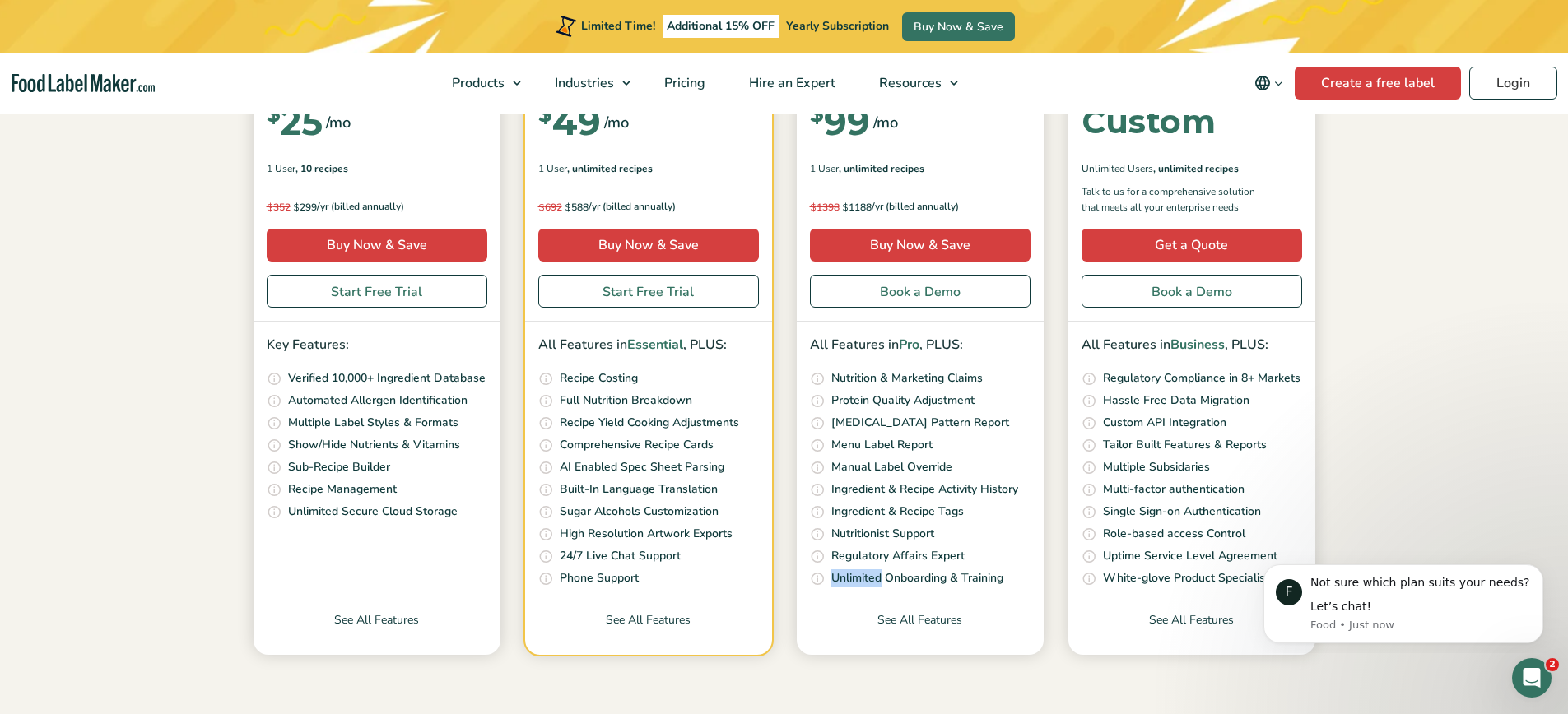
click at [839, 574] on p "Unlimited Onboarding & Training" at bounding box center [918, 578] width 172 height 18
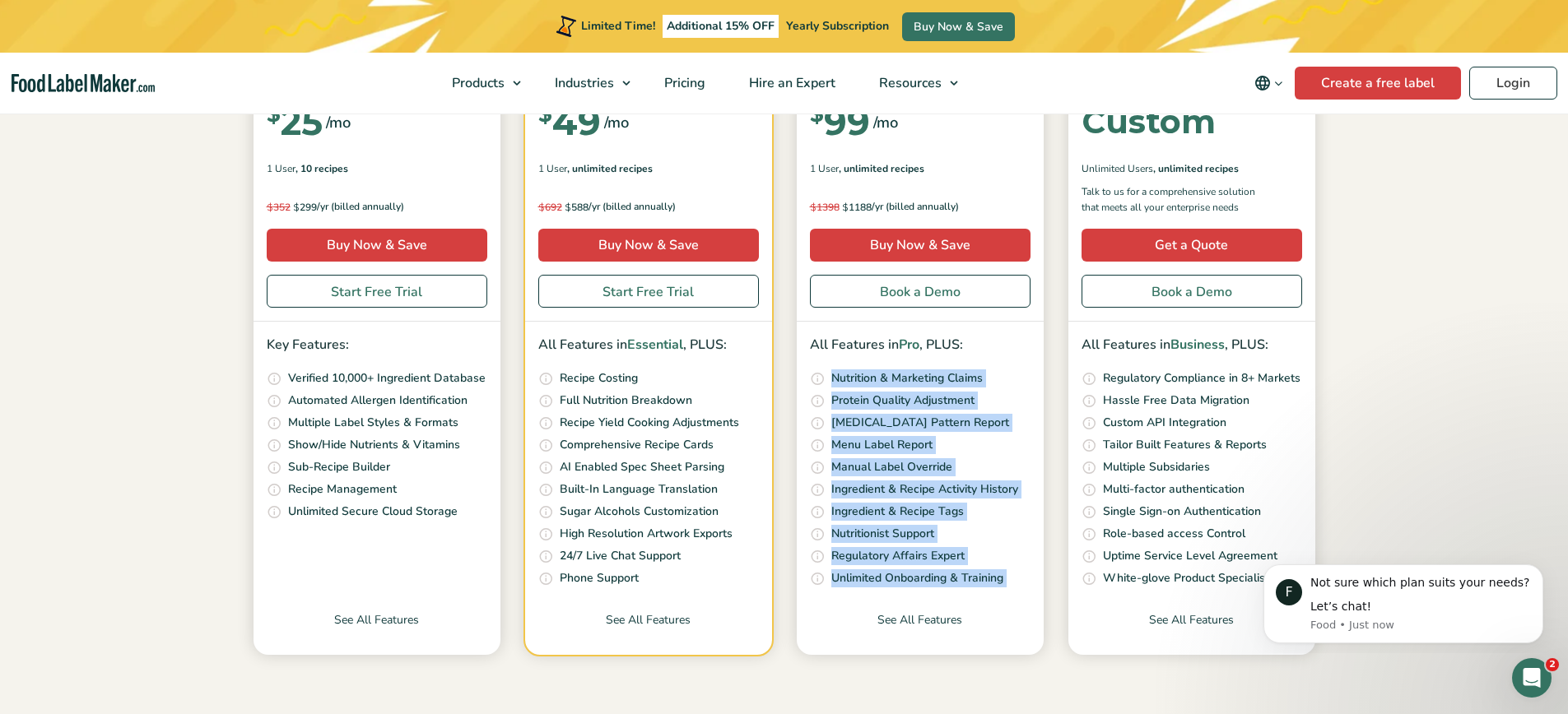
drag, startPoint x: 839, startPoint y: 574, endPoint x: 860, endPoint y: 371, distance: 204.1
click at [860, 371] on ul "Our unique nutrition algorithm scans your recipe and suggests possible Nutritio…" at bounding box center [920, 478] width 221 height 219
click at [860, 371] on p "Nutrition & Marketing Claims" at bounding box center [907, 378] width 152 height 18
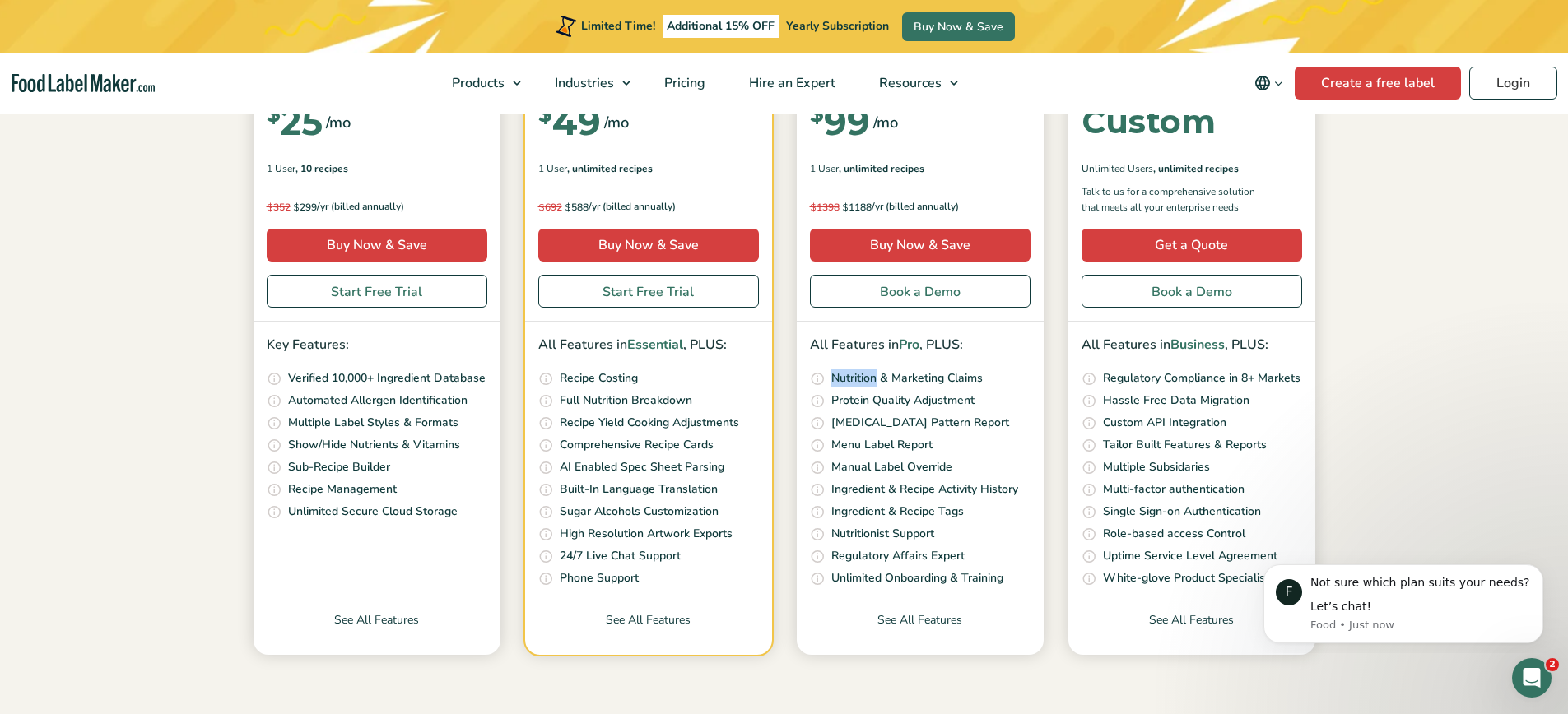
click at [860, 371] on p "Nutrition & Marketing Claims" at bounding box center [907, 378] width 152 height 18
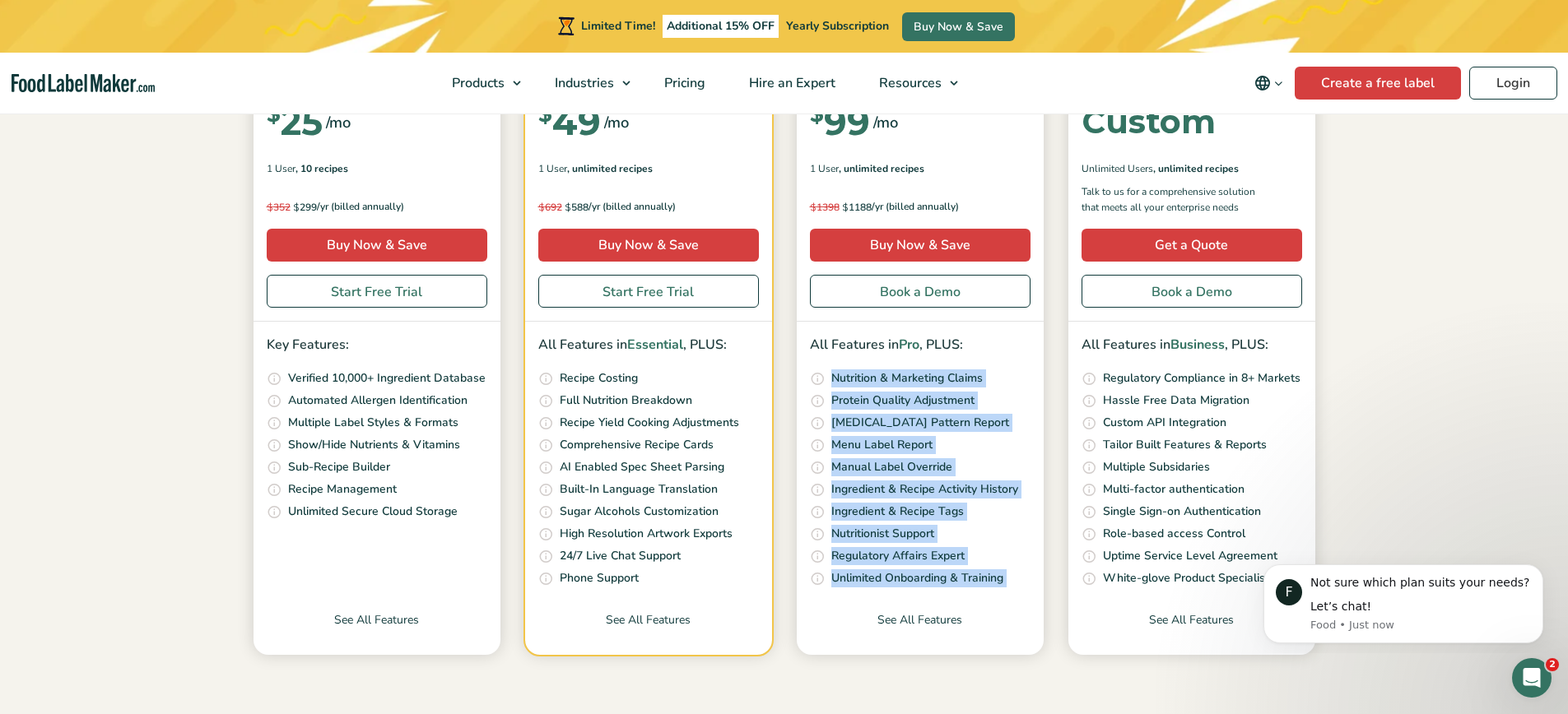
drag, startPoint x: 860, startPoint y: 371, endPoint x: 863, endPoint y: 574, distance: 203.0
click at [863, 574] on ul "Our unique nutrition algorithm scans your recipe and suggests possible Nutritio…" at bounding box center [920, 478] width 221 height 219
click at [863, 574] on p "Unlimited Onboarding & Training" at bounding box center [918, 578] width 172 height 18
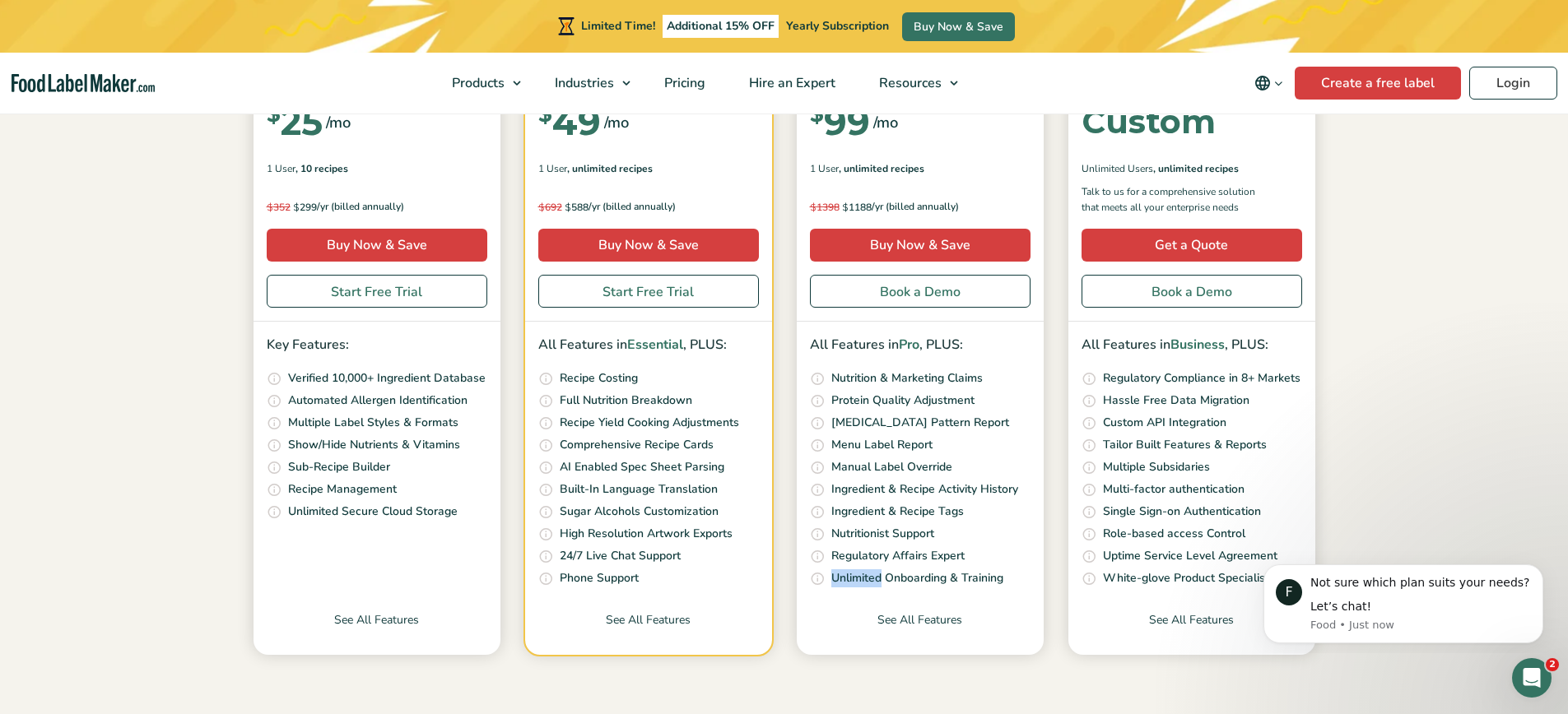
click at [863, 574] on p "Unlimited Onboarding & Training" at bounding box center [918, 578] width 172 height 18
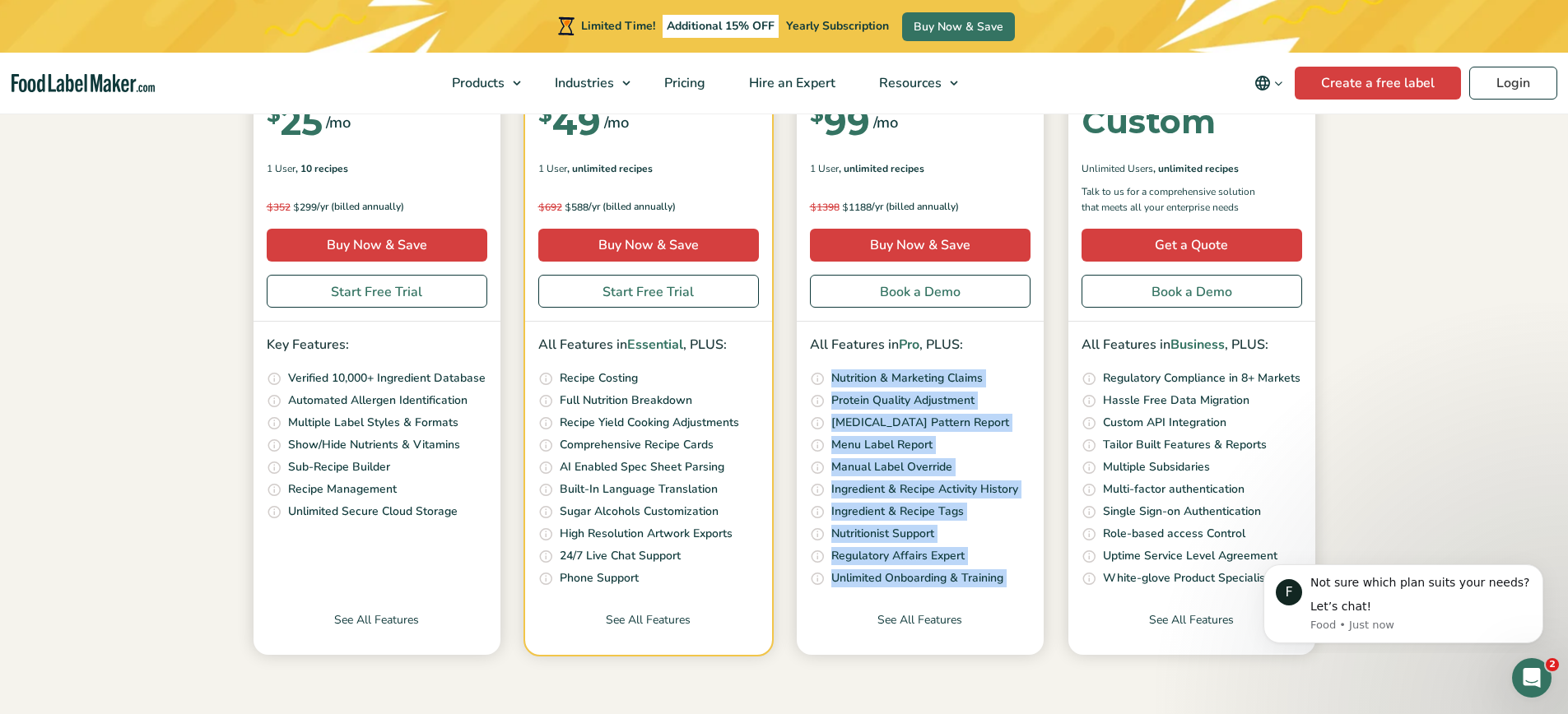
drag, startPoint x: 863, startPoint y: 574, endPoint x: 824, endPoint y: 381, distance: 196.9
click at [824, 381] on ul "Our unique nutrition algorithm scans your recipe and suggests possible Nutritio…" at bounding box center [920, 478] width 221 height 219
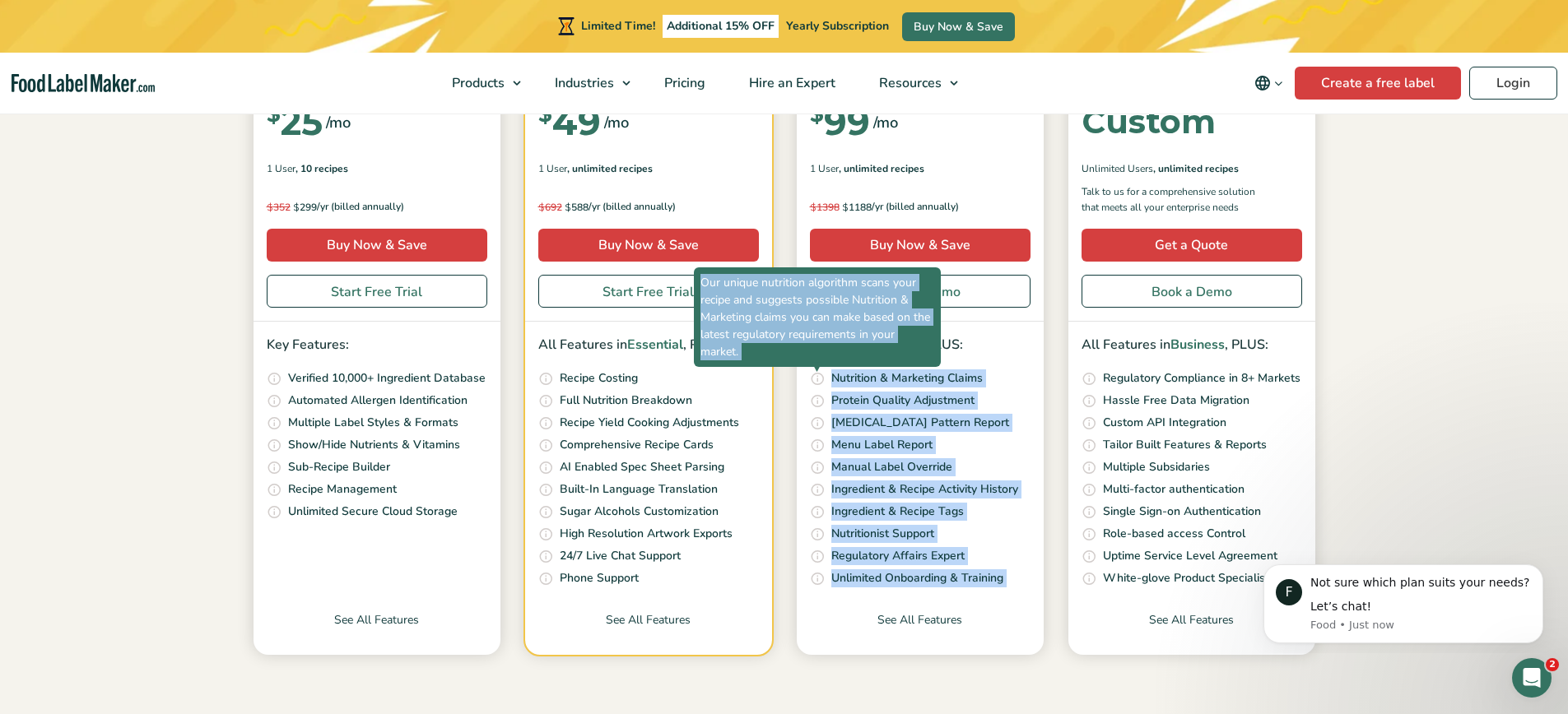
click at [824, 367] on span "Our unique nutrition algorithm scans your recipe and suggests possible Nutritio…" at bounding box center [817, 317] width 247 height 99
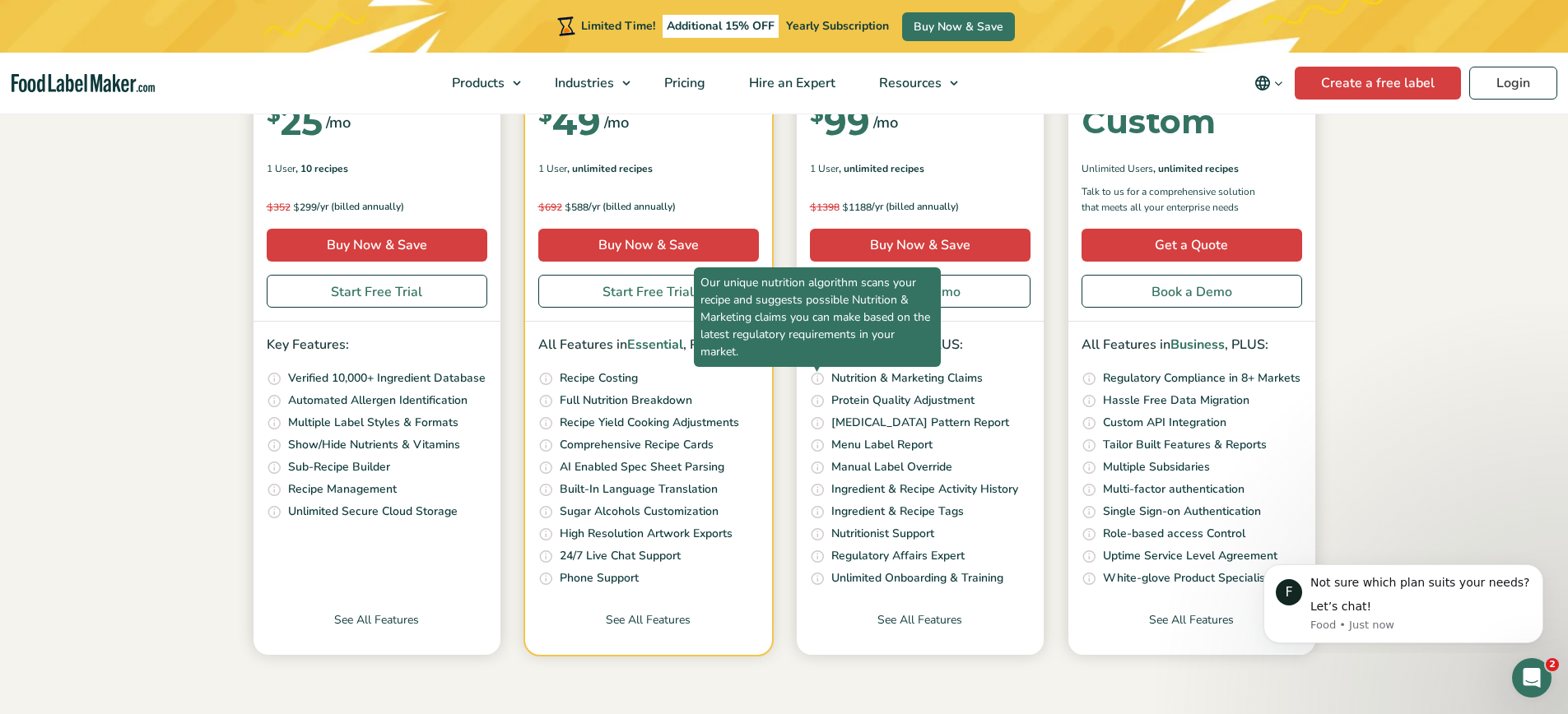
click at [824, 367] on span "Our unique nutrition algorithm scans your recipe and suggests possible Nutritio…" at bounding box center [817, 317] width 247 height 99
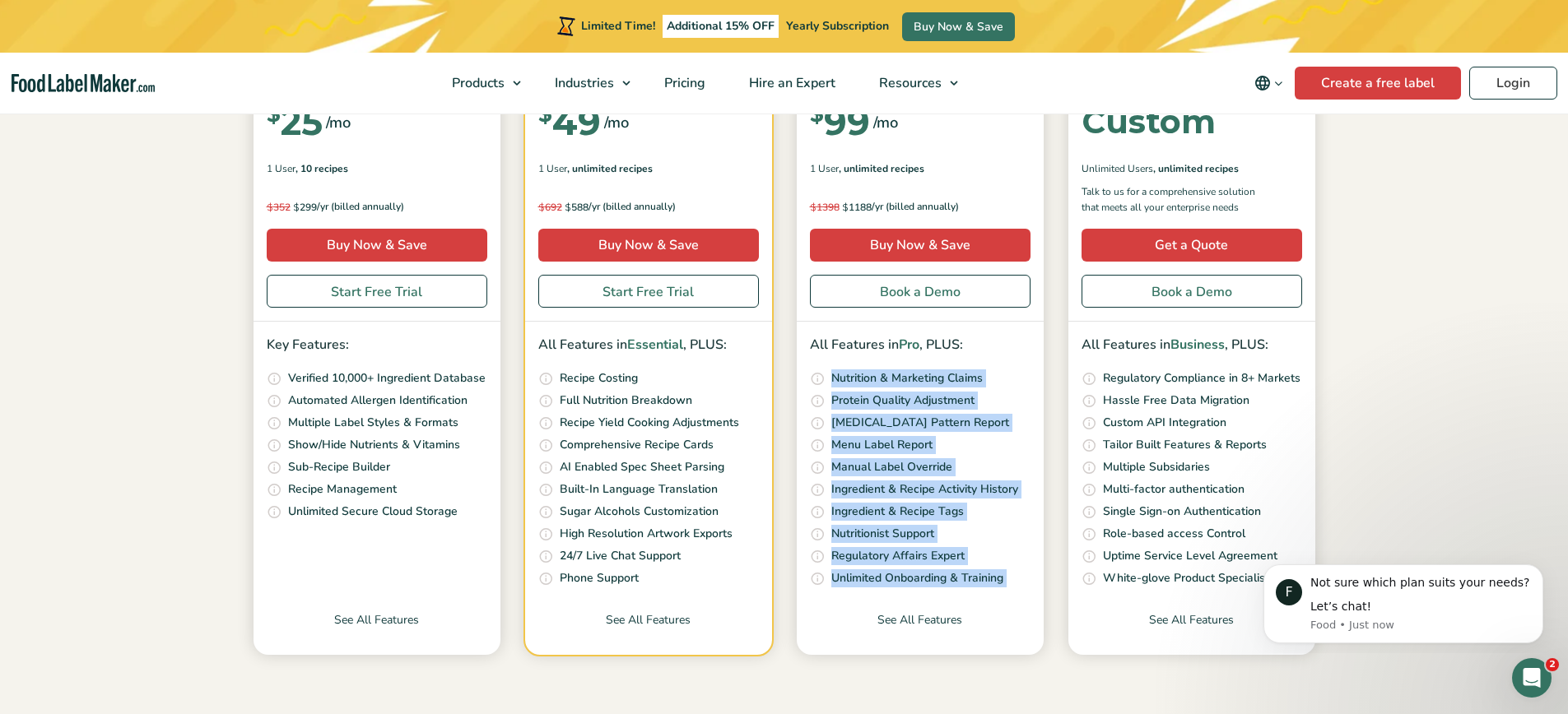
drag, startPoint x: 824, startPoint y: 381, endPoint x: 860, endPoint y: 573, distance: 195.3
click at [860, 573] on ul "Our unique nutrition algorithm scans your recipe and suggests possible Nutritio…" at bounding box center [920, 478] width 221 height 219
click at [860, 573] on p "Unlimited Onboarding & Training" at bounding box center [918, 578] width 172 height 18
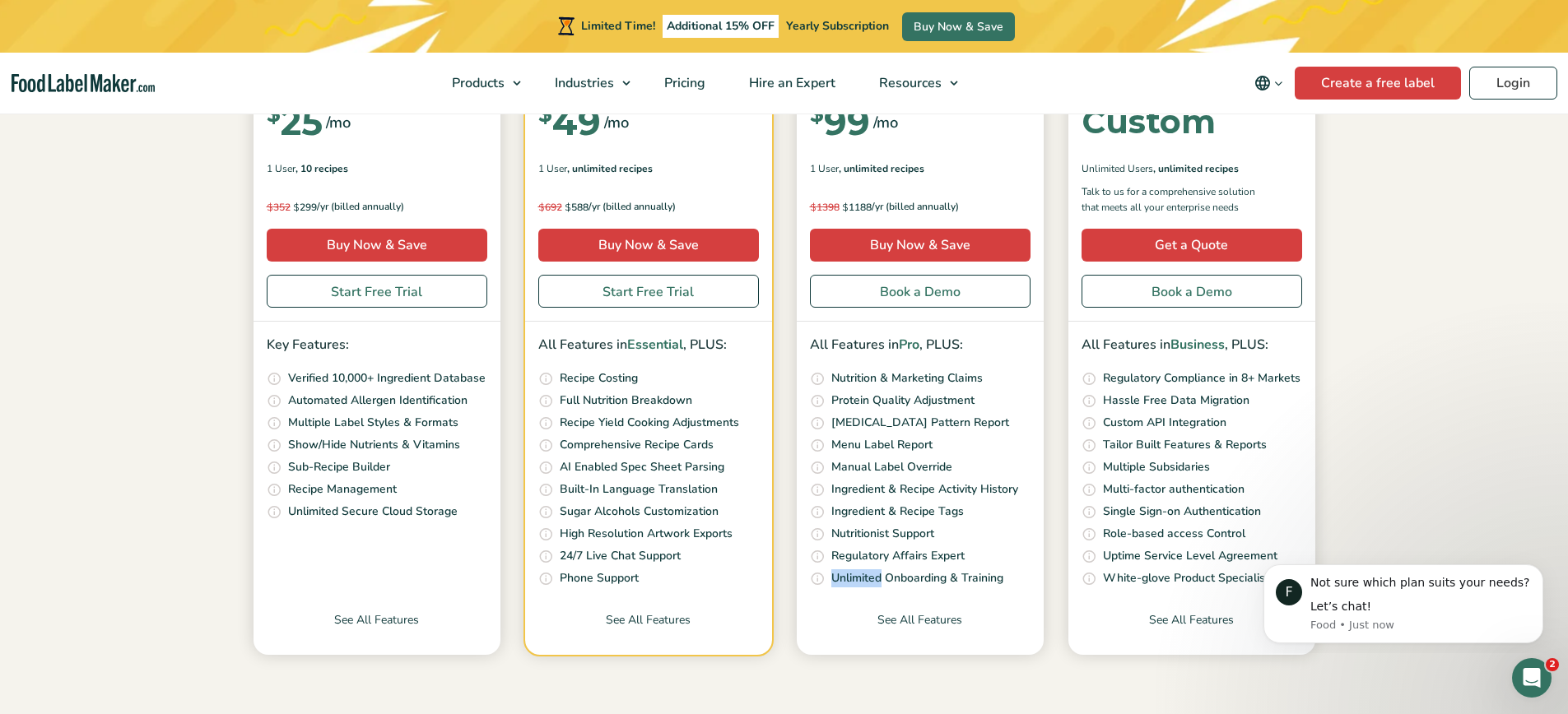
click at [860, 573] on p "Unlimited Onboarding & Training" at bounding box center [918, 578] width 172 height 18
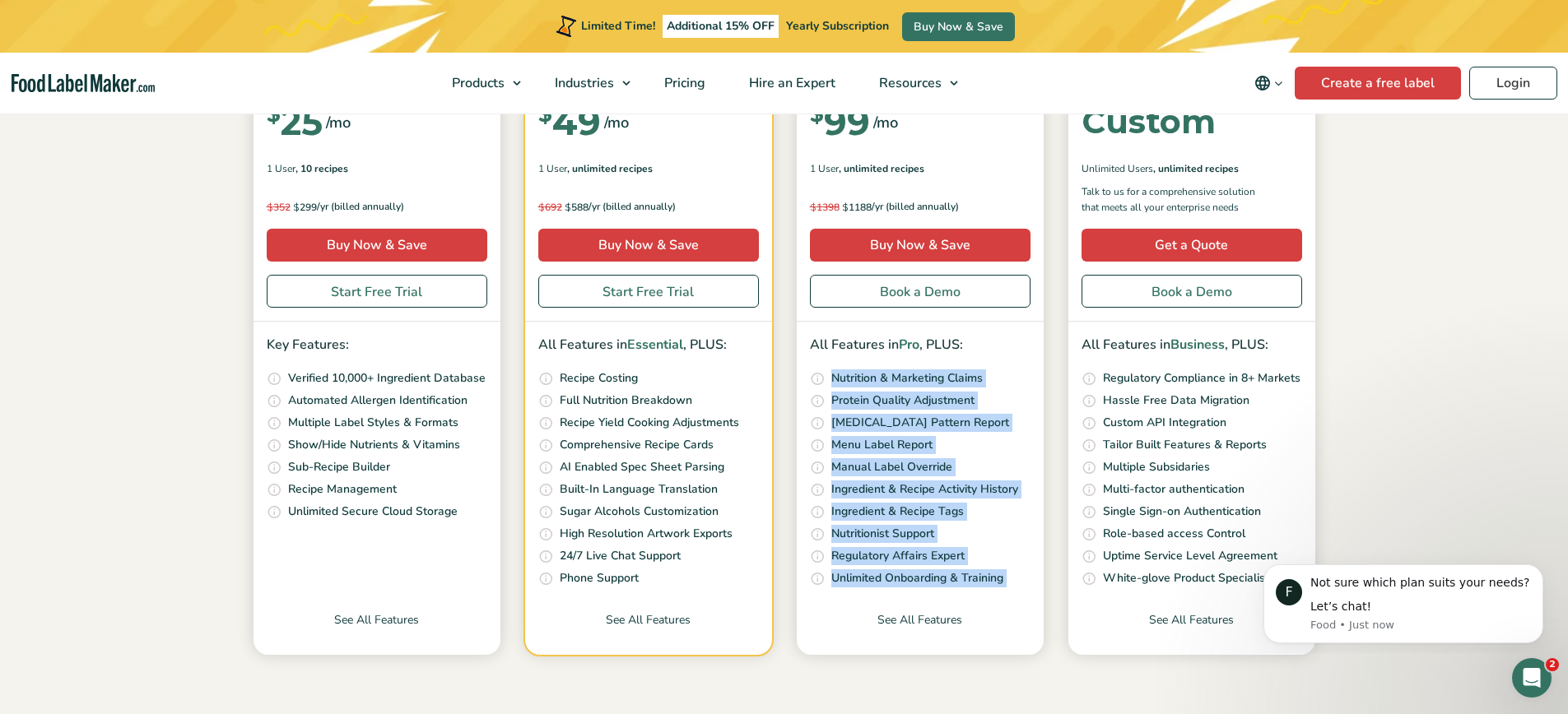
drag, startPoint x: 860, startPoint y: 573, endPoint x: 842, endPoint y: 363, distance: 210.8
click at [842, 363] on div "All Features in Pro , PLUS: Our unique nutrition algorithm scans your recipe an…" at bounding box center [920, 461] width 247 height 279
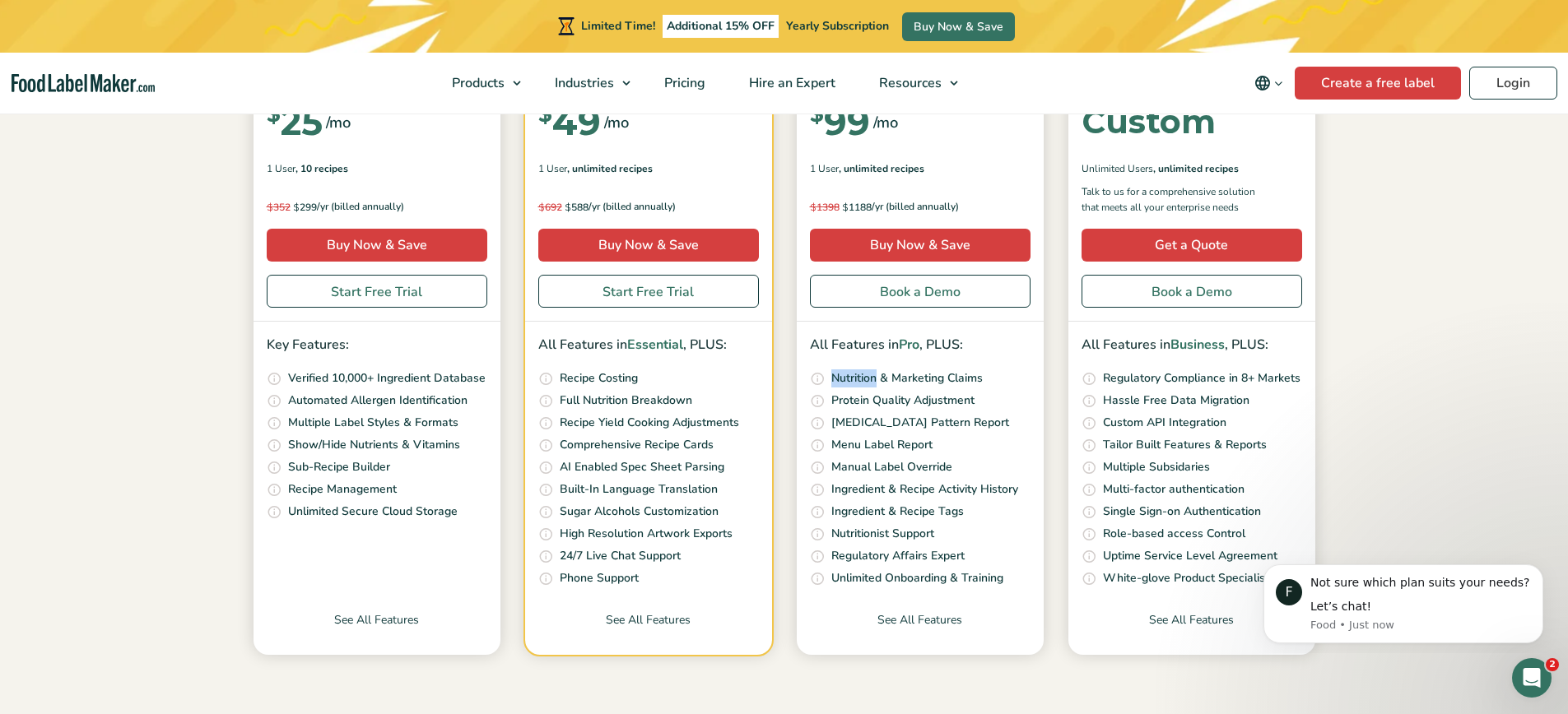
click at [842, 363] on div "All Features in Pro , PLUS: Our unique nutrition algorithm scans your recipe an…" at bounding box center [920, 461] width 247 height 279
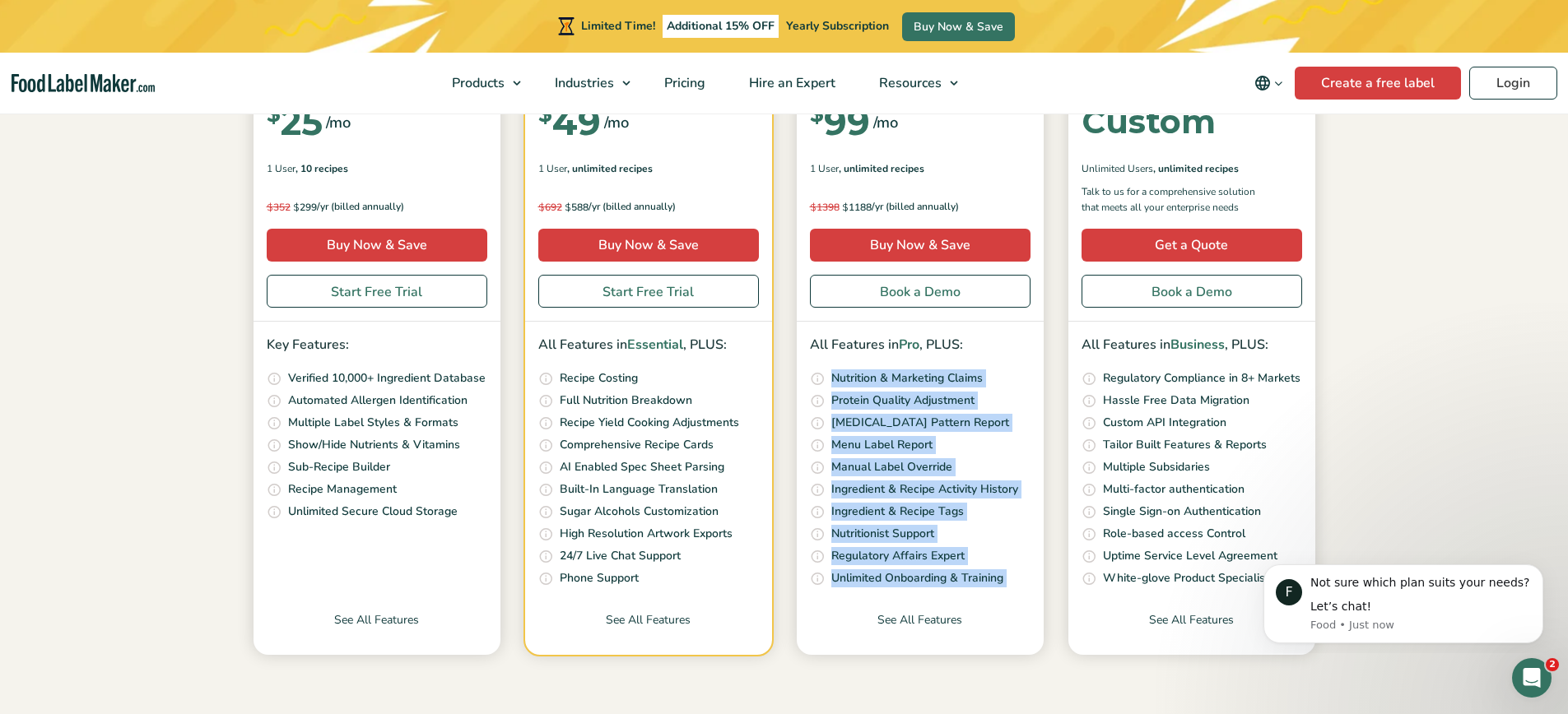
drag, startPoint x: 842, startPoint y: 363, endPoint x: 855, endPoint y: 585, distance: 222.4
click at [855, 585] on div "All Features in Pro , PLUS: Our unique nutrition algorithm scans your recipe an…" at bounding box center [920, 461] width 247 height 279
click at [855, 585] on p "Unlimited Onboarding & Training" at bounding box center [918, 578] width 172 height 18
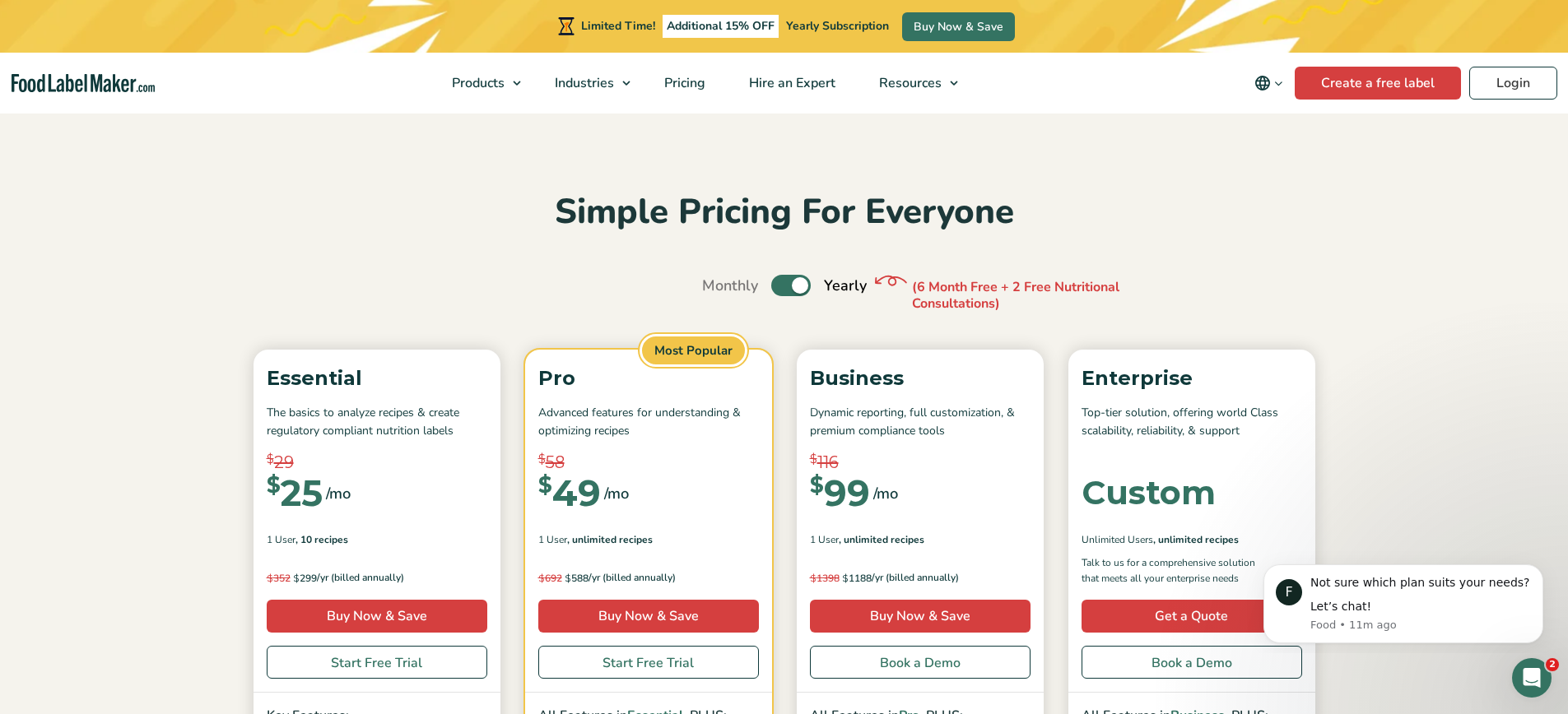
scroll to position [10, 0]
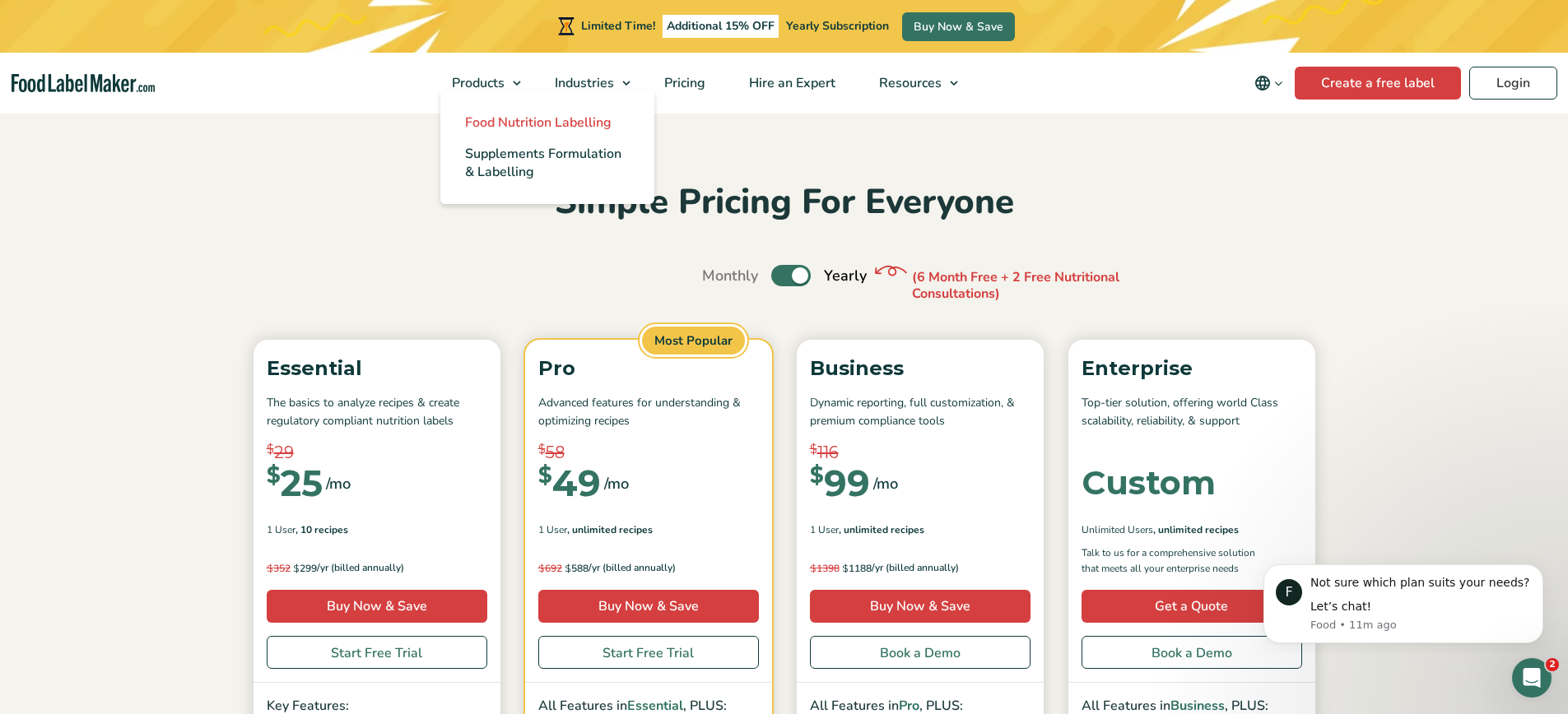
click at [499, 115] on span "Food Nutrition Labelling" at bounding box center [538, 122] width 146 height 18
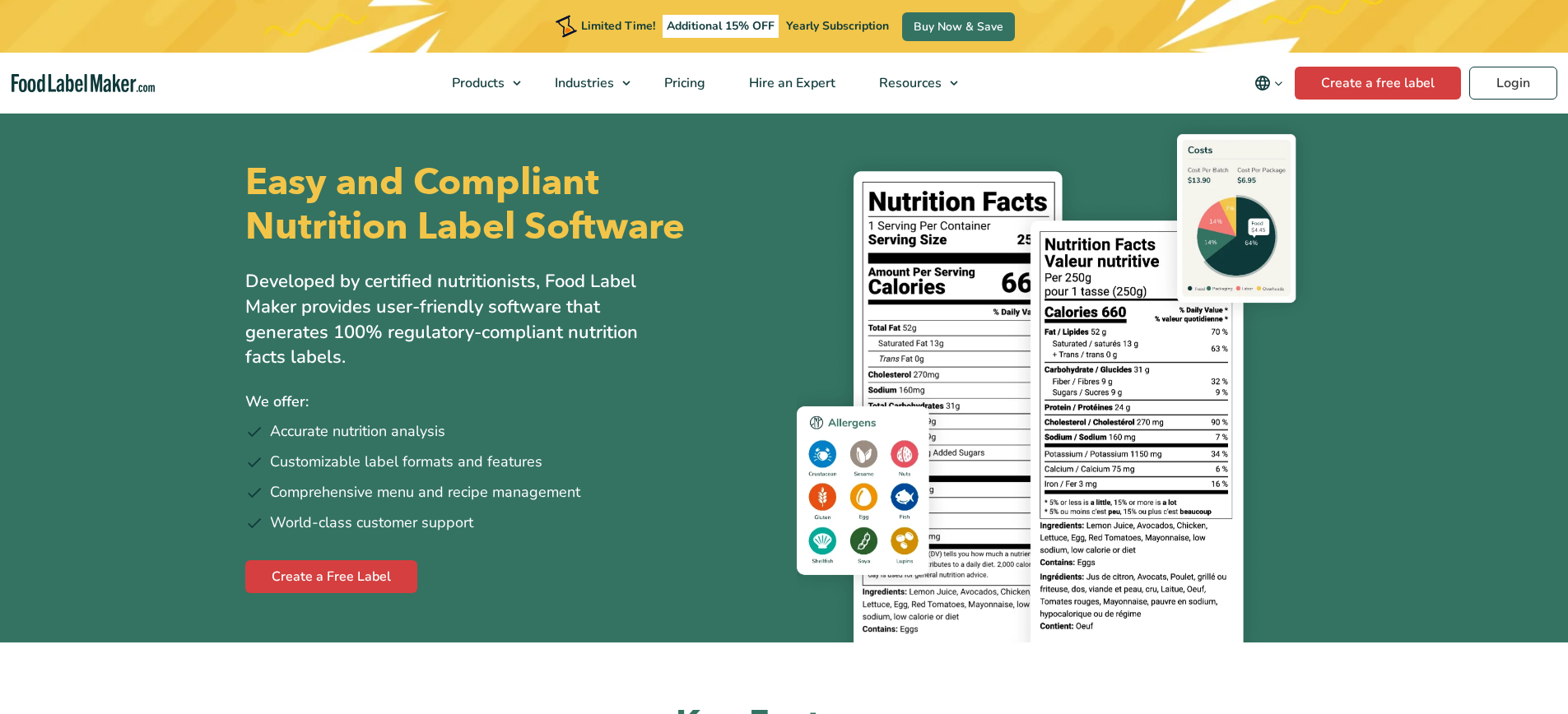
scroll to position [11, 0]
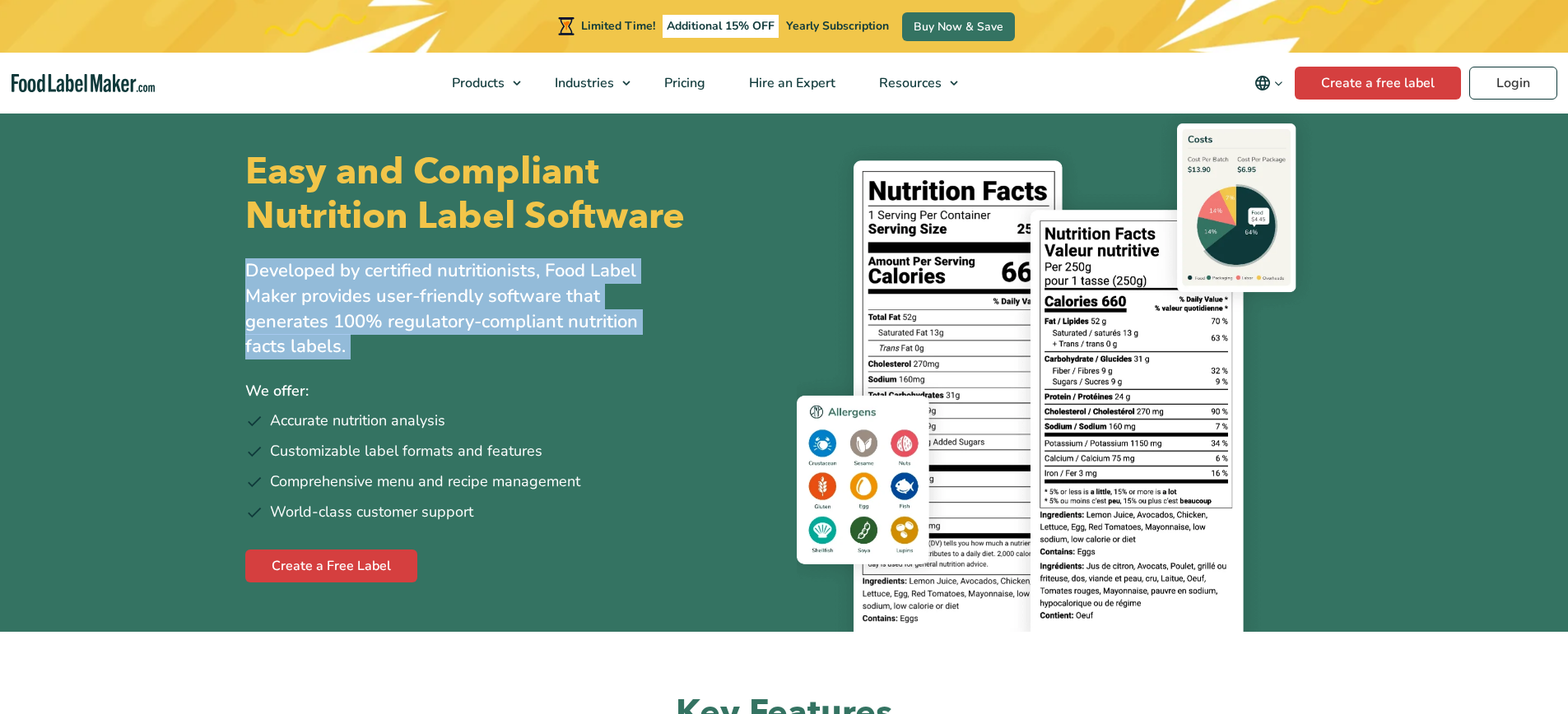
drag, startPoint x: 0, startPoint y: 0, endPoint x: 295, endPoint y: 346, distance: 454.7
click at [295, 342] on p "Developed by certified nutritionists, Food Label Maker provides user-friendly s…" at bounding box center [459, 309] width 428 height 101
click at [295, 346] on p "Developed by certified nutritionists, Food Label Maker provides user-friendly s…" at bounding box center [459, 309] width 428 height 101
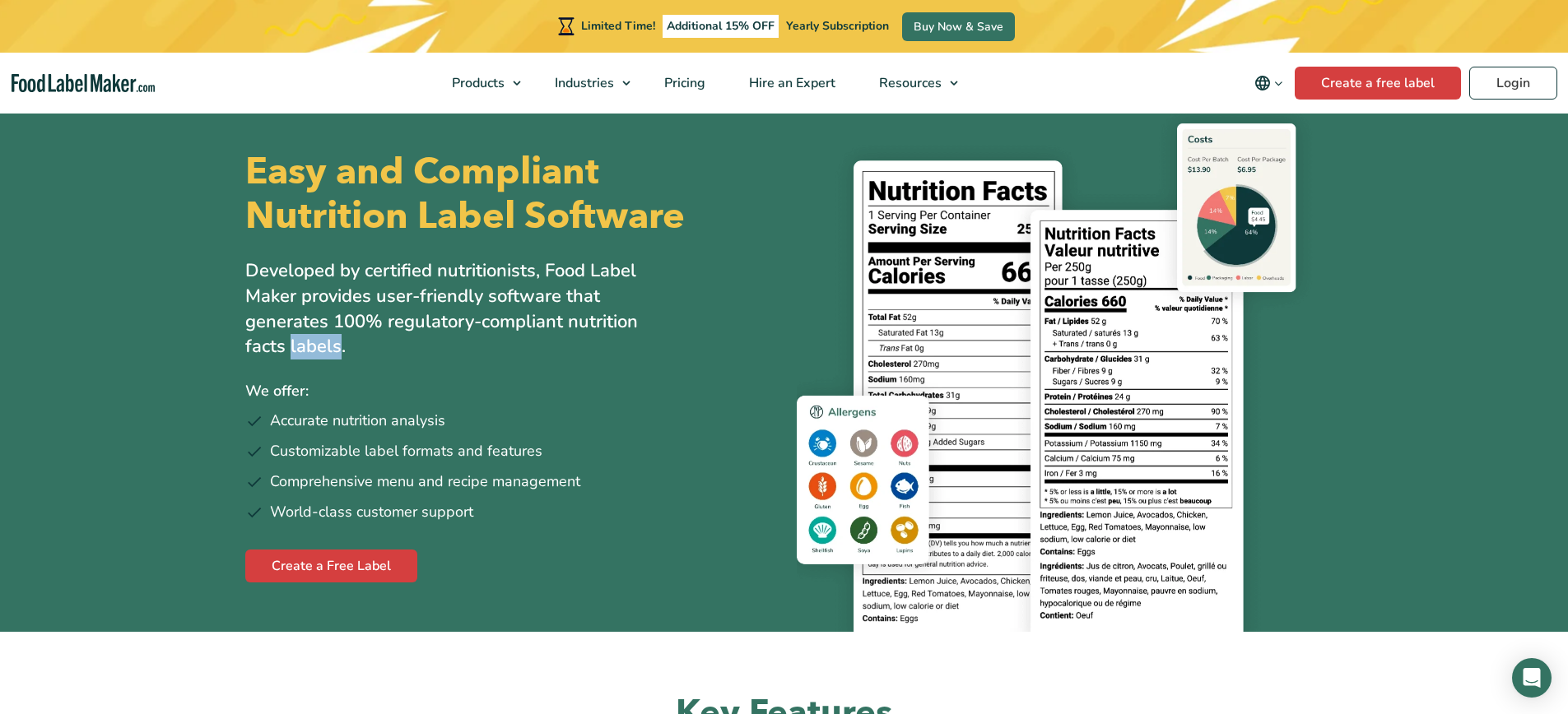
click at [295, 346] on p "Developed by certified nutritionists, Food Label Maker provides user-friendly s…" at bounding box center [459, 309] width 428 height 101
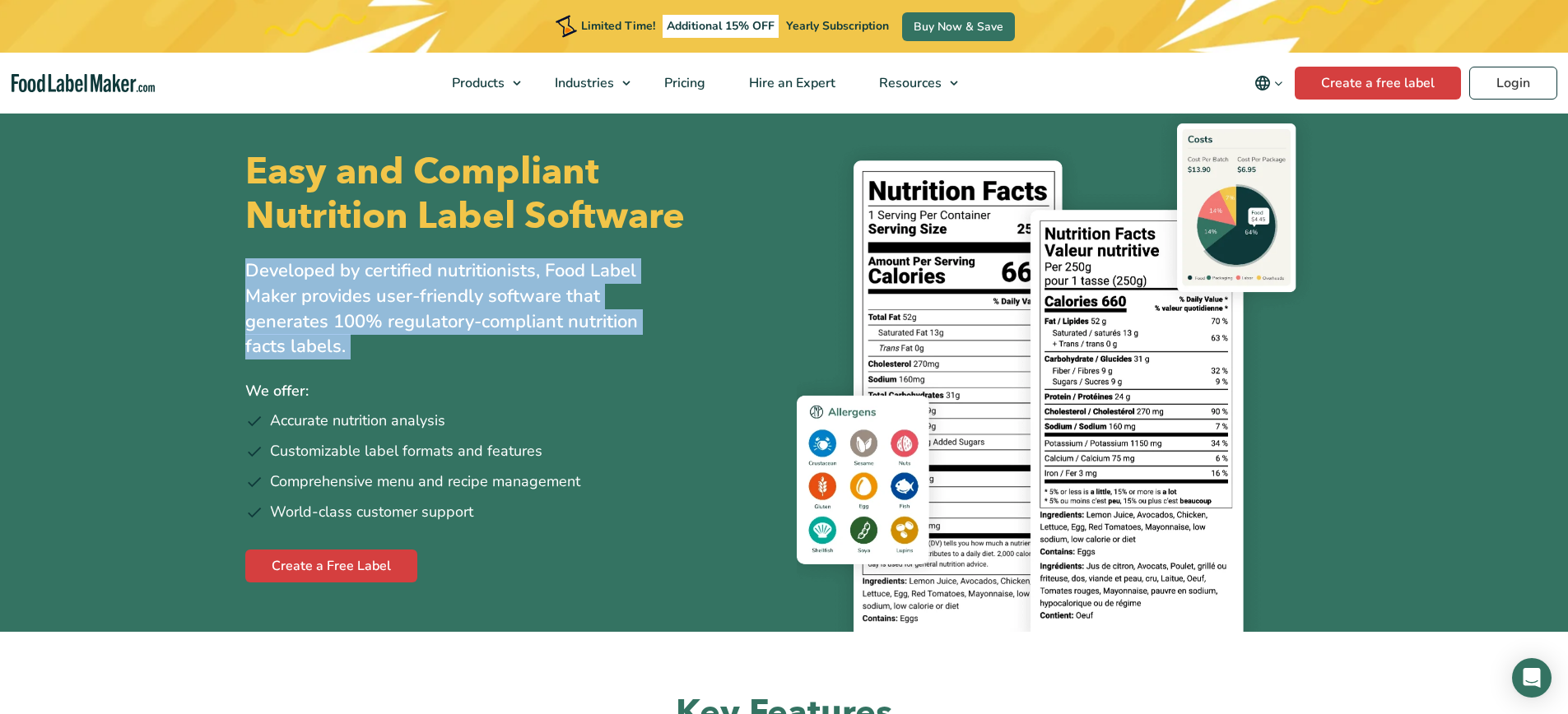
drag, startPoint x: 295, startPoint y: 346, endPoint x: 308, endPoint y: 334, distance: 17.7
click at [301, 343] on p "Developed by certified nutritionists, Food Label Maker provides user-friendly s…" at bounding box center [459, 309] width 428 height 101
click at [308, 334] on p "Developed by certified nutritionists, Food Label Maker provides user-friendly s…" at bounding box center [459, 309] width 428 height 101
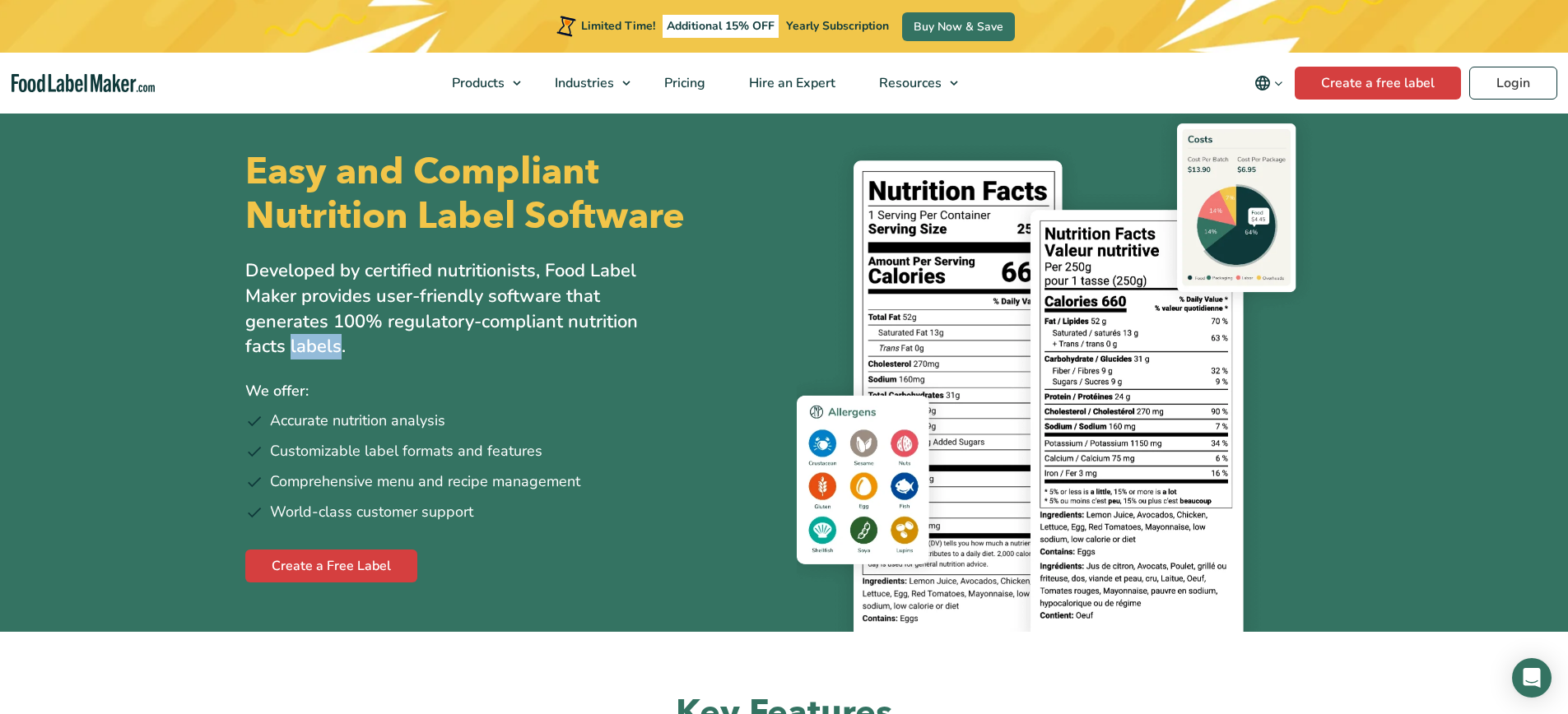
click at [308, 334] on p "Developed by certified nutritionists, Food Label Maker provides user-friendly s…" at bounding box center [459, 309] width 428 height 101
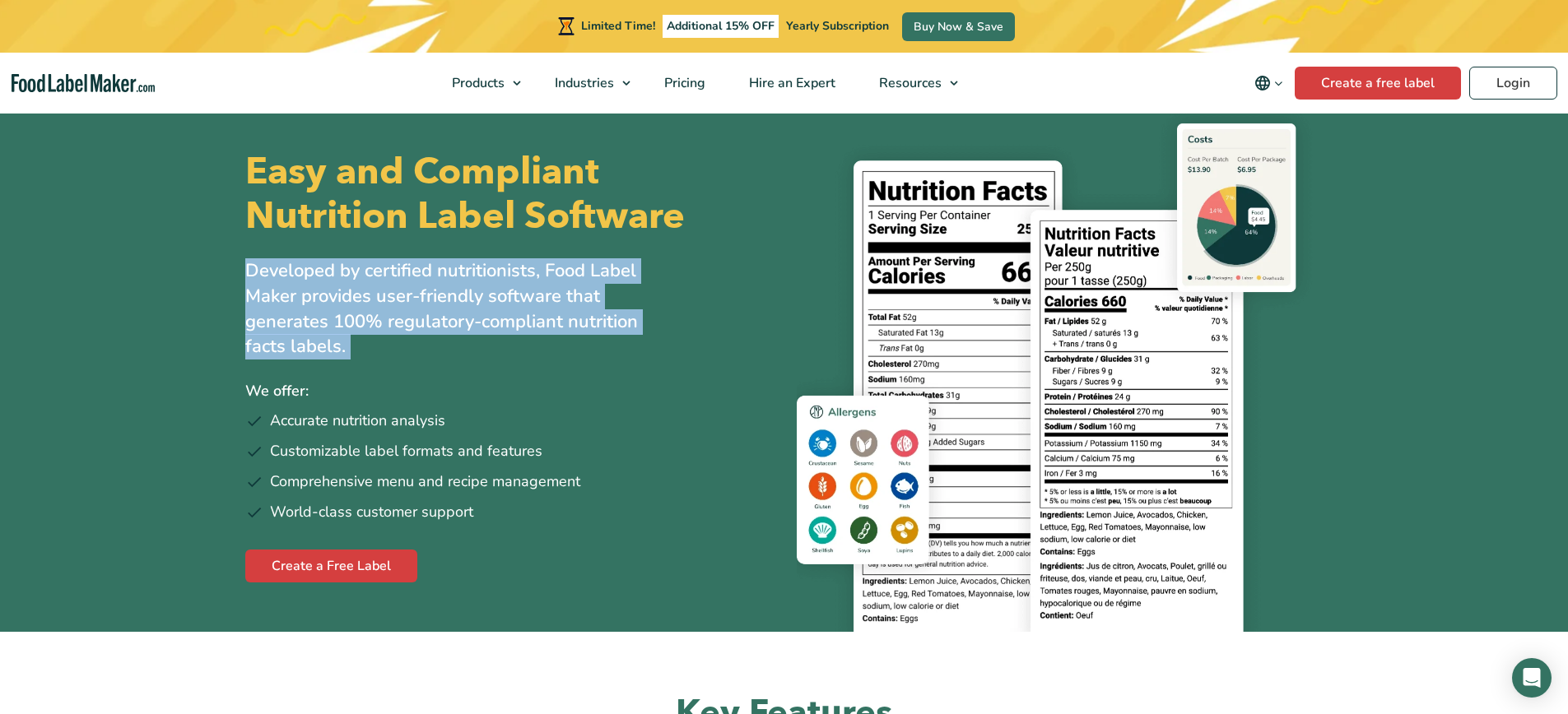
drag, startPoint x: 308, startPoint y: 334, endPoint x: 316, endPoint y: 339, distance: 9.4
click at [309, 334] on p "Developed by certified nutritionists, Food Label Maker provides user-friendly s…" at bounding box center [459, 309] width 428 height 101
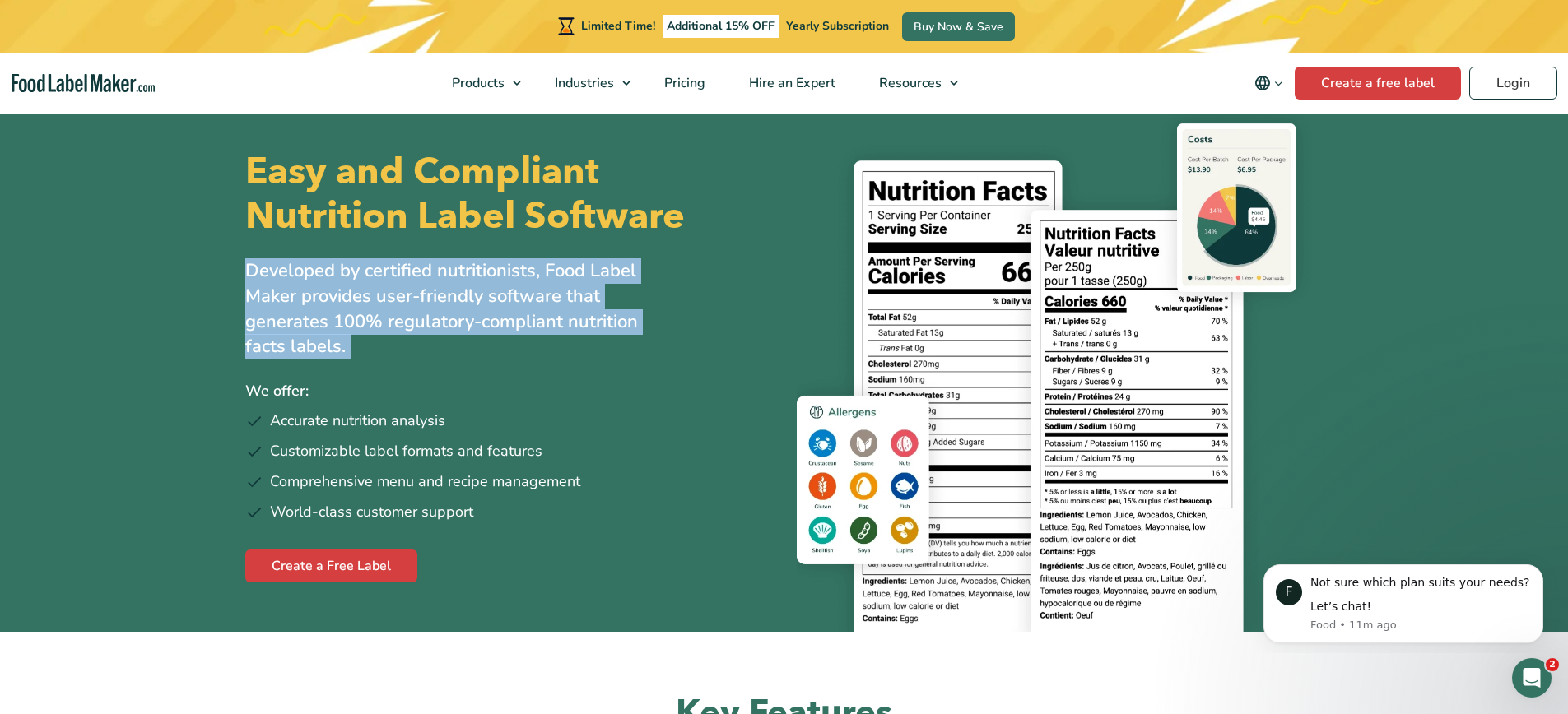
scroll to position [0, 0]
click at [316, 339] on p "Developed by certified nutritionists, Food Label Maker provides user-friendly s…" at bounding box center [459, 309] width 428 height 101
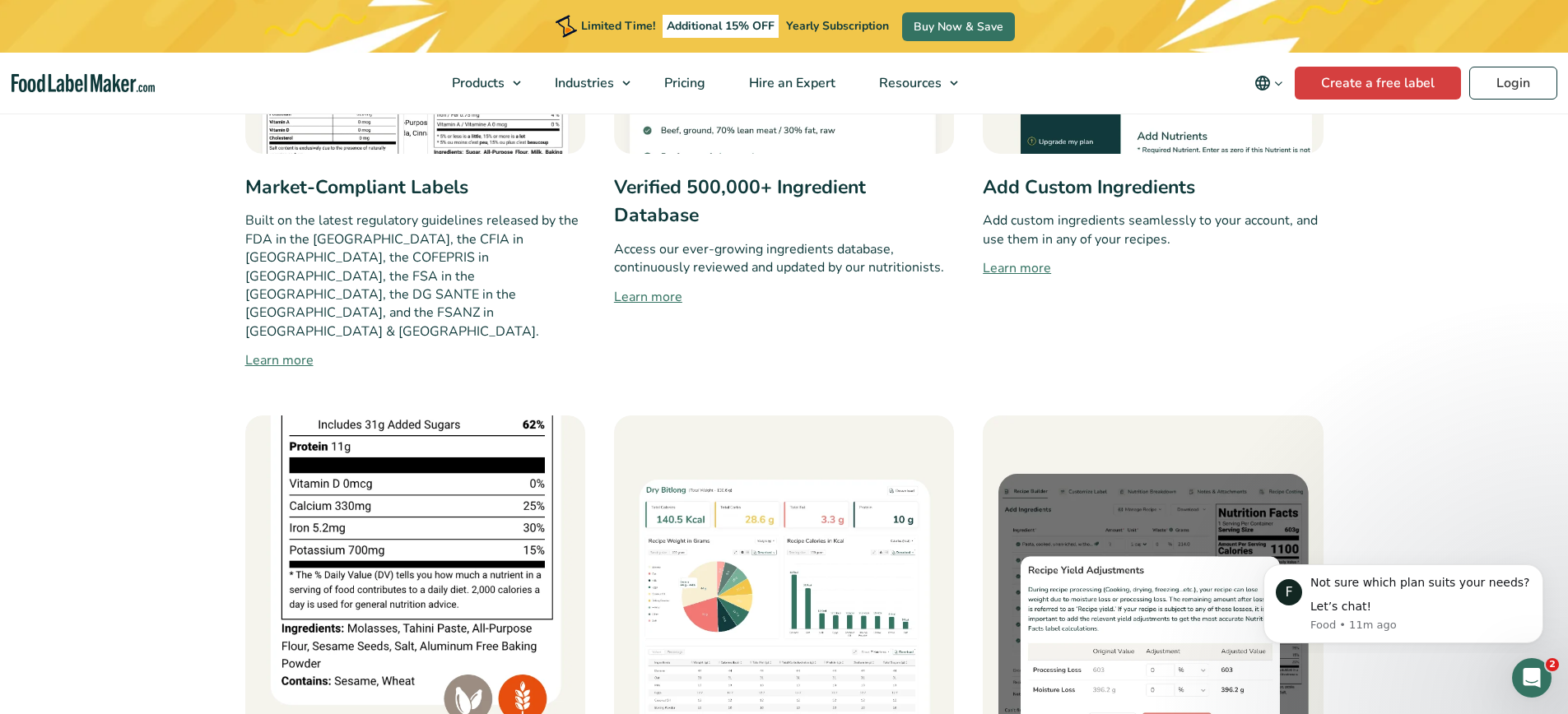
scroll to position [1014, 0]
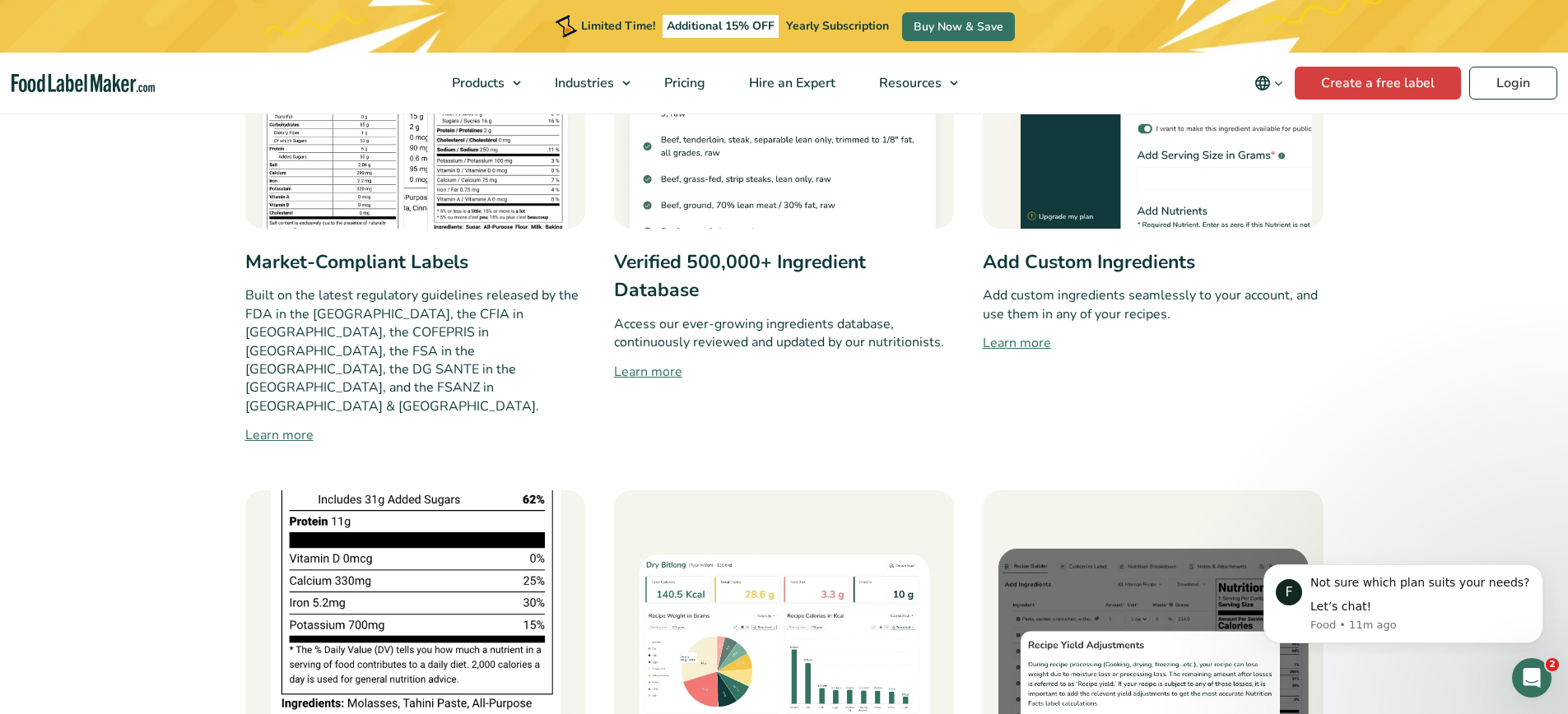
click at [281, 279] on div "Market-Compliant Labels Built on the latest regulatory guidelines released by t…" at bounding box center [414, 168] width 340 height 557
click at [272, 290] on p "Built on the latest regulatory guidelines released by the FDA in the [GEOGRAPHI…" at bounding box center [414, 351] width 340 height 129
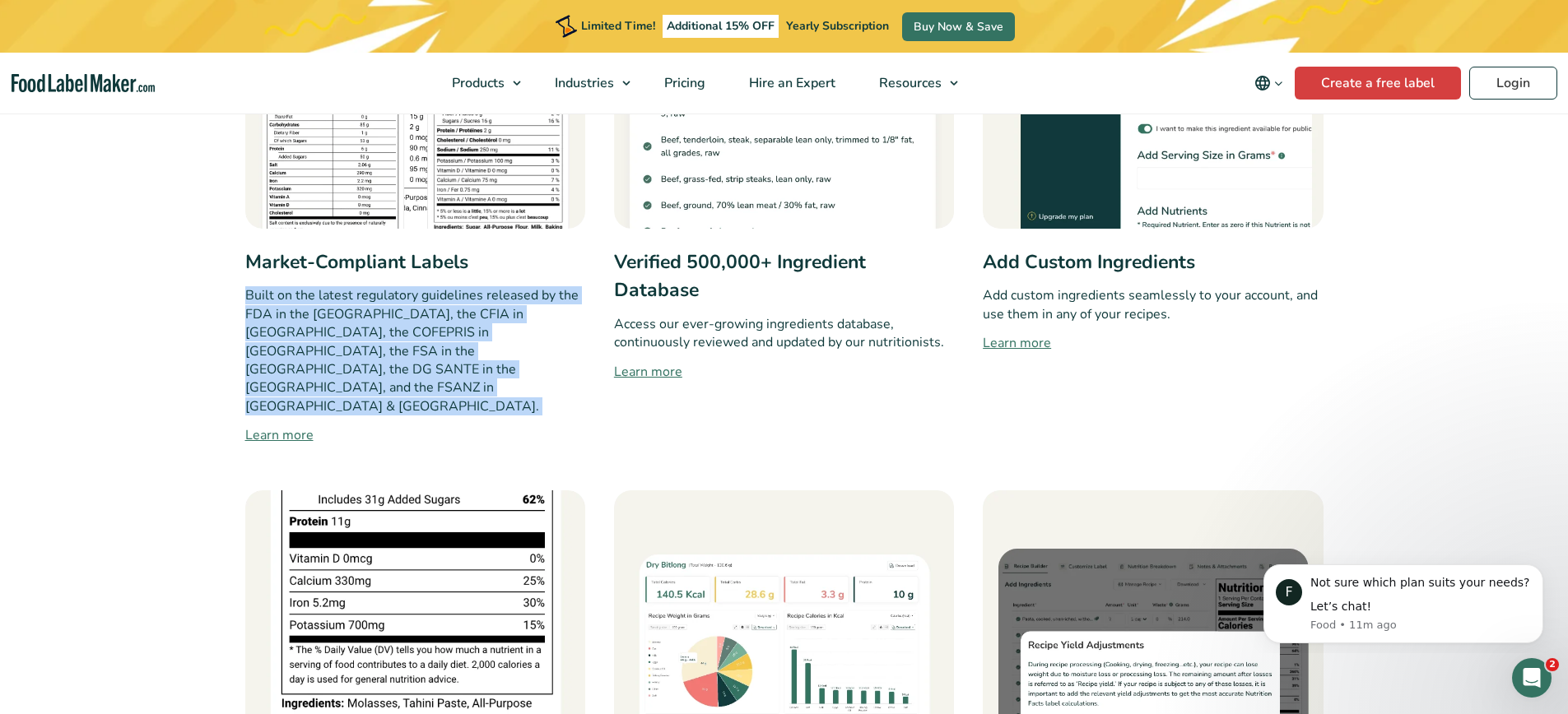
drag, startPoint x: 272, startPoint y: 290, endPoint x: 287, endPoint y: 321, distance: 34.4
click at [287, 321] on p "Built on the latest regulatory guidelines released by the FDA in the [GEOGRAPHI…" at bounding box center [414, 351] width 340 height 129
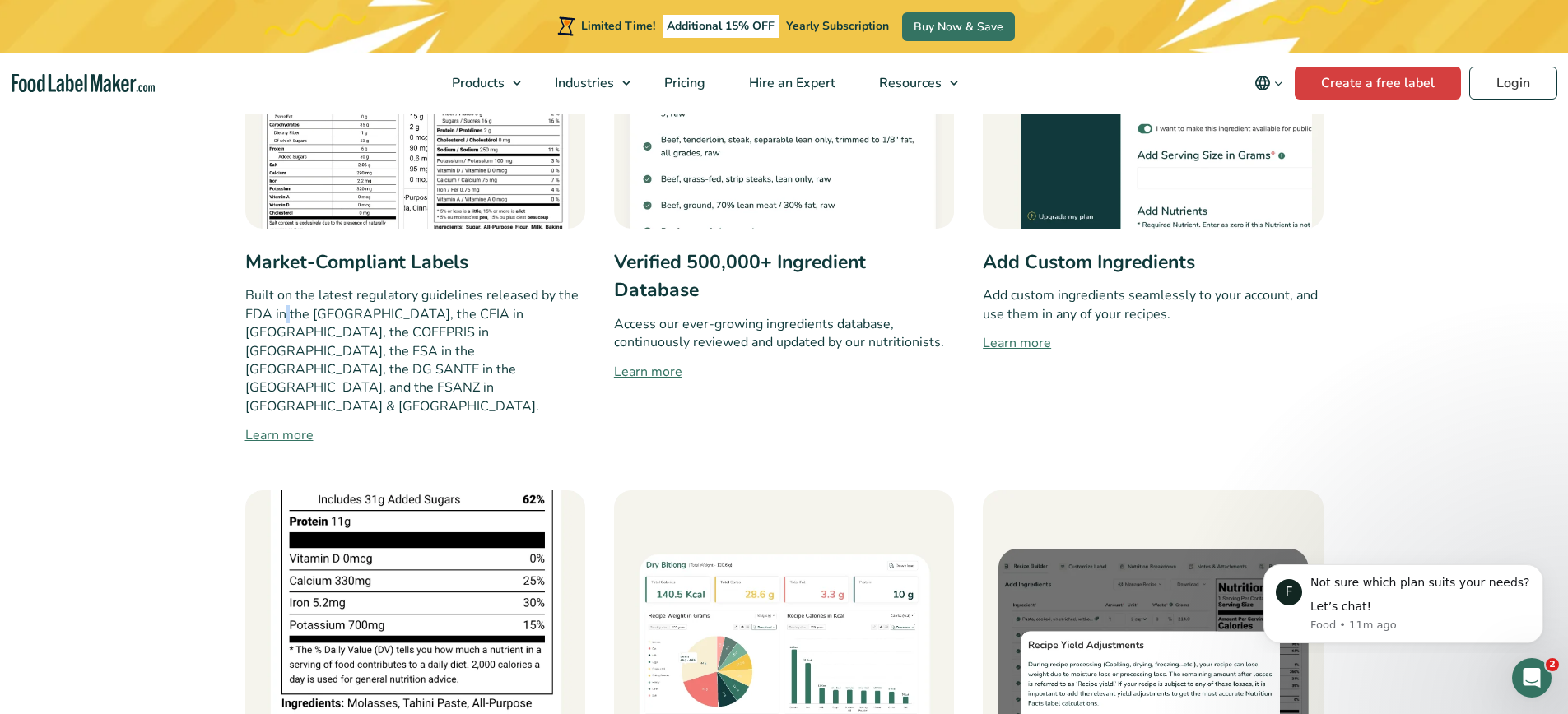
click at [287, 321] on p "Built on the latest regulatory guidelines released by the FDA in the [GEOGRAPHI…" at bounding box center [414, 351] width 340 height 129
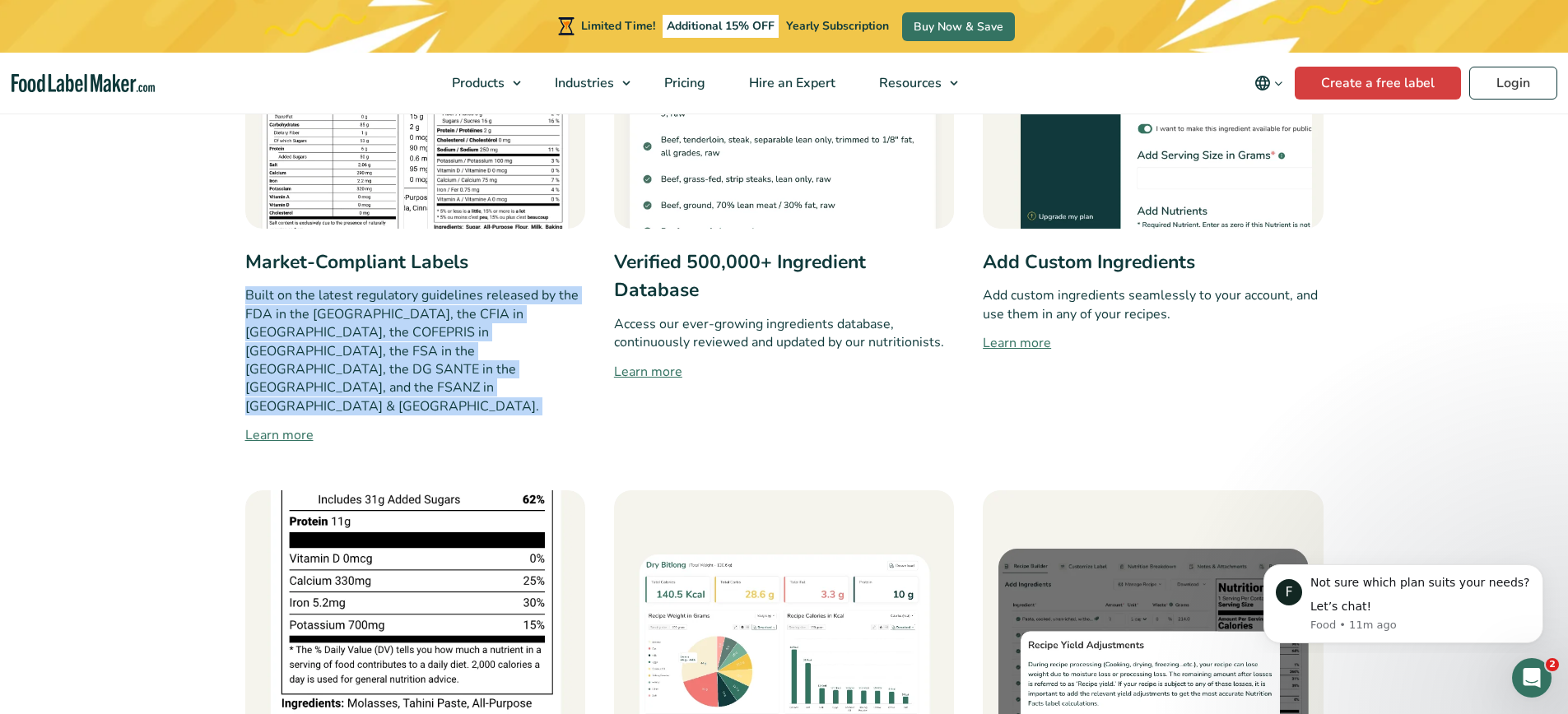
drag, startPoint x: 287, startPoint y: 321, endPoint x: 312, endPoint y: 280, distance: 48.0
click at [287, 320] on p "Built on the latest regulatory guidelines released by the FDA in the [GEOGRAPHI…" at bounding box center [414, 351] width 340 height 129
click at [312, 280] on div "Market-Compliant Labels Built on the latest regulatory guidelines released by t…" at bounding box center [414, 168] width 340 height 557
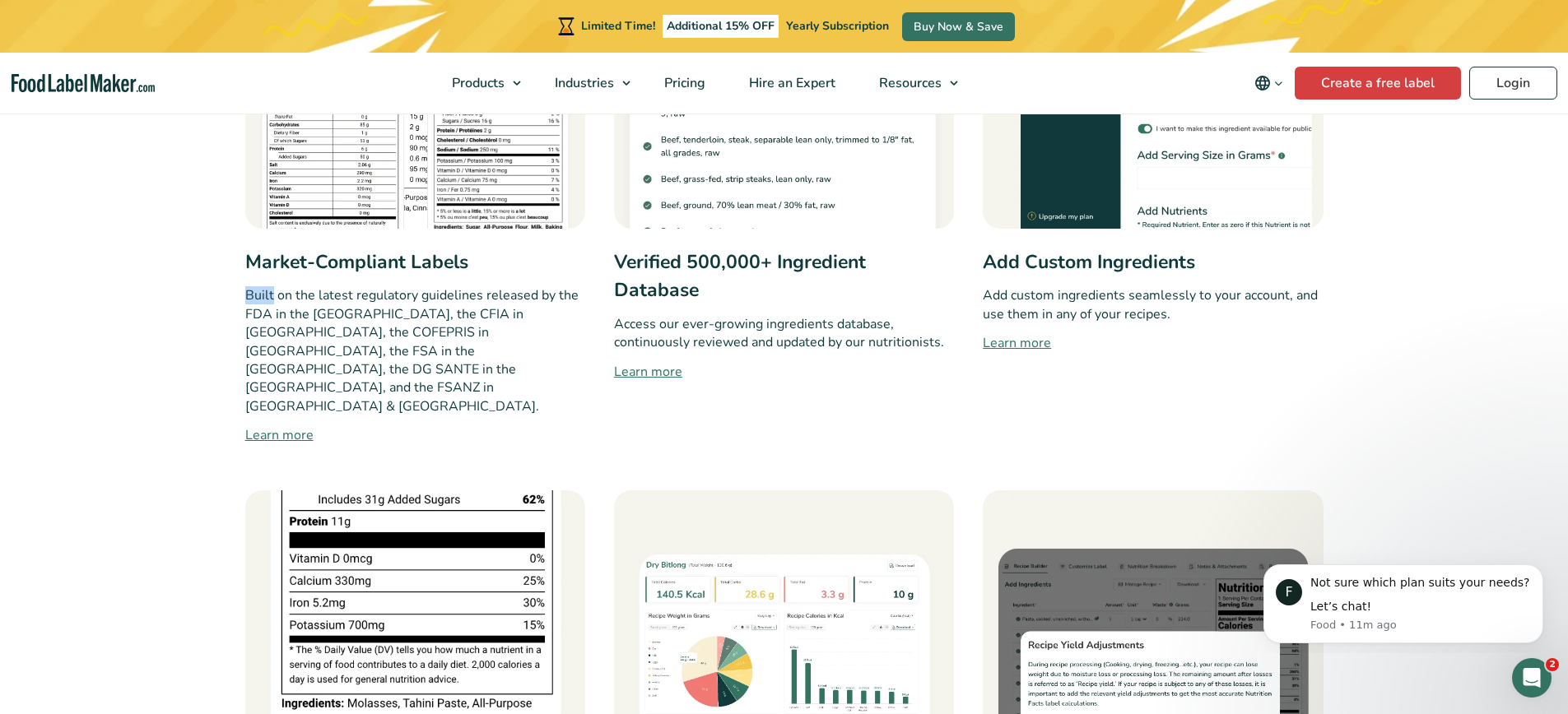
click at [312, 280] on div "Market-Compliant Labels Built on the latest regulatory guidelines released by t…" at bounding box center [414, 168] width 340 height 557
click at [295, 329] on p "Built on the latest regulatory guidelines released by the FDA in the [GEOGRAPHI…" at bounding box center [414, 351] width 340 height 129
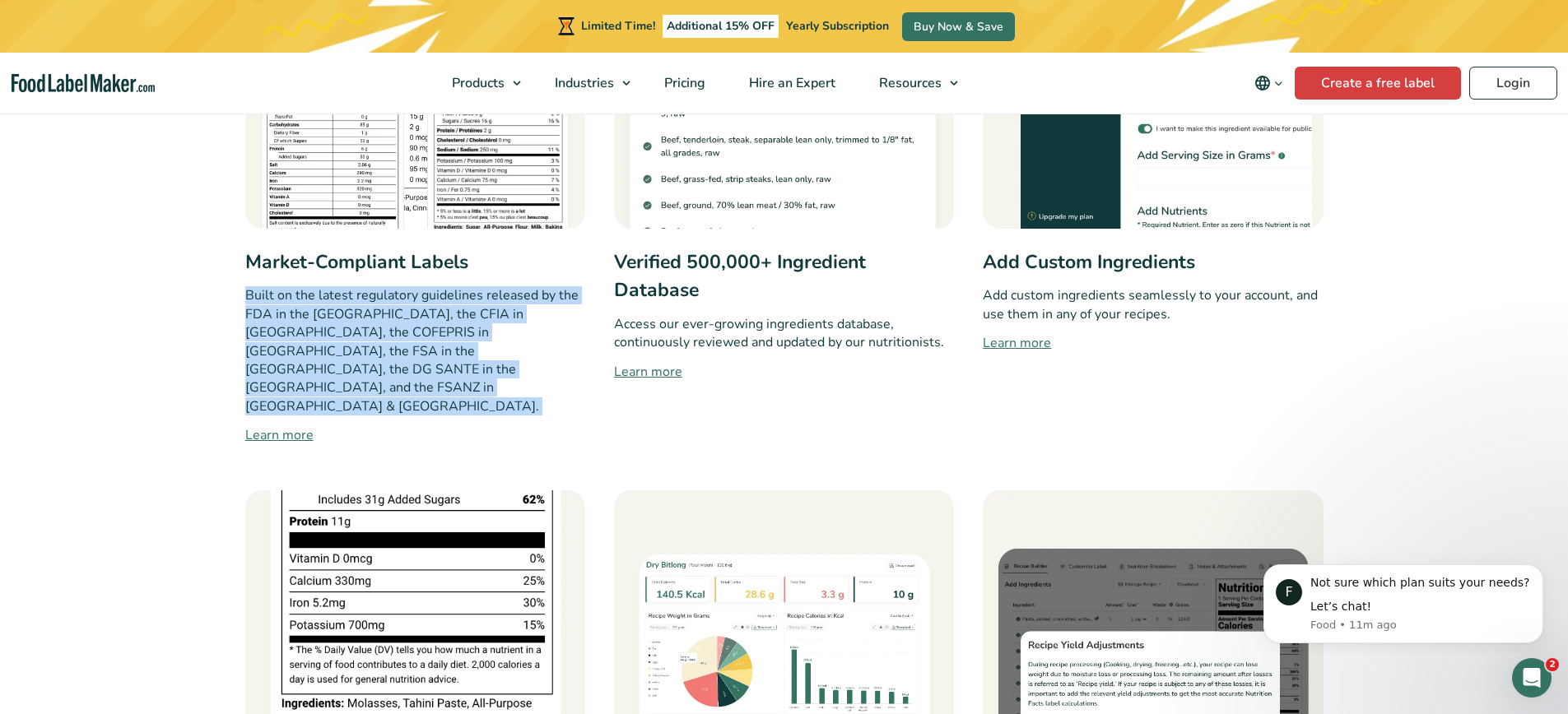
click at [295, 329] on p "Built on the latest regulatory guidelines released by the FDA in the [GEOGRAPHI…" at bounding box center [414, 351] width 340 height 129
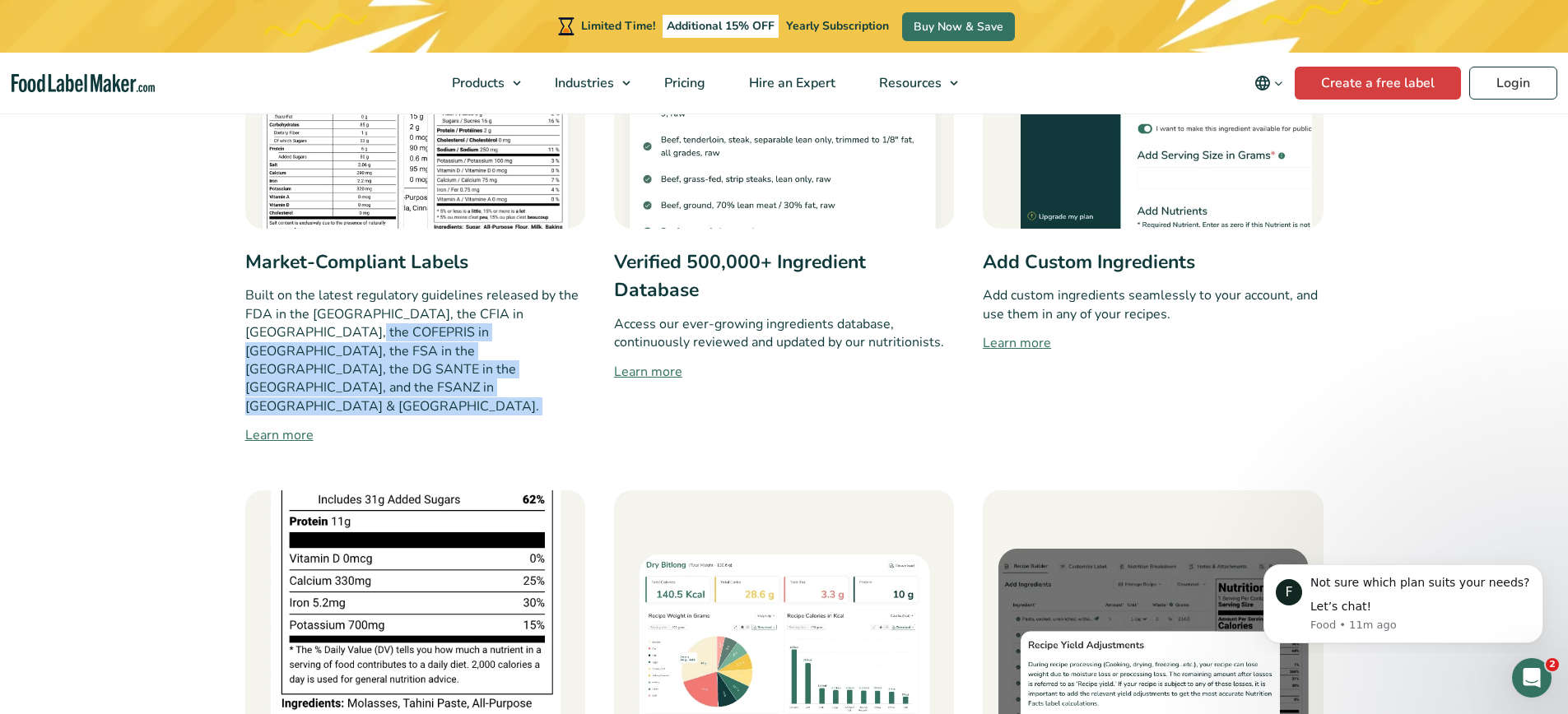
drag, startPoint x: 300, startPoint y: 326, endPoint x: 421, endPoint y: 302, distance: 123.4
click at [301, 326] on p "Built on the latest regulatory guidelines released by the FDA in the [GEOGRAPHI…" at bounding box center [414, 351] width 340 height 129
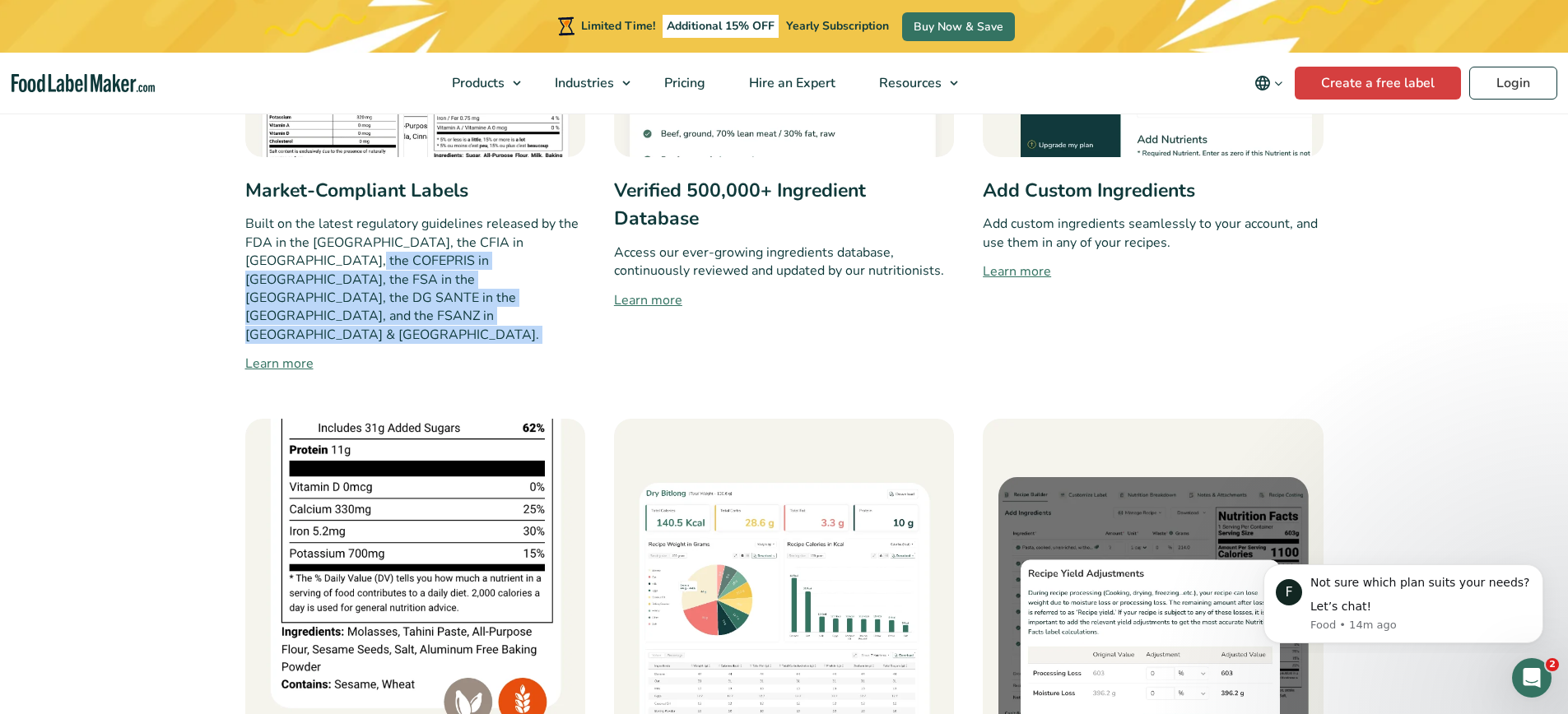
scroll to position [1074, 0]
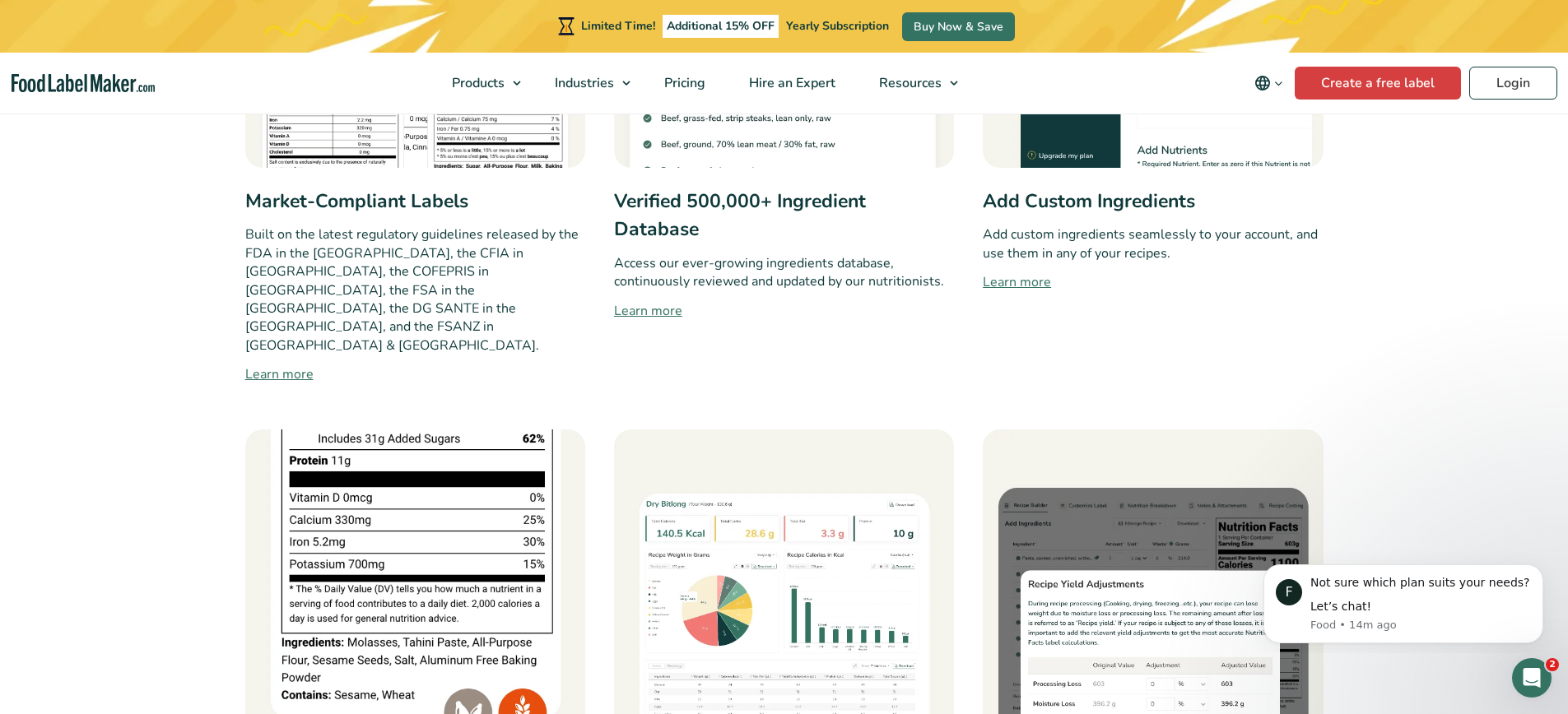
click at [761, 263] on p "Access our ever-growing ingredients database, continuously reviewed and updated…" at bounding box center [784, 273] width 340 height 37
click at [752, 263] on p "Access our ever-growing ingredients database, continuously reviewed and updated…" at bounding box center [784, 273] width 340 height 37
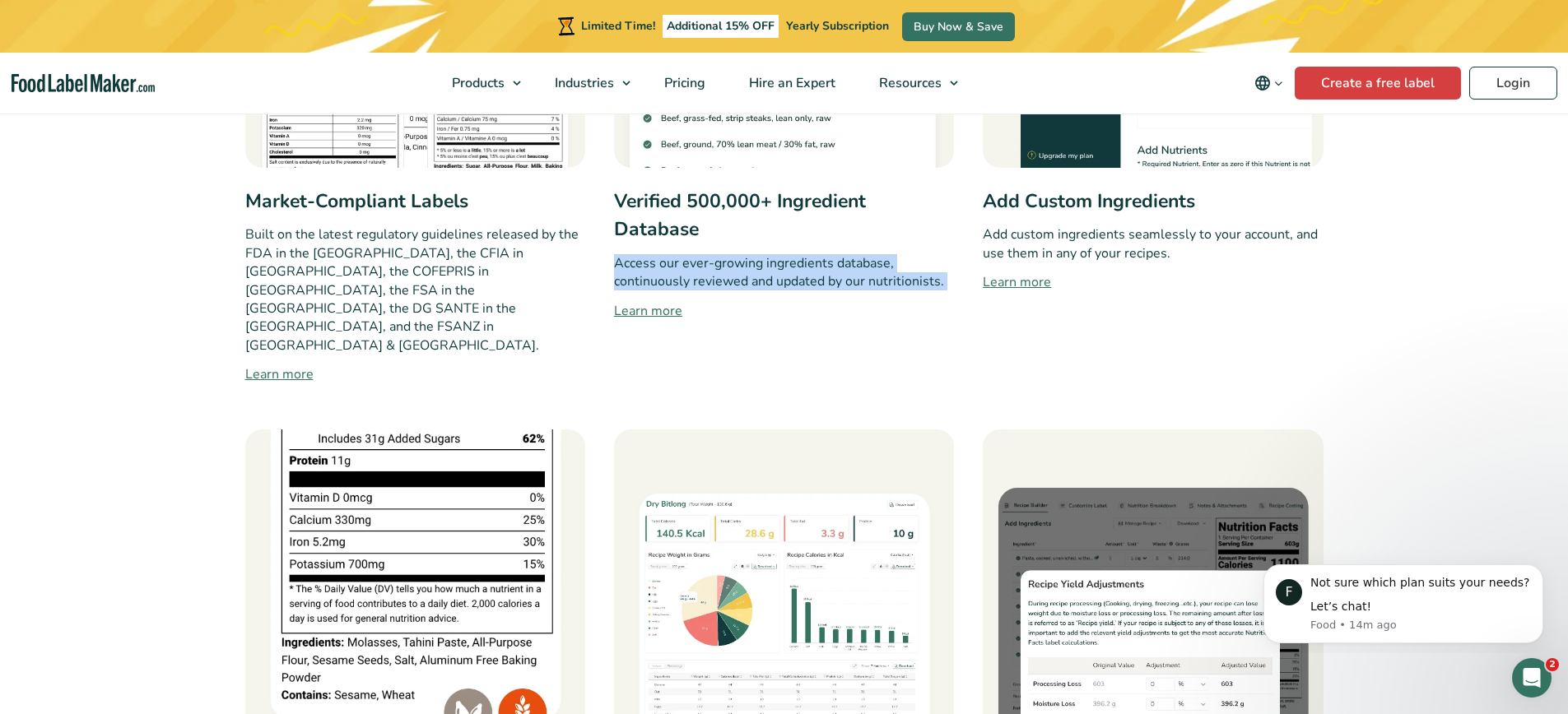
click at [752, 263] on p "Access our ever-growing ingredients database, continuously reviewed and updated…" at bounding box center [784, 273] width 340 height 37
click at [752, 263] on p "Access our ever-growing ingredients database, continuously reviewed and updated…" at bounding box center [784, 273] width 340 height 37
click at [752, 263] on p "Access our ever-growing ingredients database, continuously reviewed and updated…" at bounding box center [784, 273] width 340 height 37
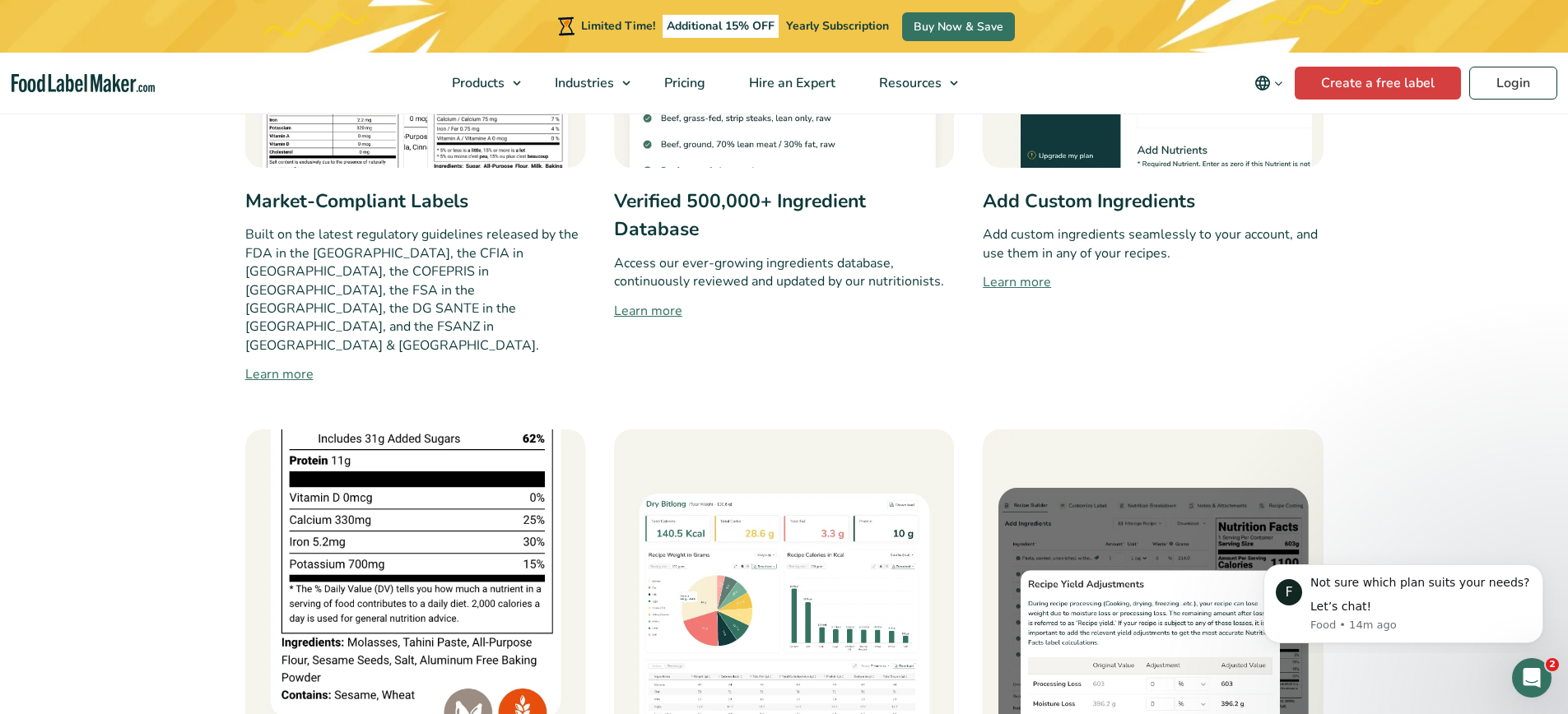
click at [750, 266] on p "Access our ever-growing ingredients database, continuously reviewed and updated…" at bounding box center [784, 273] width 340 height 37
click at [764, 267] on p "Access our ever-growing ingredients database, continuously reviewed and updated…" at bounding box center [784, 273] width 340 height 37
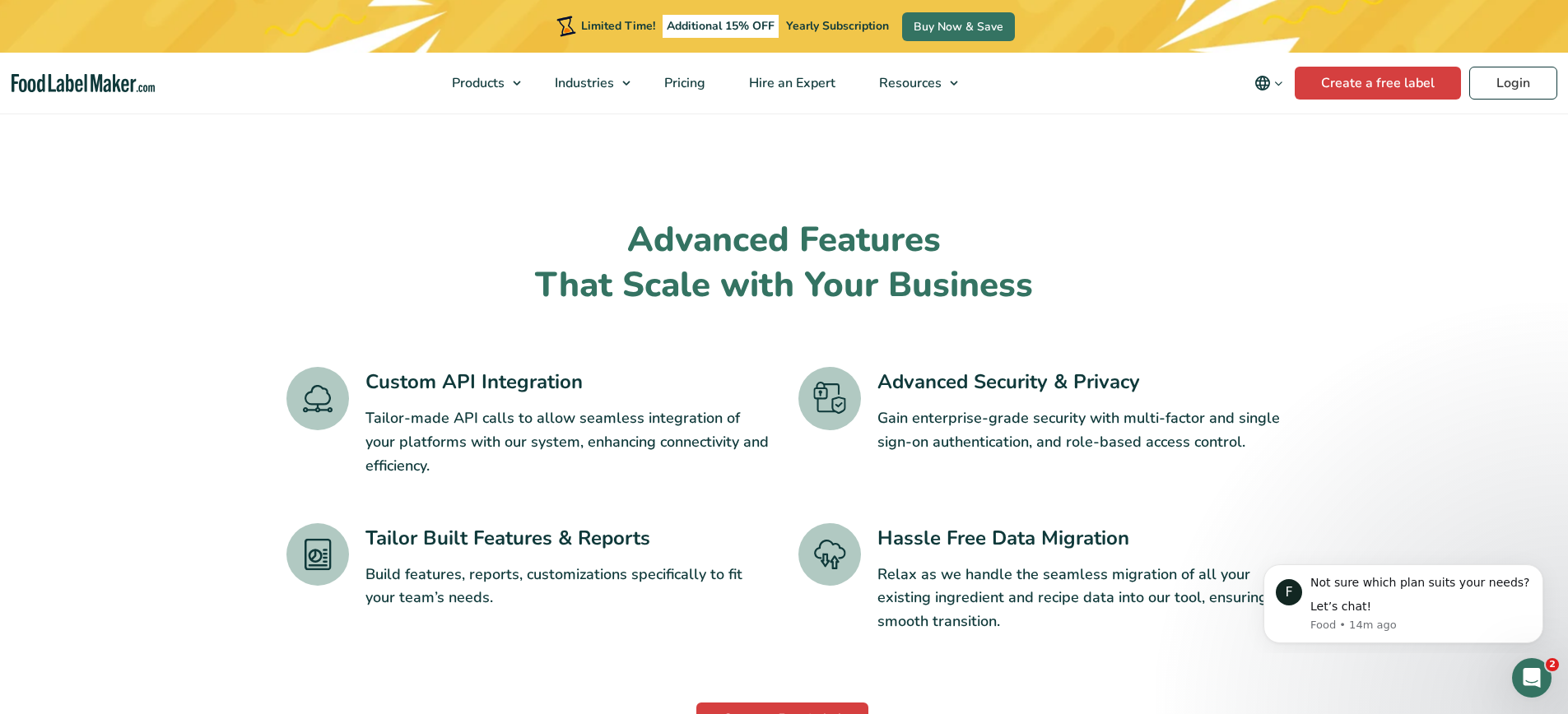
scroll to position [2557, 0]
